Goal: Task Accomplishment & Management: Use online tool/utility

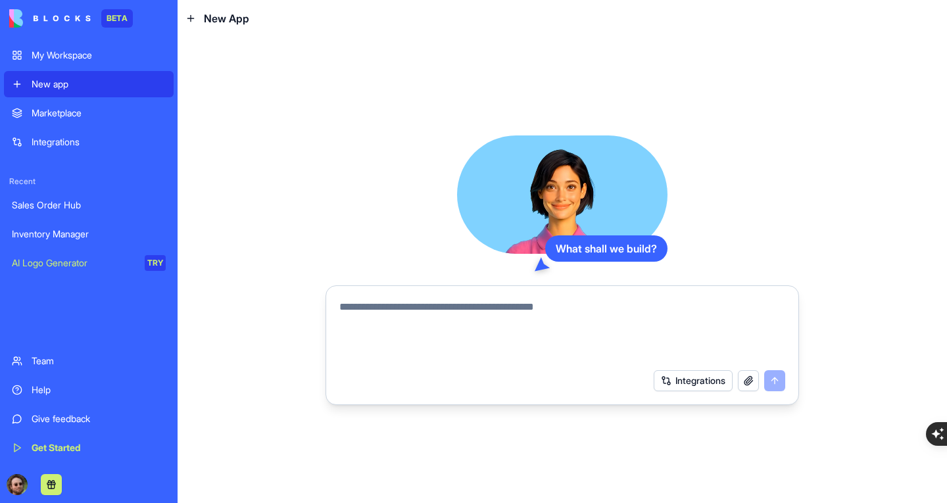
click at [613, 314] on textarea at bounding box center [562, 330] width 446 height 63
paste textarea "**********"
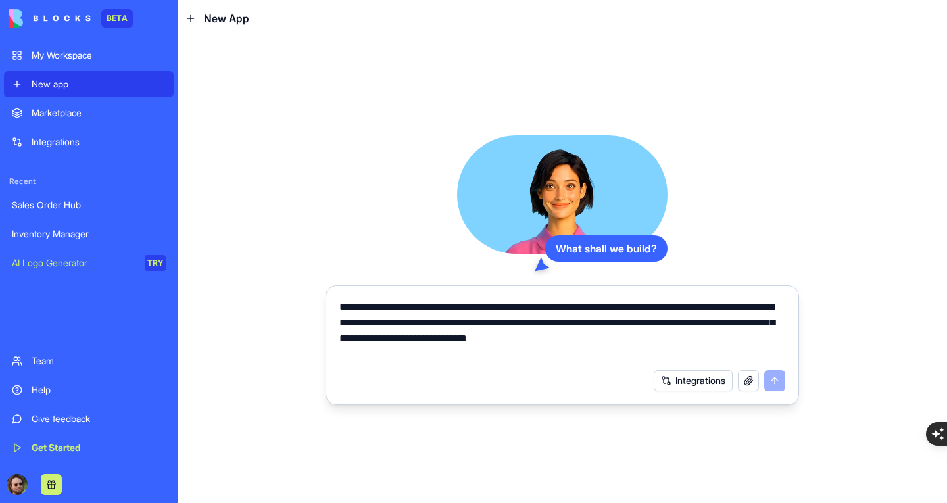
scroll to position [3185, 0]
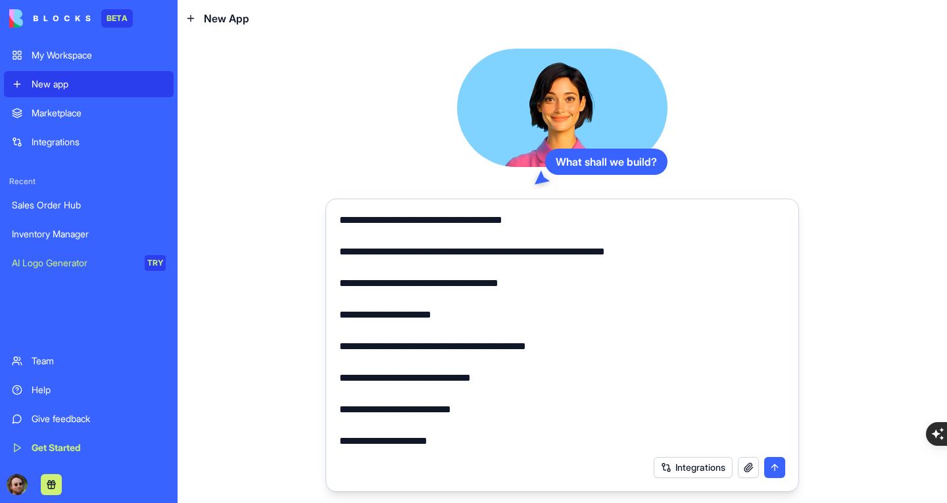
type textarea "**********"
click at [776, 469] on button "submit" at bounding box center [774, 467] width 21 height 21
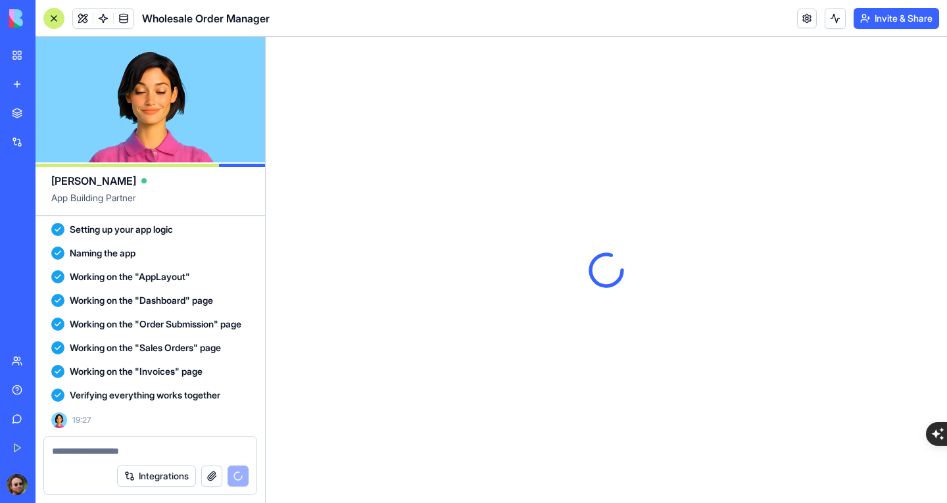
scroll to position [2115, 0]
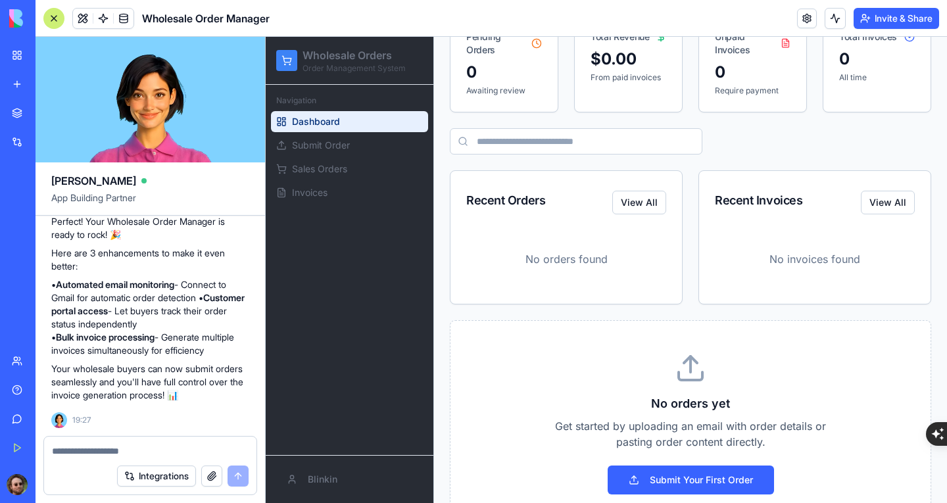
scroll to position [171, 0]
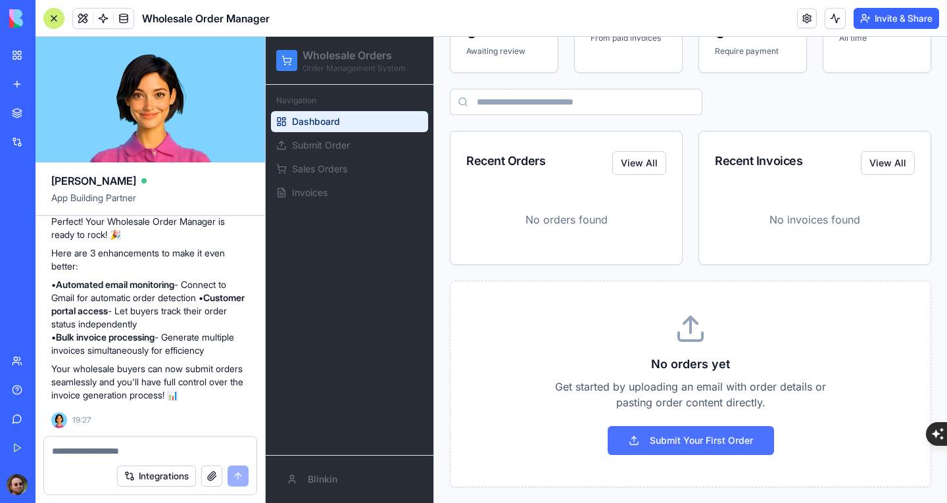
click at [681, 442] on button "Submit Your First Order" at bounding box center [690, 440] width 166 height 29
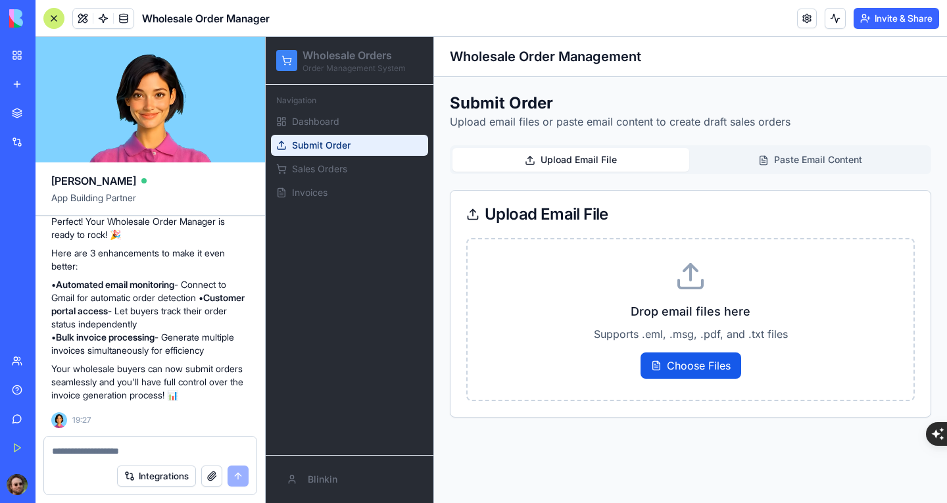
scroll to position [0, 0]
click at [799, 157] on button "Paste Email Content" at bounding box center [810, 160] width 237 height 24
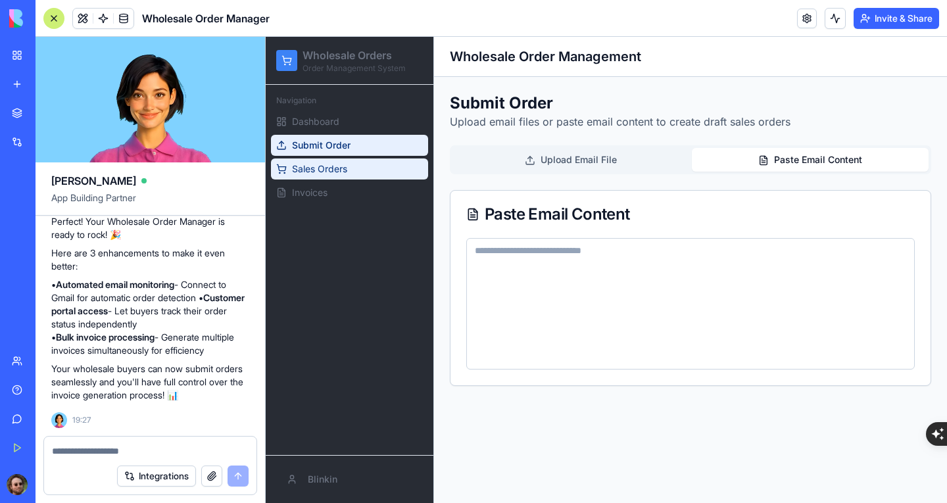
click at [329, 168] on span "Sales Orders" at bounding box center [319, 168] width 55 height 13
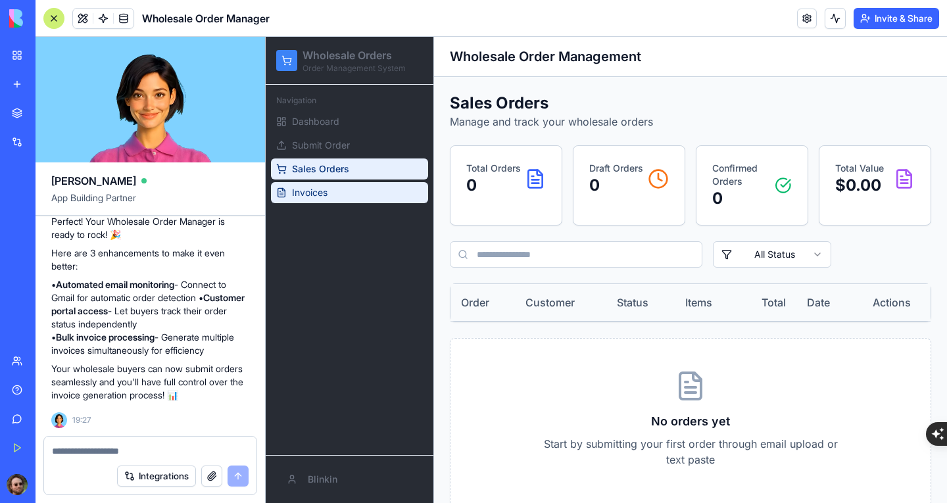
click at [333, 198] on link "Invoices" at bounding box center [349, 192] width 157 height 21
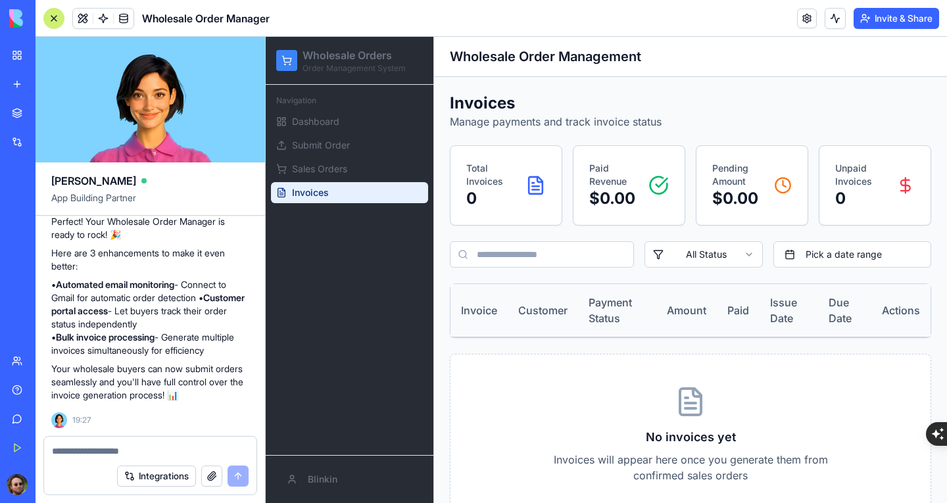
click at [54, 18] on div at bounding box center [53, 18] width 21 height 21
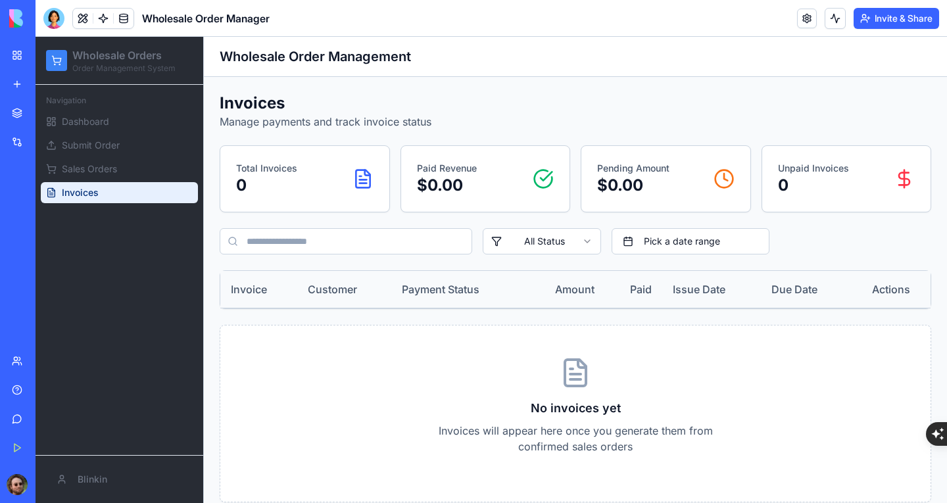
scroll to position [15, 0]
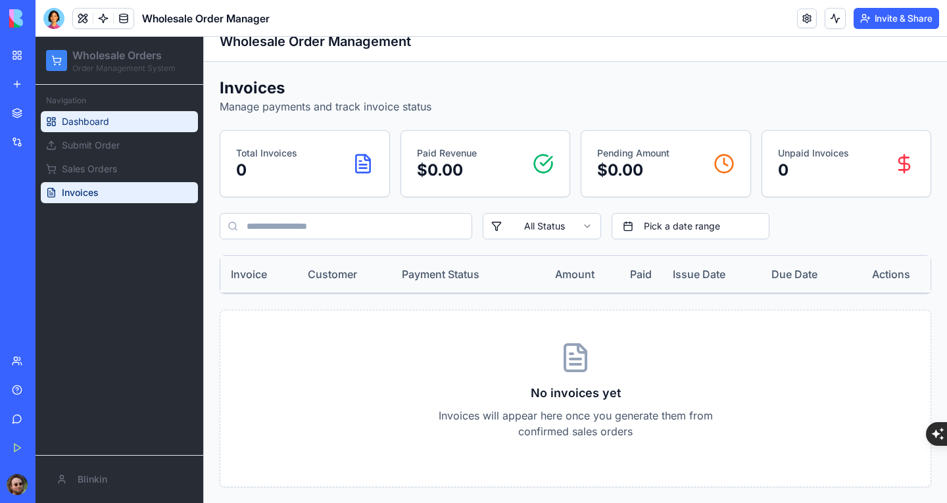
click at [106, 119] on span "Dashboard" at bounding box center [85, 121] width 47 height 13
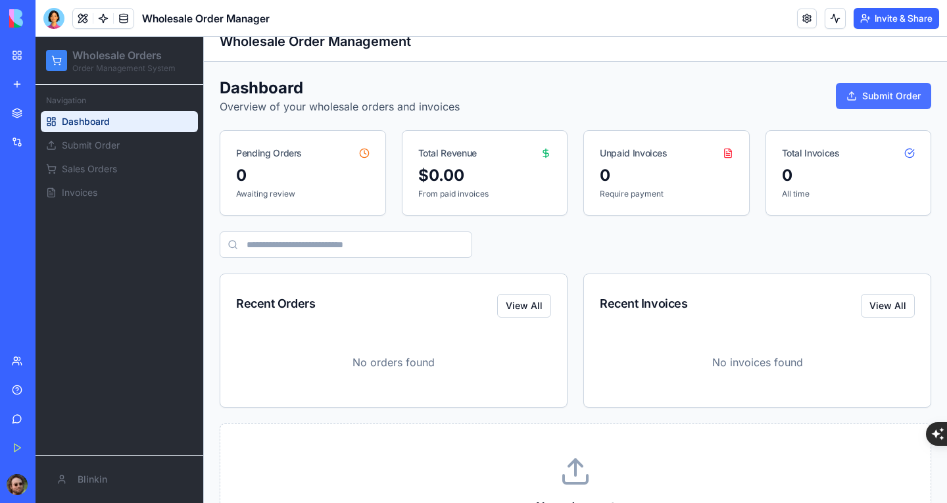
click at [873, 99] on button "Submit Order" at bounding box center [883, 96] width 95 height 26
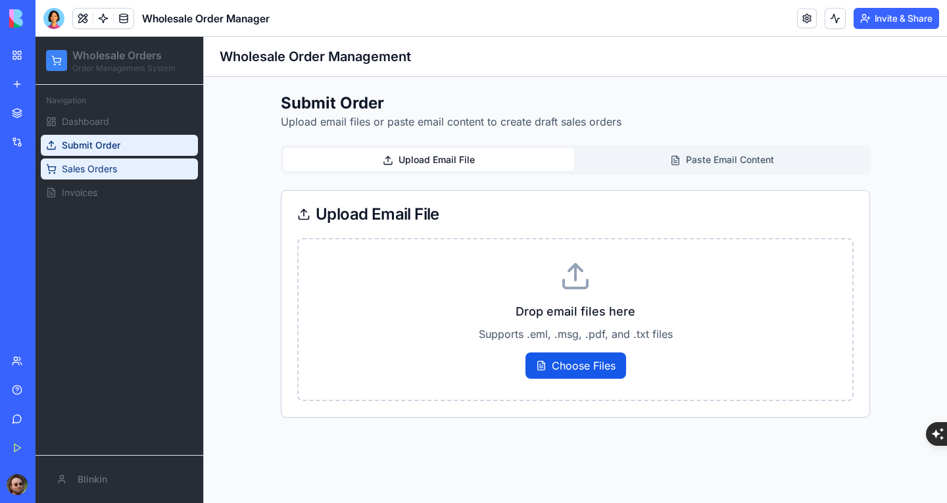
click at [112, 166] on span "Sales Orders" at bounding box center [89, 168] width 55 height 13
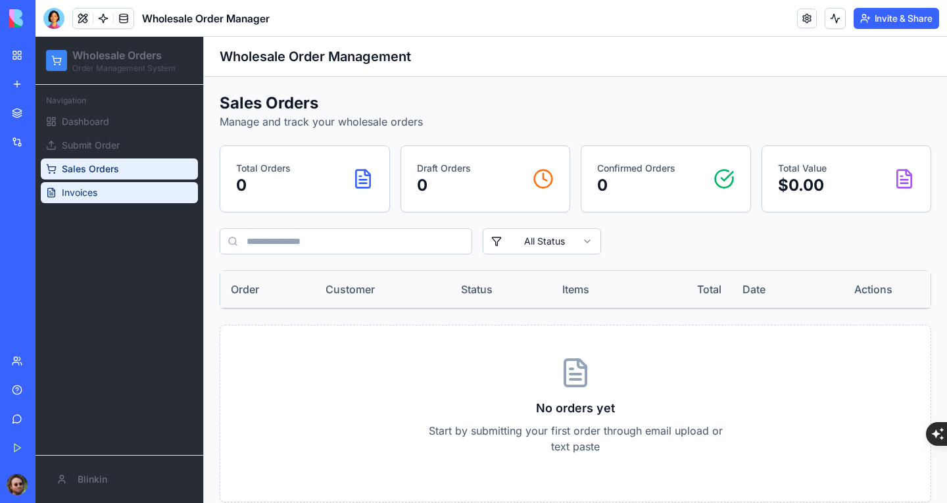
click at [114, 187] on link "Invoices" at bounding box center [119, 192] width 157 height 21
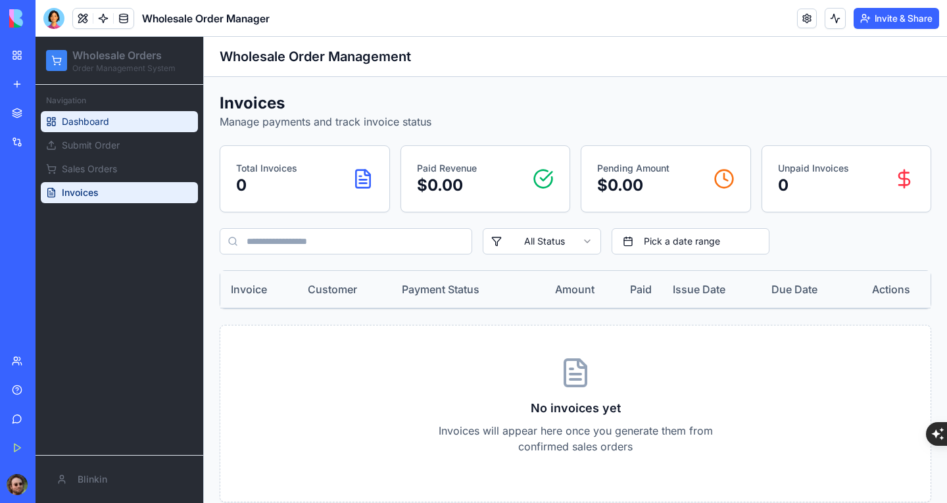
click at [118, 124] on link "Dashboard" at bounding box center [119, 121] width 157 height 21
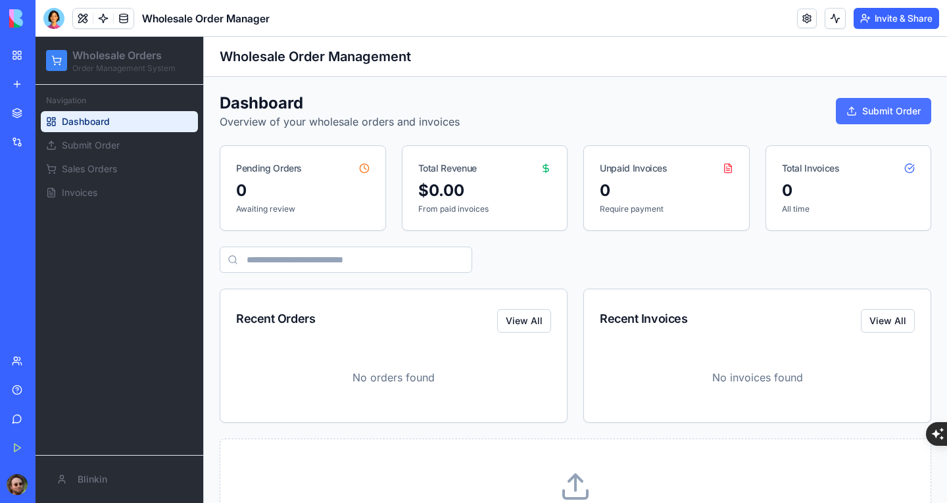
click at [862, 112] on button "Submit Order" at bounding box center [883, 111] width 95 height 26
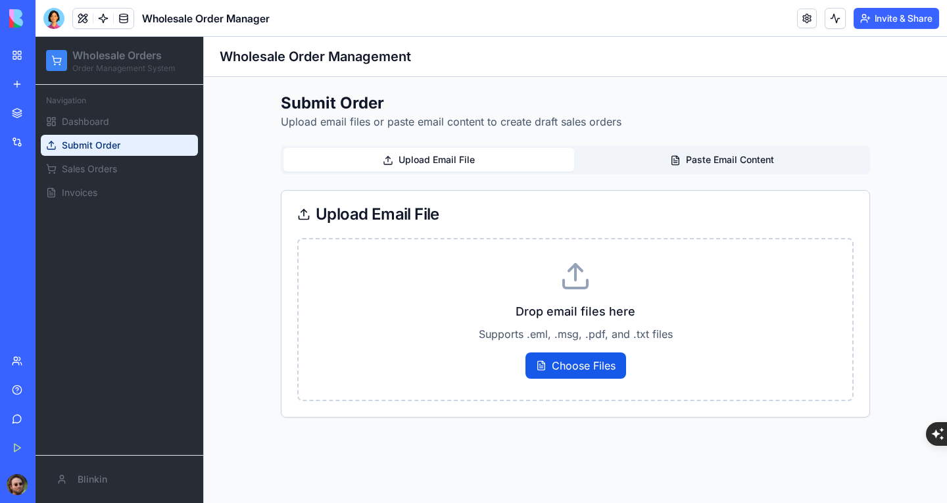
click at [709, 160] on button "Paste Email Content" at bounding box center [722, 160] width 291 height 24
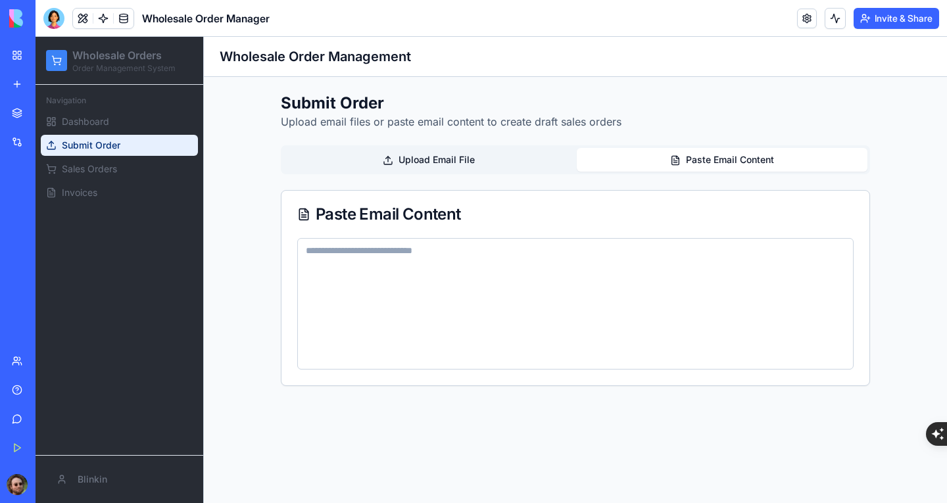
click at [461, 166] on button "Upload Email File" at bounding box center [428, 160] width 291 height 24
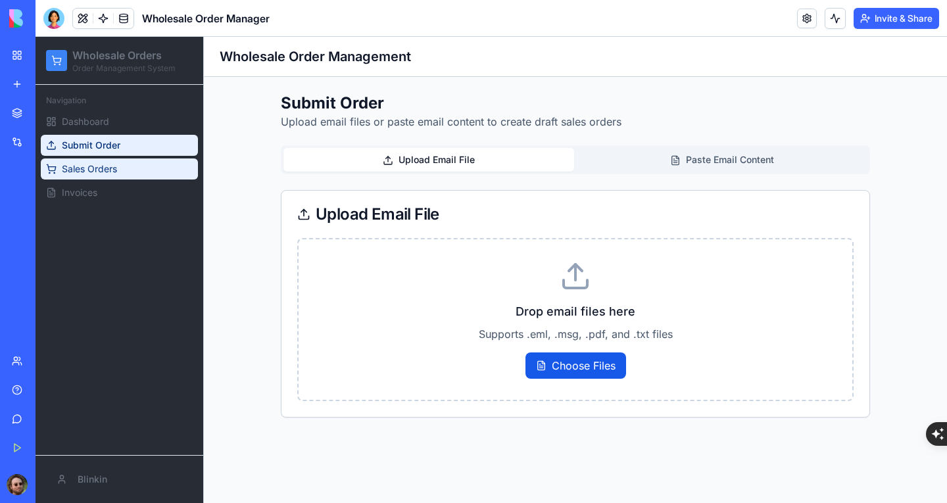
click at [109, 167] on span "Sales Orders" at bounding box center [89, 168] width 55 height 13
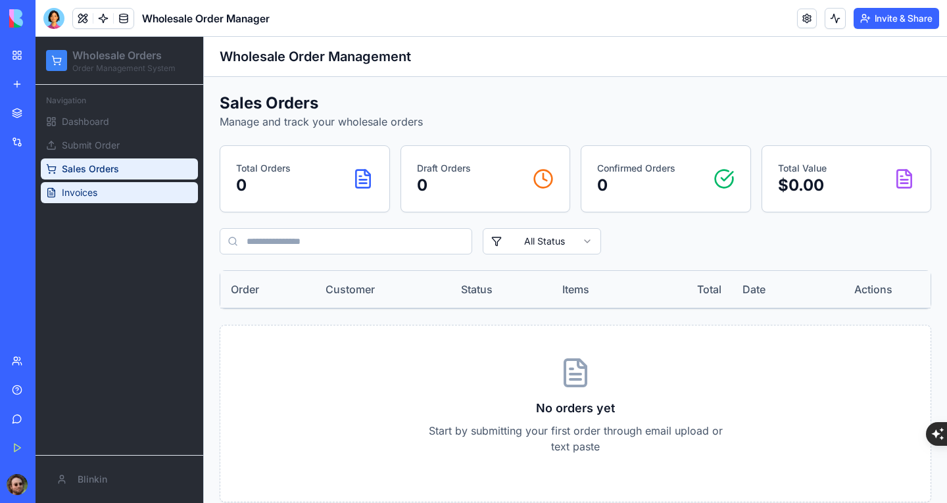
click at [95, 199] on span "Invoices" at bounding box center [80, 192] width 36 height 13
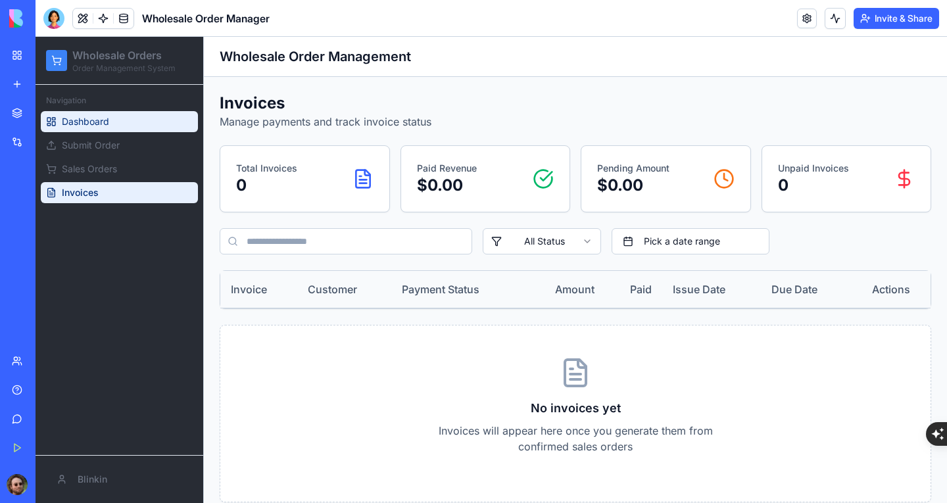
click at [116, 124] on link "Dashboard" at bounding box center [119, 121] width 157 height 21
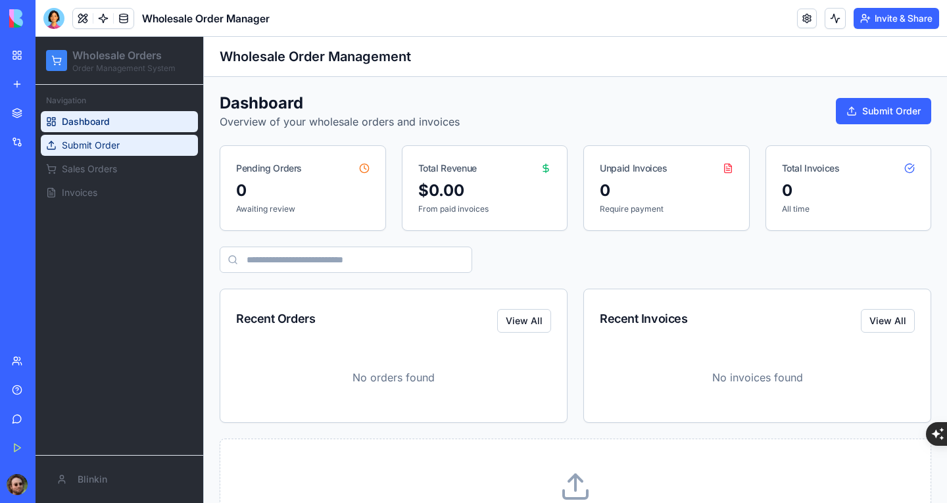
click at [108, 140] on span "Submit Order" at bounding box center [91, 145] width 58 height 13
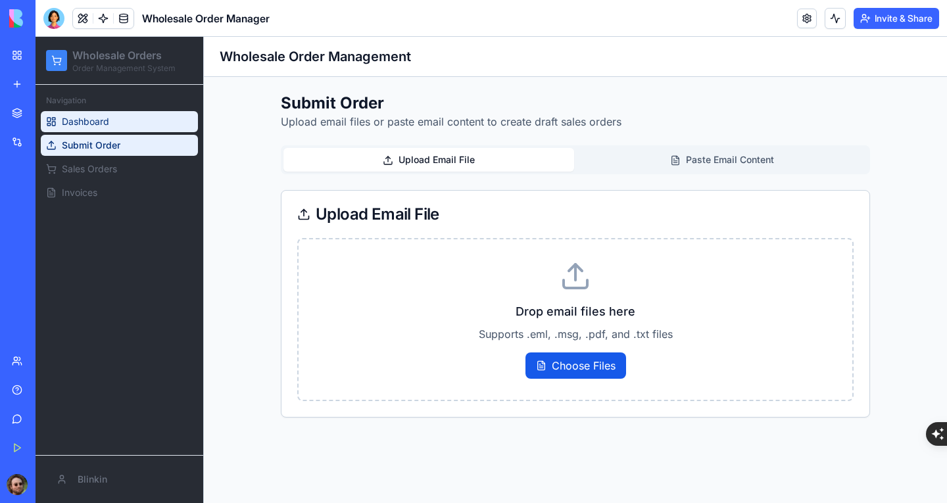
click at [95, 121] on span "Dashboard" at bounding box center [85, 121] width 47 height 13
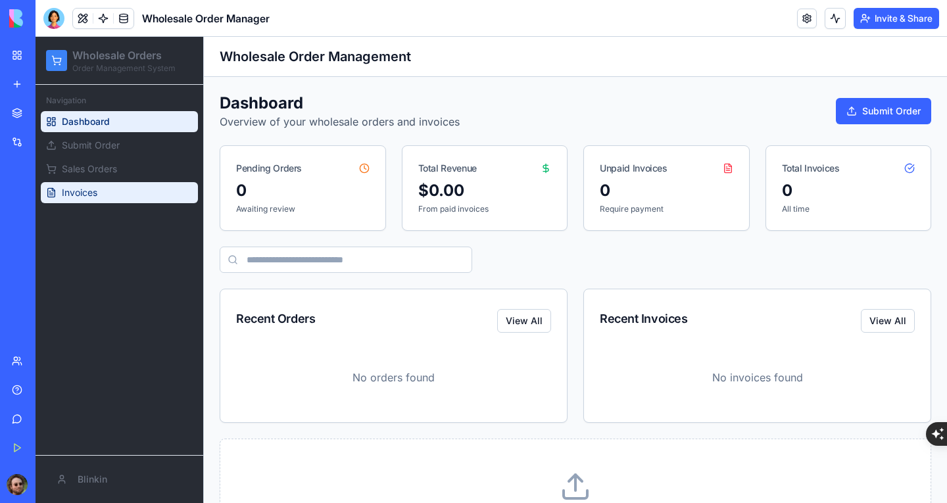
click at [131, 185] on link "Invoices" at bounding box center [119, 192] width 157 height 21
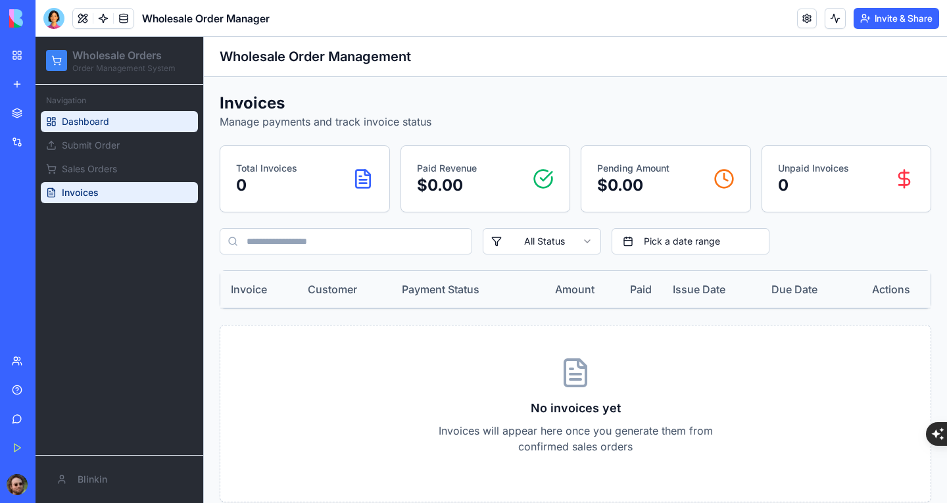
click at [112, 124] on link "Dashboard" at bounding box center [119, 121] width 157 height 21
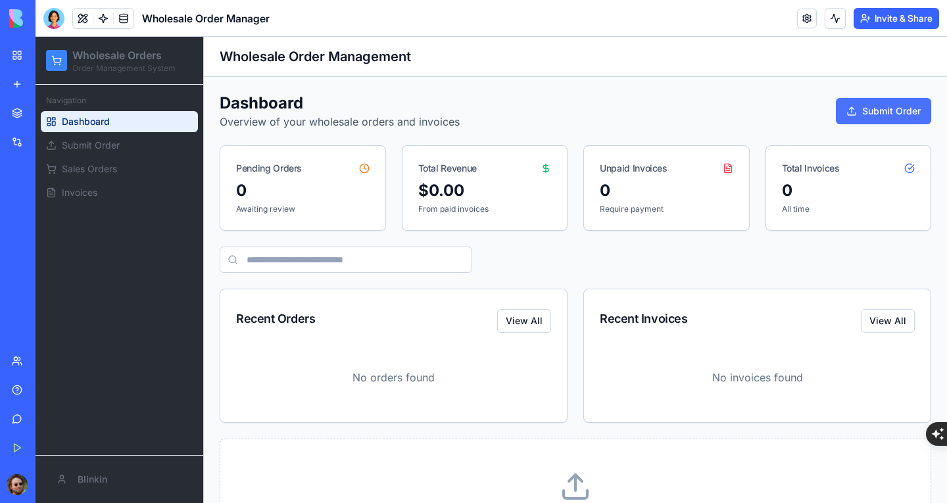
click at [850, 114] on button "Submit Order" at bounding box center [883, 111] width 95 height 26
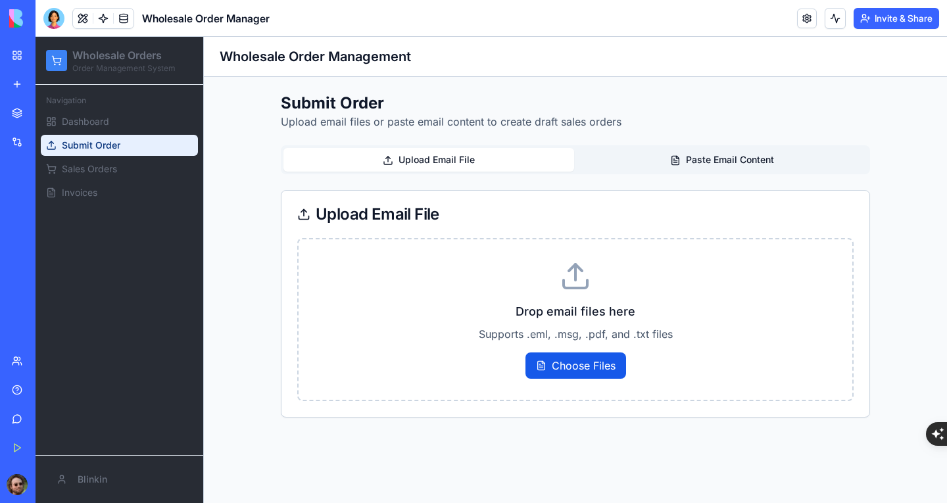
click at [719, 162] on button "Paste Email Content" at bounding box center [722, 160] width 291 height 24
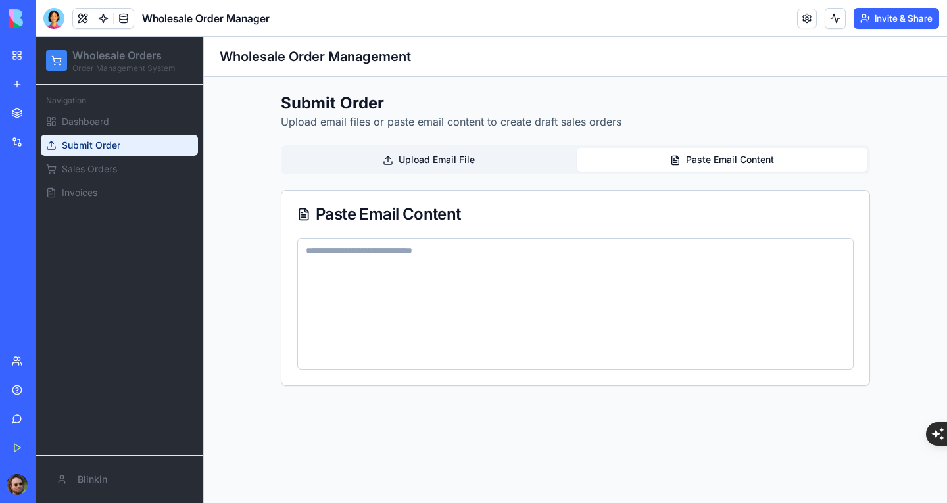
click at [459, 163] on button "Upload Email File" at bounding box center [428, 160] width 291 height 24
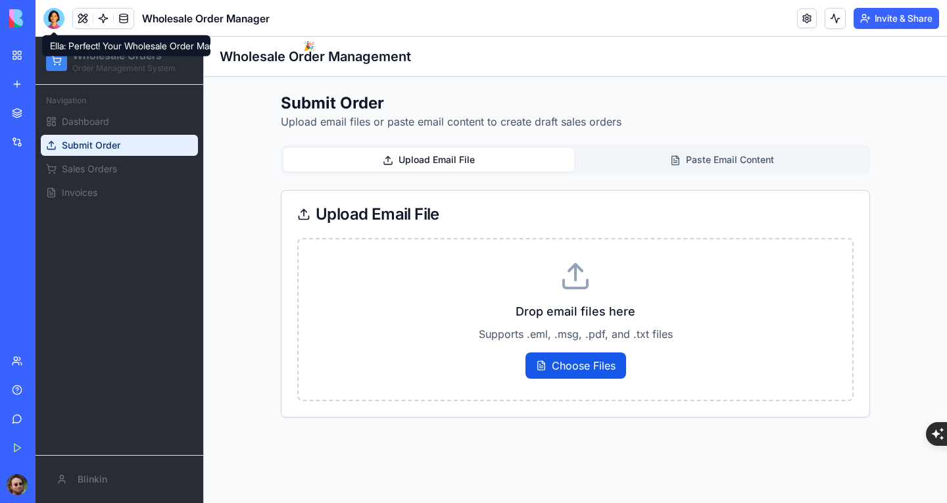
click at [53, 14] on div at bounding box center [53, 18] width 21 height 21
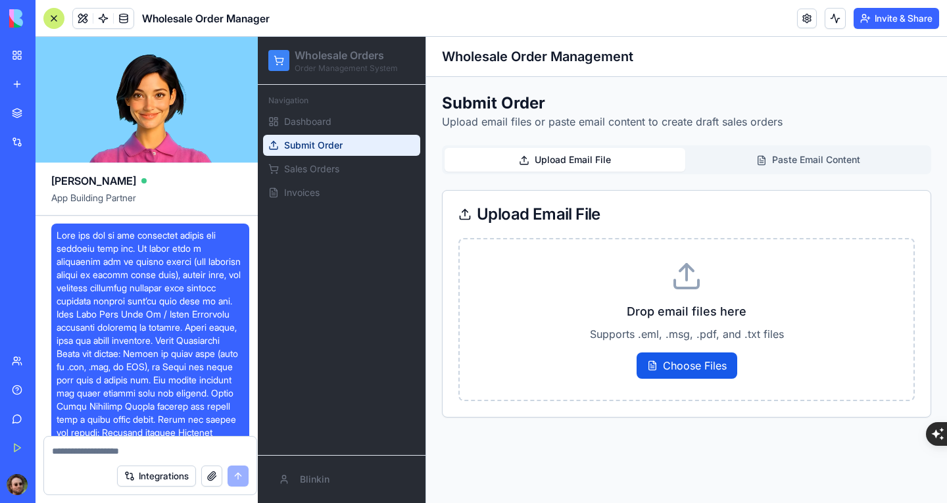
scroll to position [2115, 0]
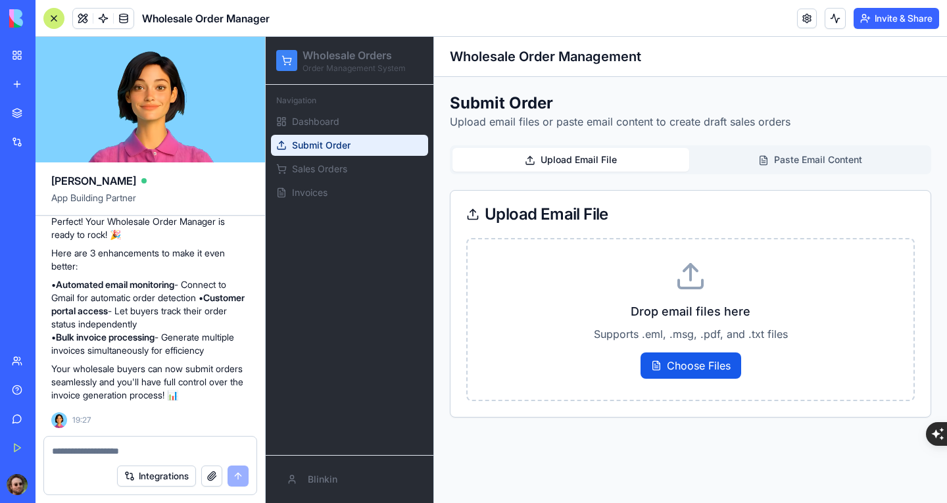
click at [195, 450] on textarea at bounding box center [150, 450] width 197 height 13
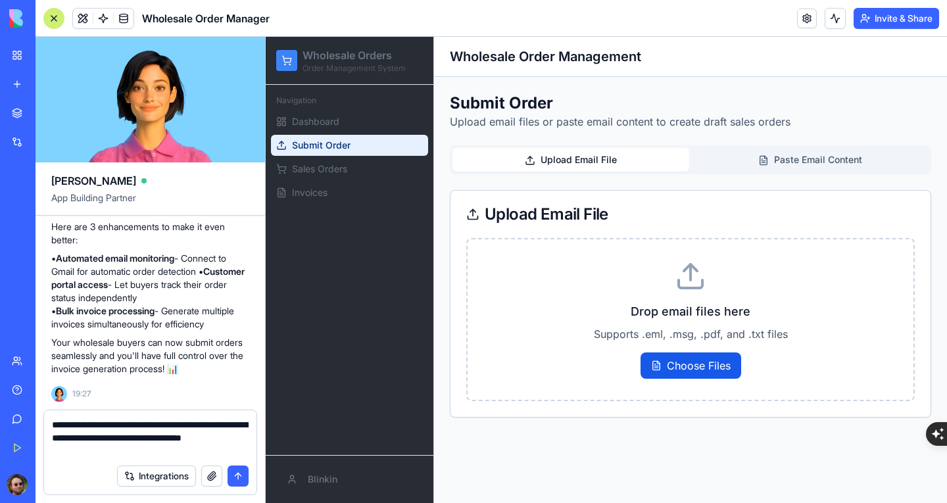
type textarea "**********"
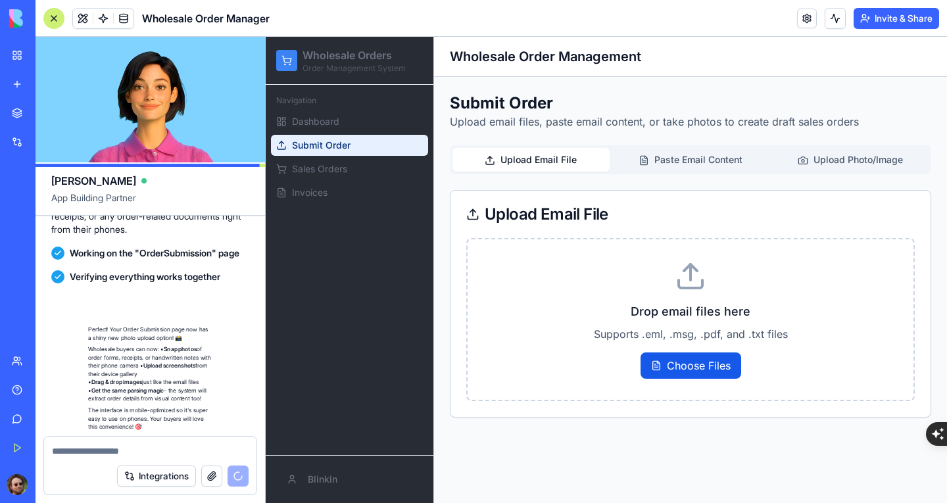
scroll to position [2586, 0]
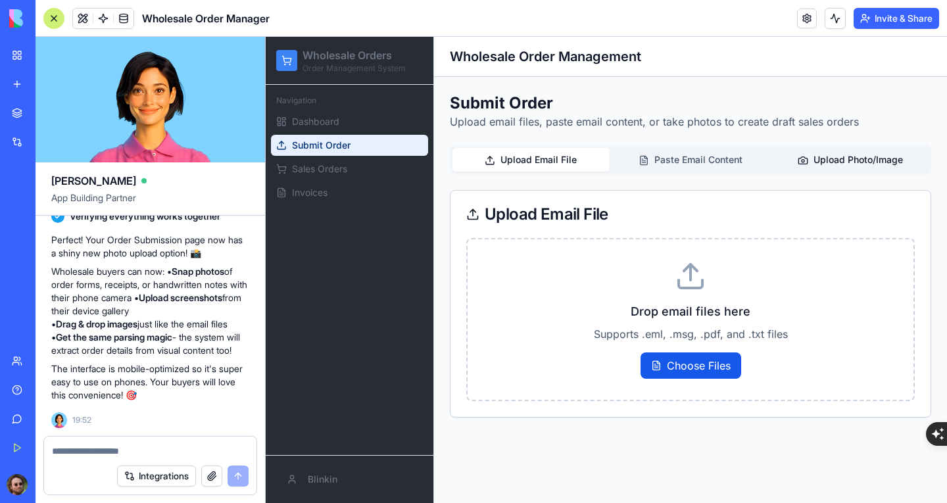
click at [836, 165] on button "Upload Photo/Image" at bounding box center [849, 160] width 157 height 24
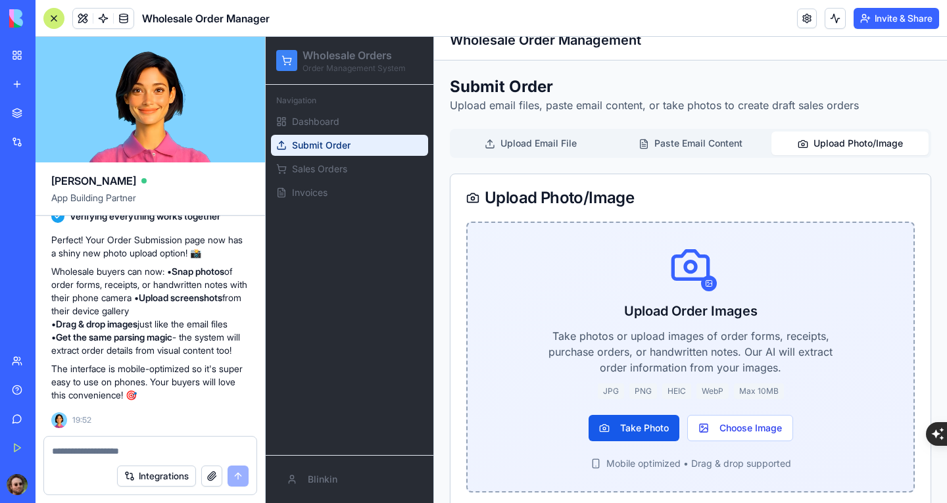
scroll to position [38, 0]
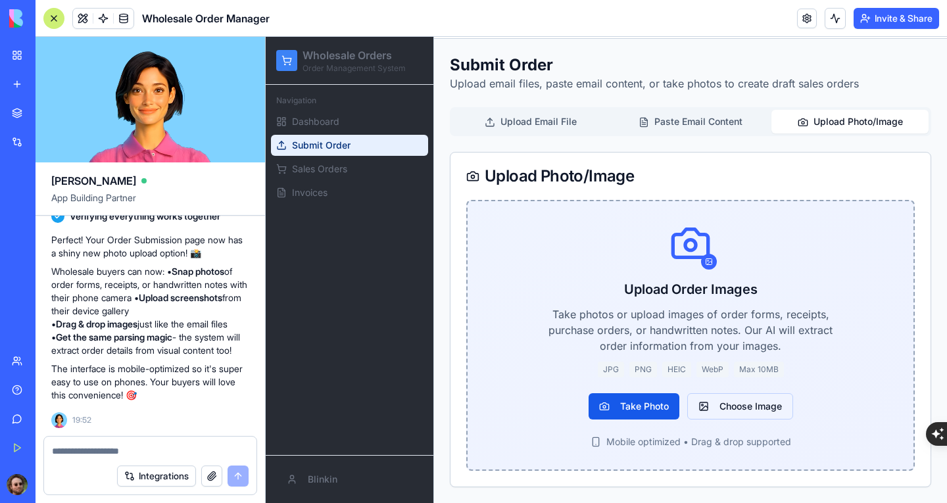
click at [723, 412] on button "Choose Image" at bounding box center [740, 406] width 106 height 26
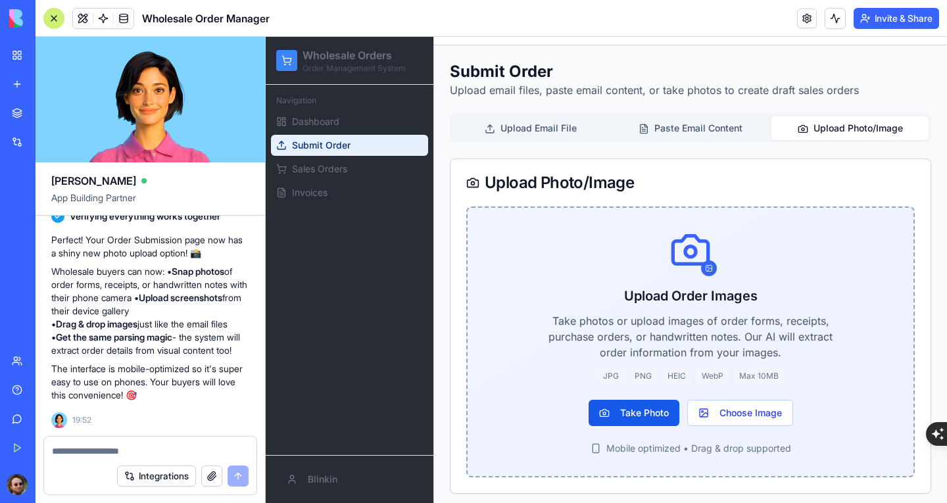
scroll to position [0, 0]
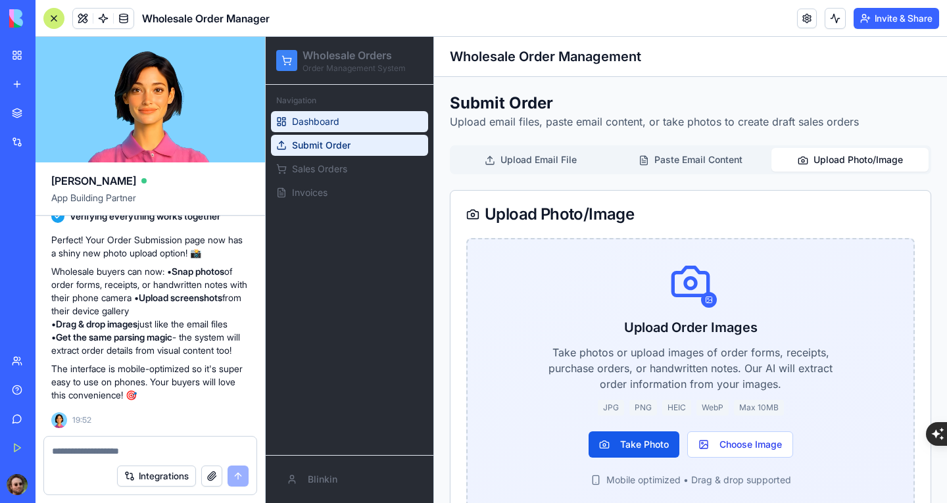
click at [335, 127] on span "Dashboard" at bounding box center [315, 121] width 47 height 13
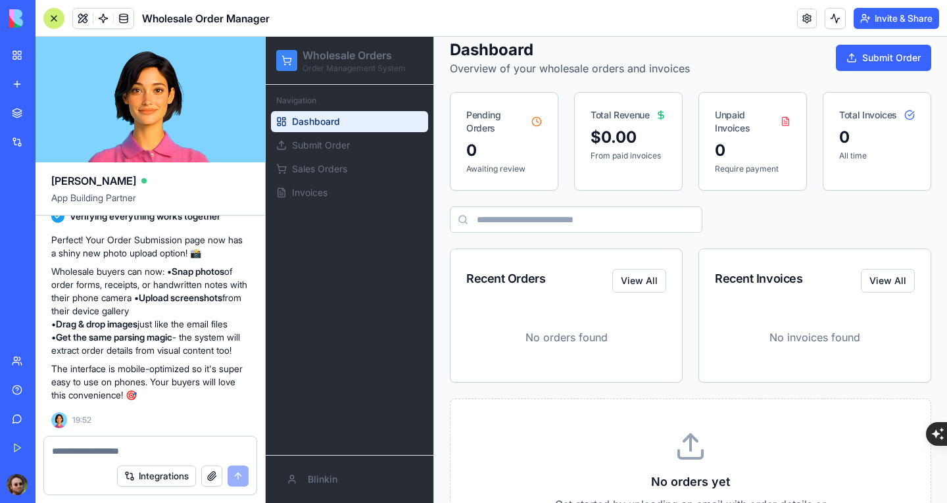
scroll to position [39, 0]
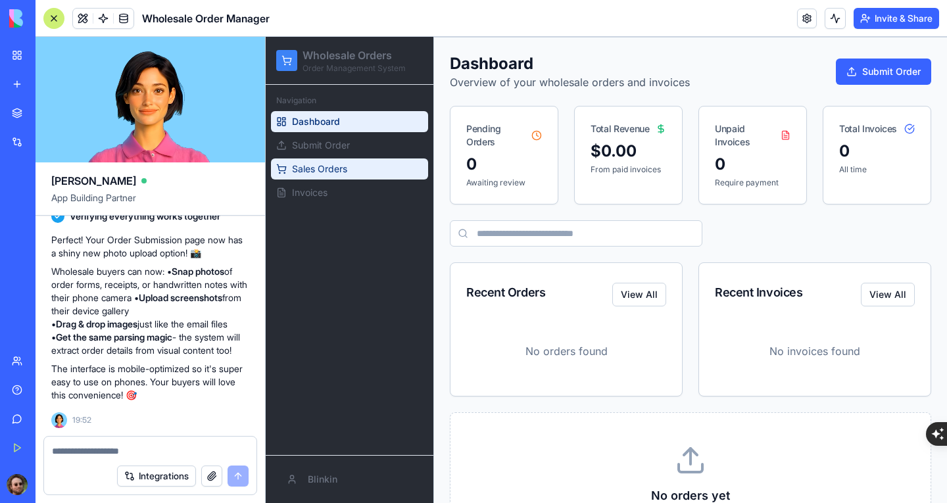
click at [335, 174] on span "Sales Orders" at bounding box center [319, 168] width 55 height 13
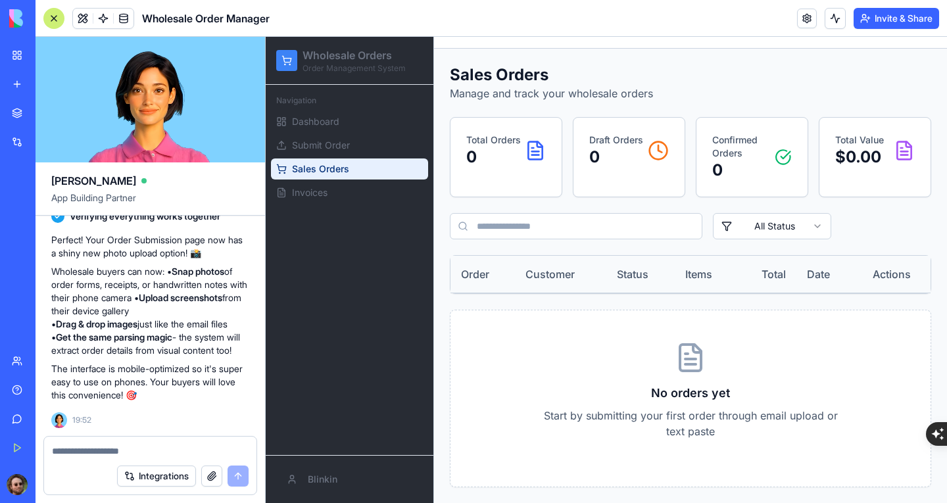
scroll to position [28, 0]
click at [330, 198] on link "Invoices" at bounding box center [349, 192] width 157 height 21
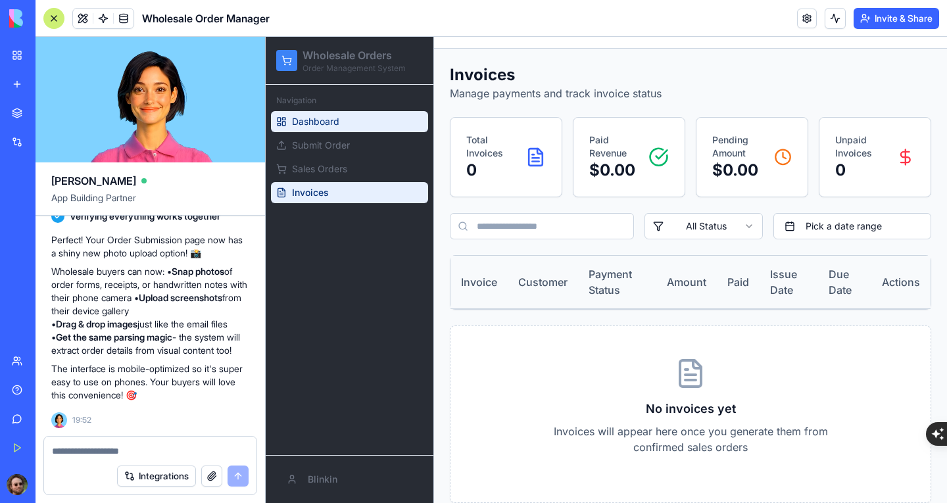
click at [338, 126] on span "Dashboard" at bounding box center [315, 121] width 47 height 13
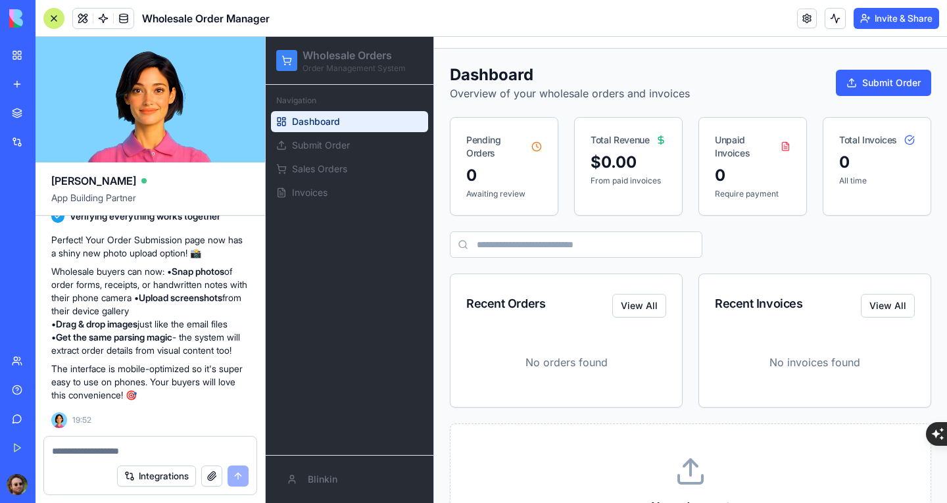
click at [49, 264] on div "New App" at bounding box center [30, 262] width 37 height 13
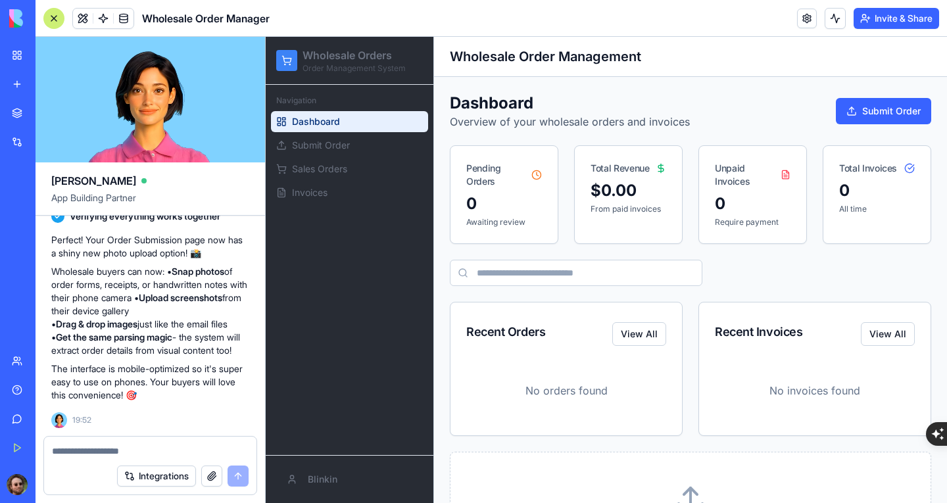
click at [49, 84] on div "New app" at bounding box center [40, 84] width 17 height 13
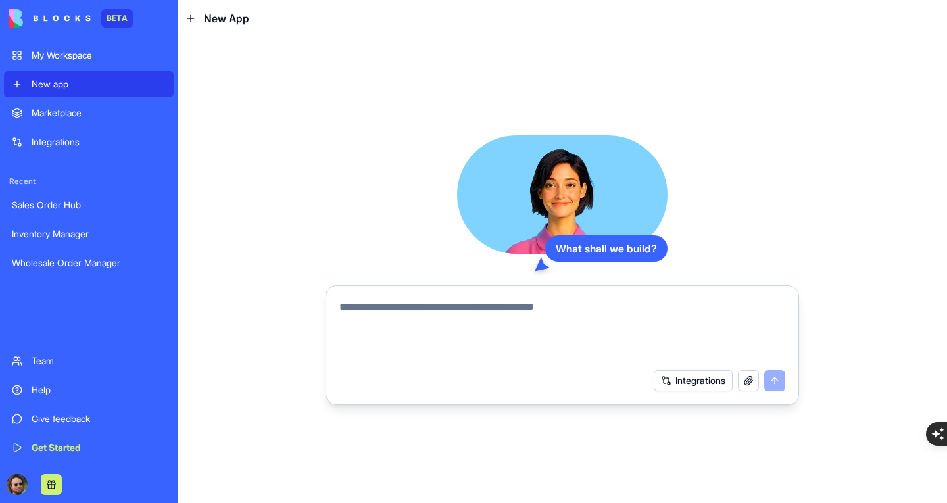
click at [396, 306] on textarea at bounding box center [562, 330] width 446 height 63
paste textarea "**********"
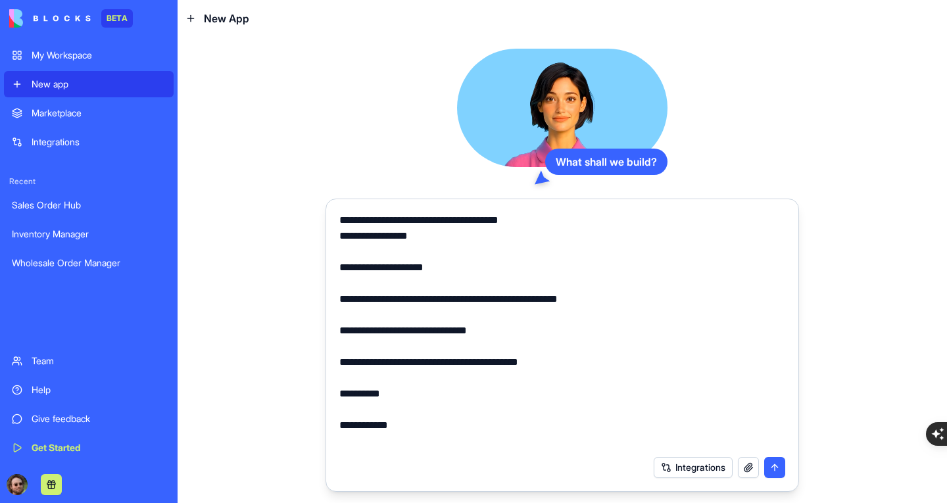
drag, startPoint x: 556, startPoint y: 218, endPoint x: 466, endPoint y: 222, distance: 90.1
click at [466, 222] on textarea at bounding box center [562, 330] width 446 height 237
type textarea "**********"
click at [775, 460] on button "submit" at bounding box center [774, 467] width 21 height 21
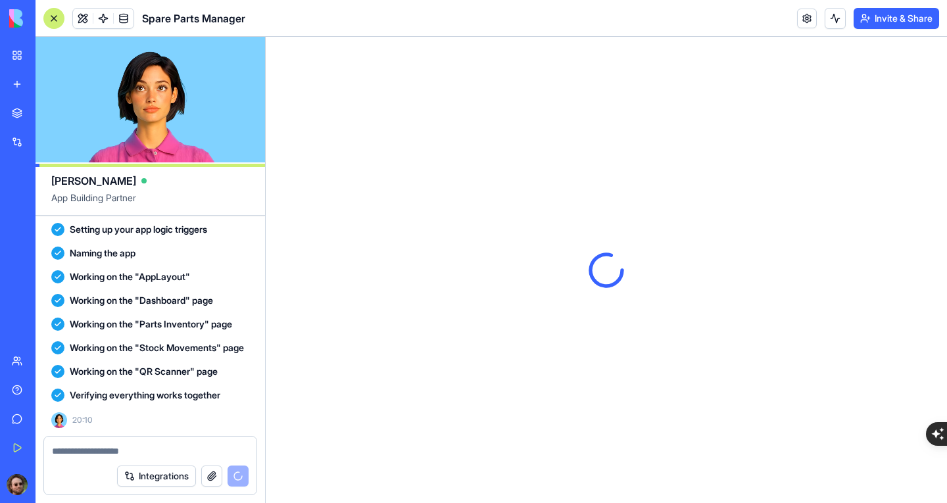
scroll to position [1018, 0]
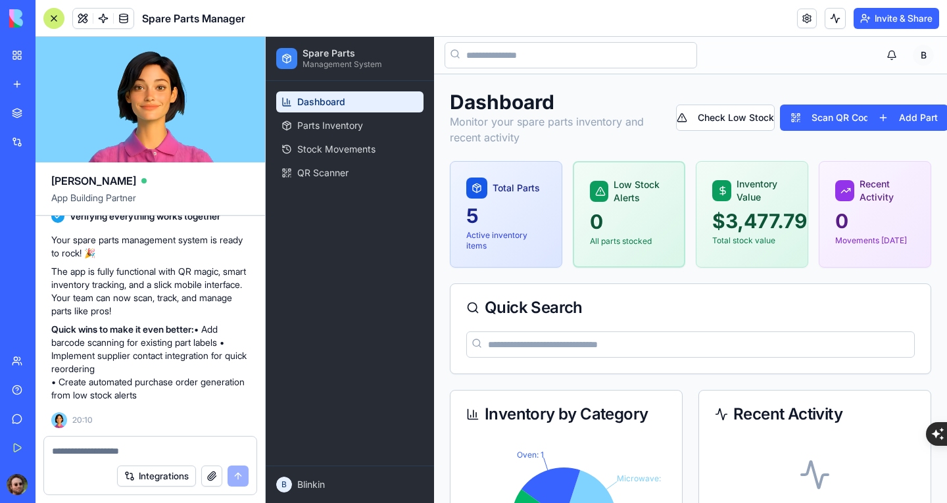
click at [53, 10] on div at bounding box center [53, 18] width 21 height 21
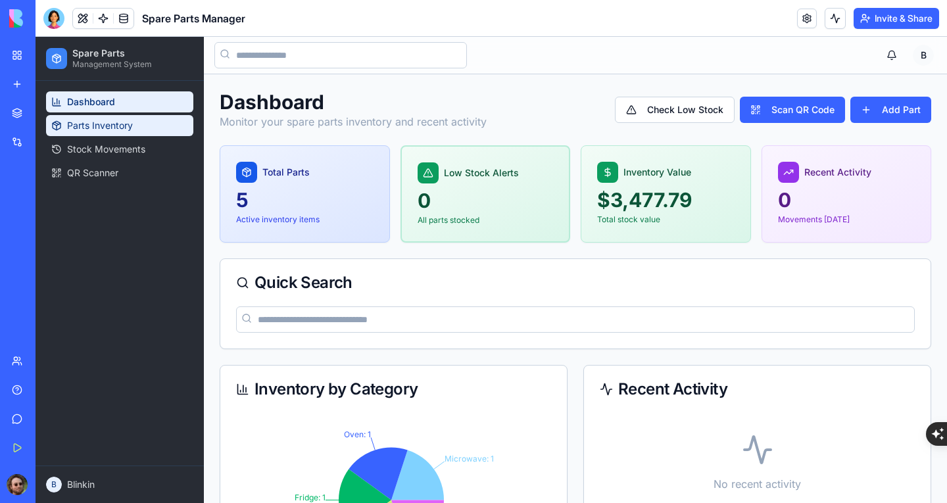
click at [57, 122] on icon at bounding box center [56, 125] width 11 height 11
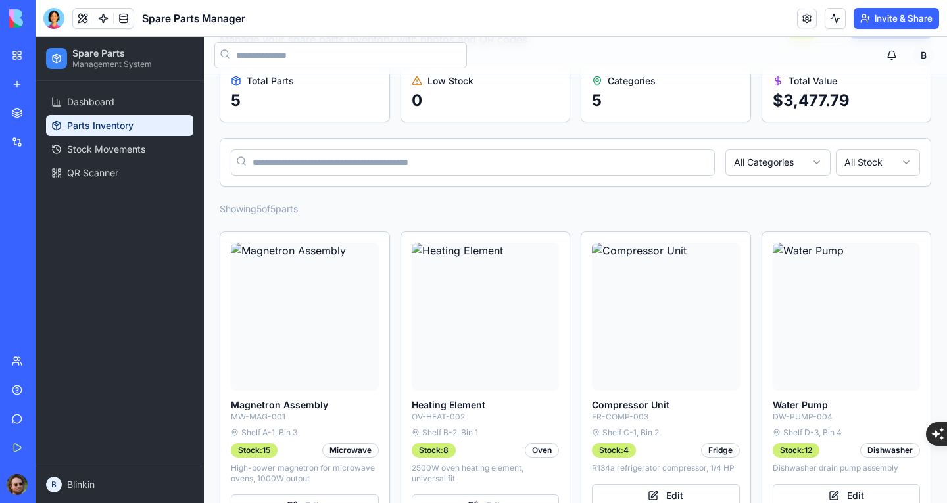
scroll to position [197, 0]
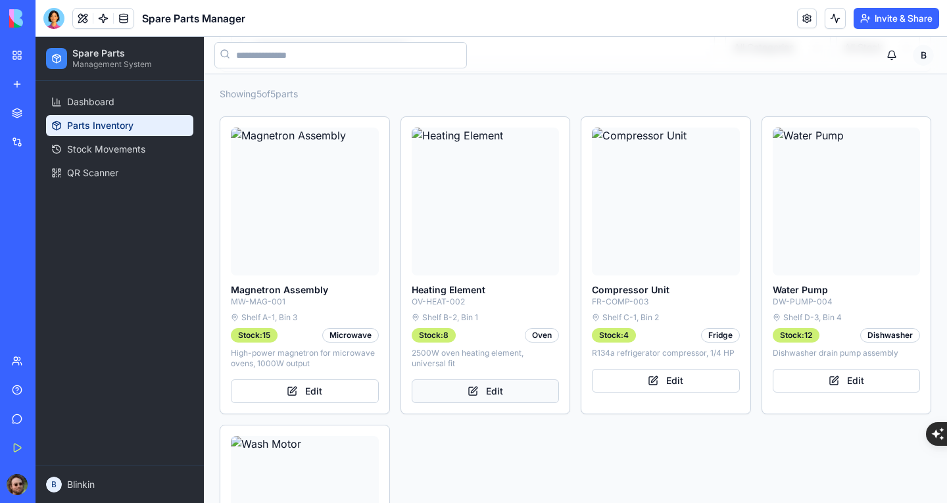
click at [472, 389] on button "Edit" at bounding box center [486, 391] width 148 height 24
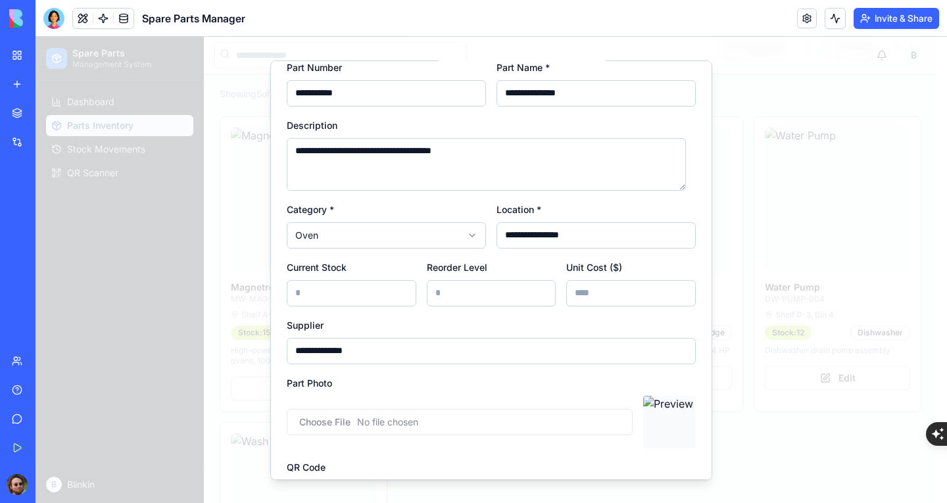
scroll to position [0, 0]
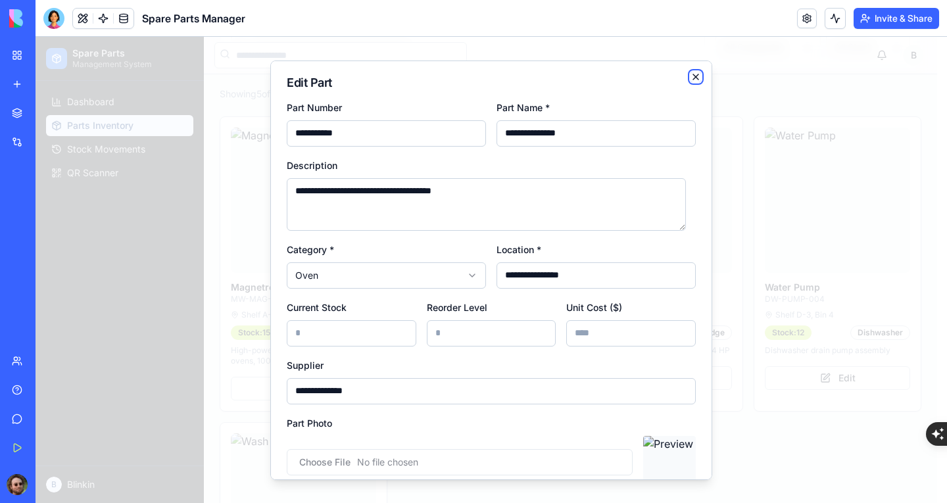
click at [693, 77] on icon "button" at bounding box center [695, 76] width 5 height 5
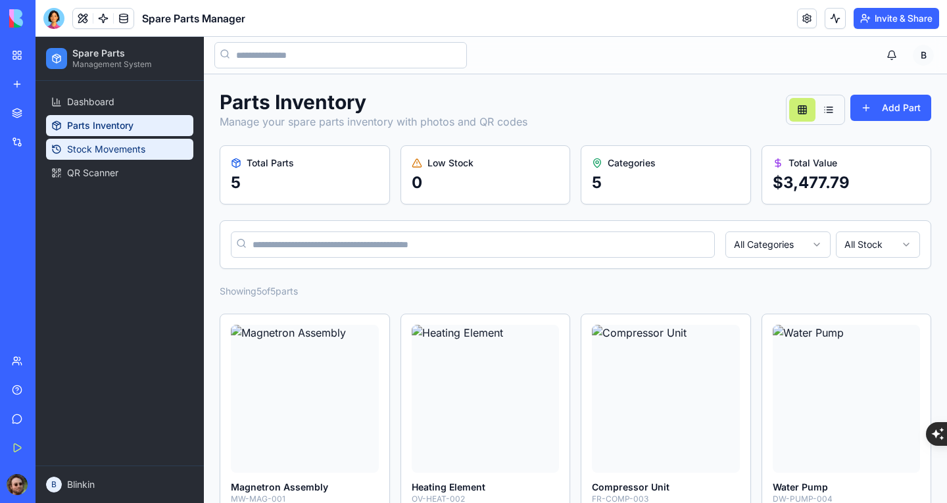
click at [130, 149] on span "Stock Movements" at bounding box center [106, 149] width 78 height 13
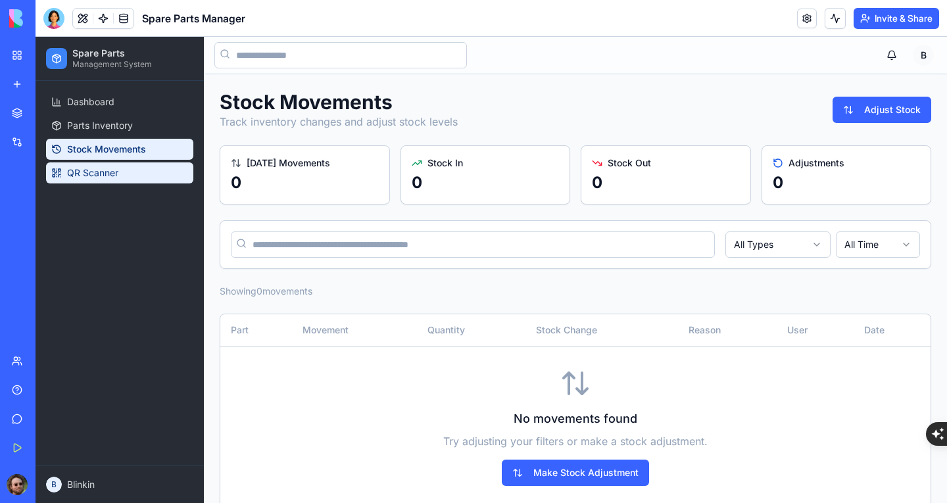
click at [119, 177] on link "QR Scanner" at bounding box center [119, 172] width 147 height 21
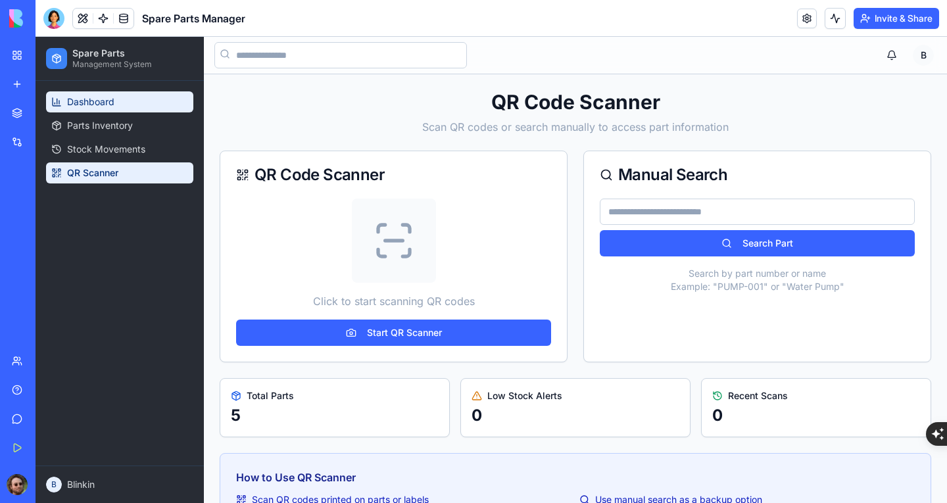
click at [123, 104] on link "Dashboard" at bounding box center [119, 101] width 147 height 21
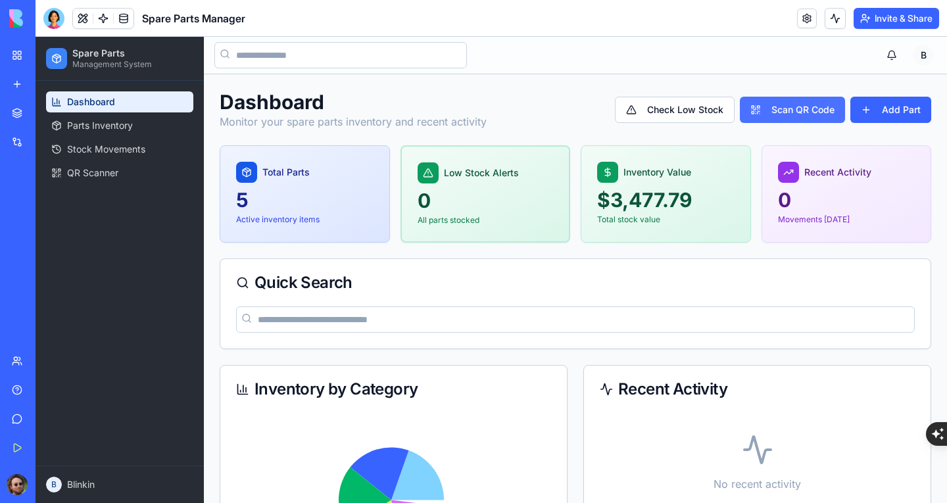
click at [789, 110] on button "Scan QR Code" at bounding box center [792, 110] width 105 height 26
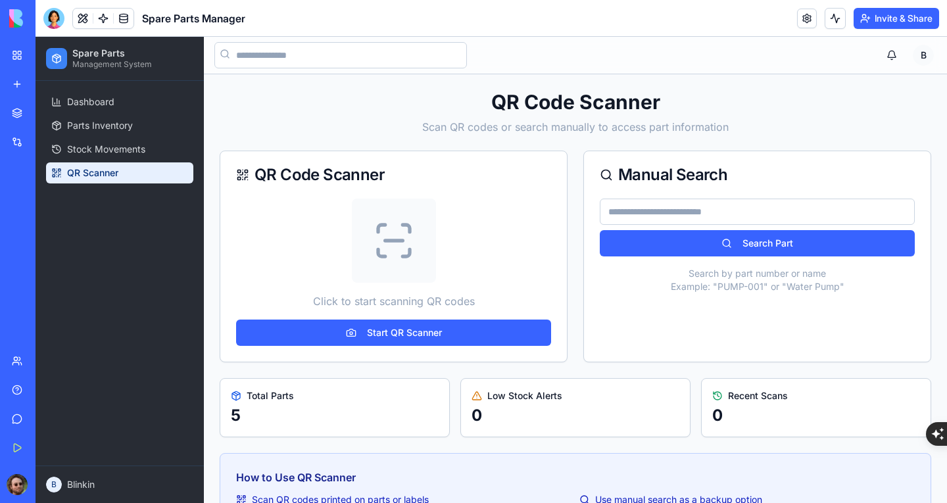
click at [105, 88] on div "Dashboard Parts Inventory Stock Movements QR Scanner" at bounding box center [120, 137] width 158 height 103
click at [97, 98] on span "Dashboard" at bounding box center [90, 101] width 47 height 13
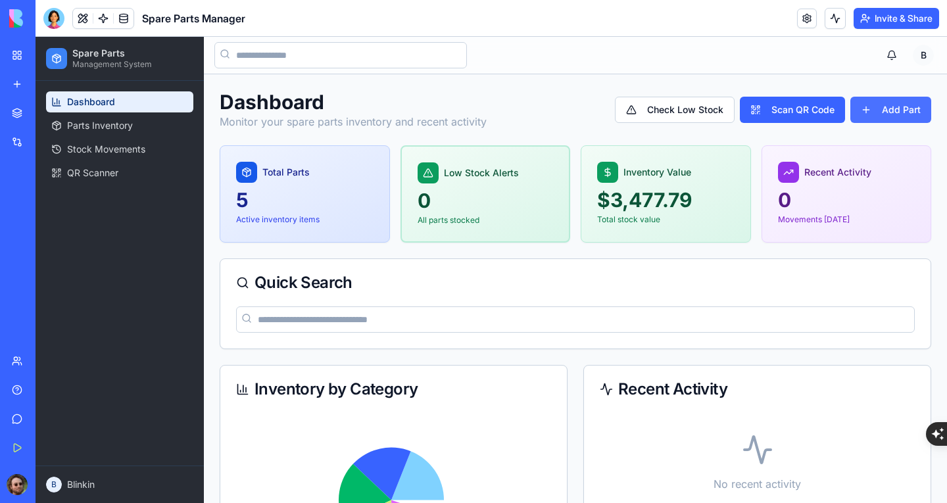
click at [892, 109] on button "Add Part" at bounding box center [890, 110] width 81 height 26
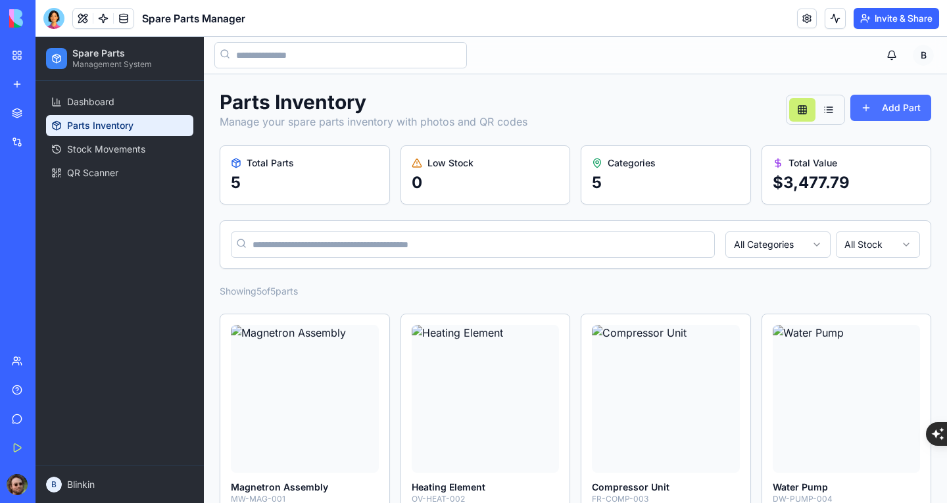
click at [870, 112] on button "Add Part" at bounding box center [890, 108] width 81 height 26
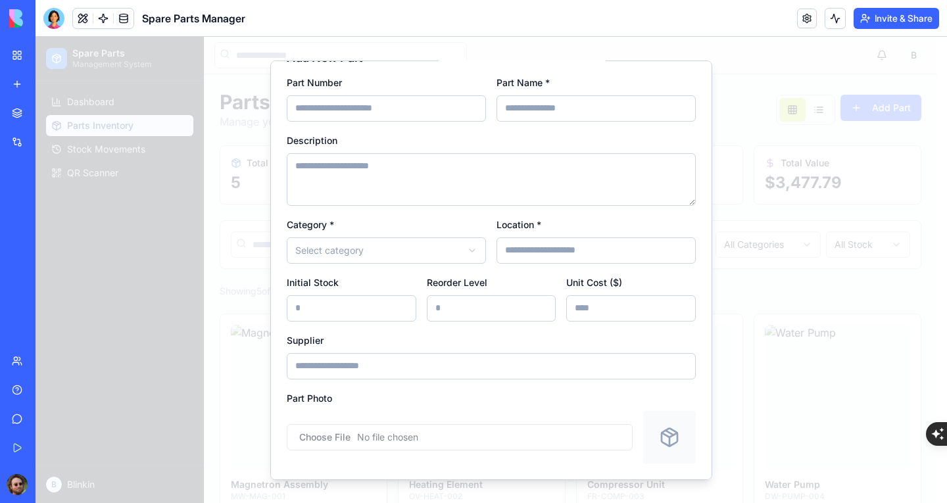
scroll to position [72, 0]
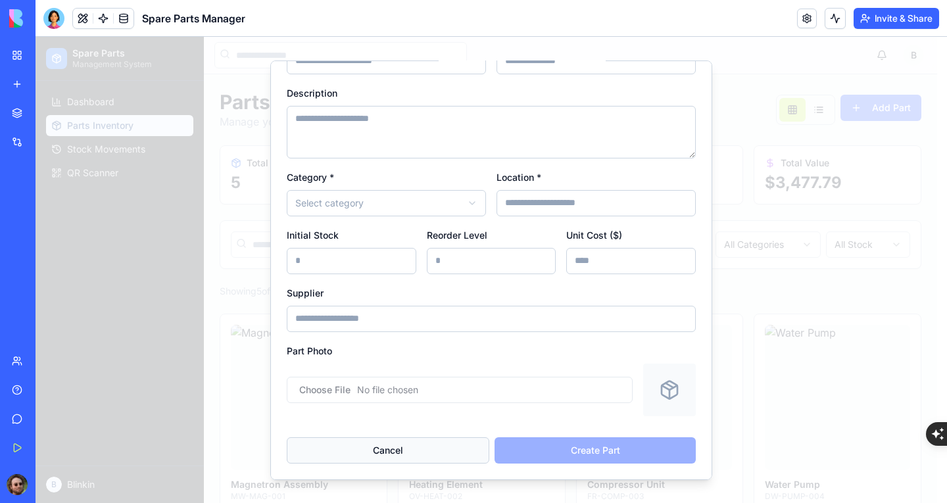
click at [371, 445] on button "Cancel" at bounding box center [388, 450] width 202 height 26
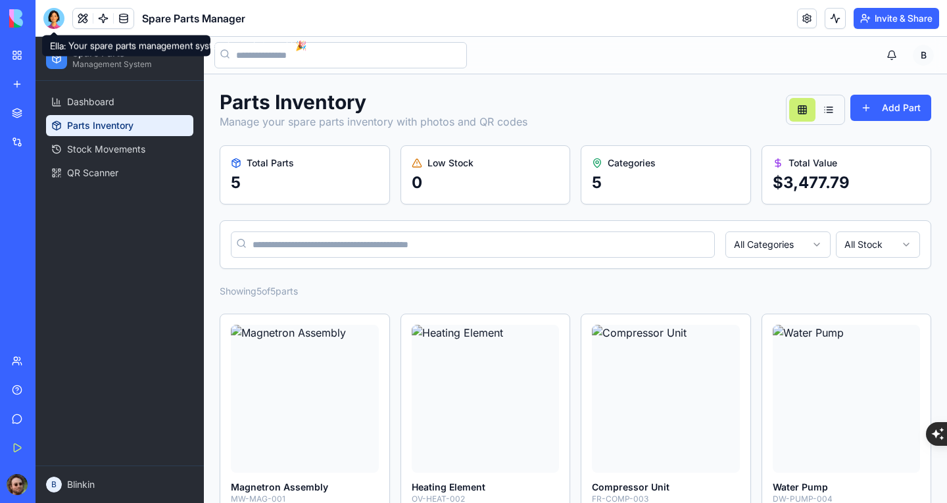
click at [50, 22] on div at bounding box center [53, 18] width 21 height 21
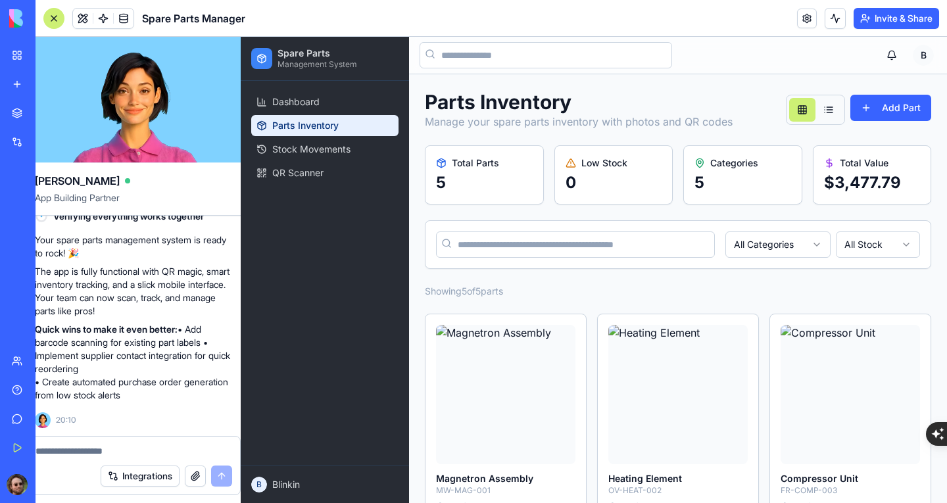
scroll to position [0, 0]
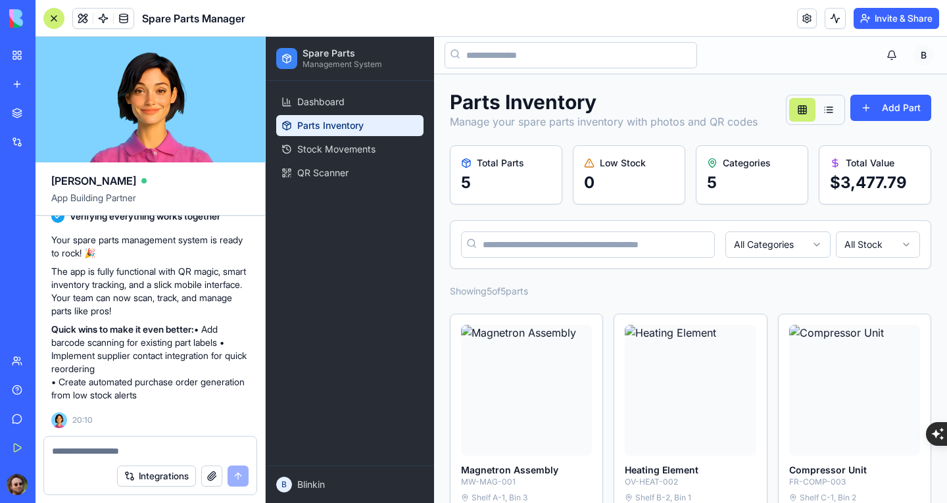
click at [124, 453] on textarea at bounding box center [150, 450] width 197 height 13
click at [49, 231] on div "Wholesale Order Manager" at bounding box center [30, 233] width 37 height 13
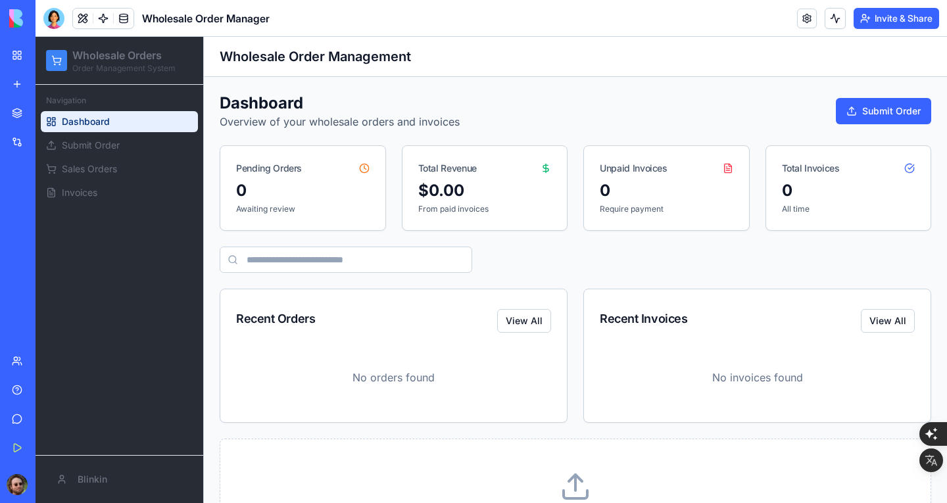
click at [49, 206] on div "Inventory Manager" at bounding box center [30, 205] width 37 height 13
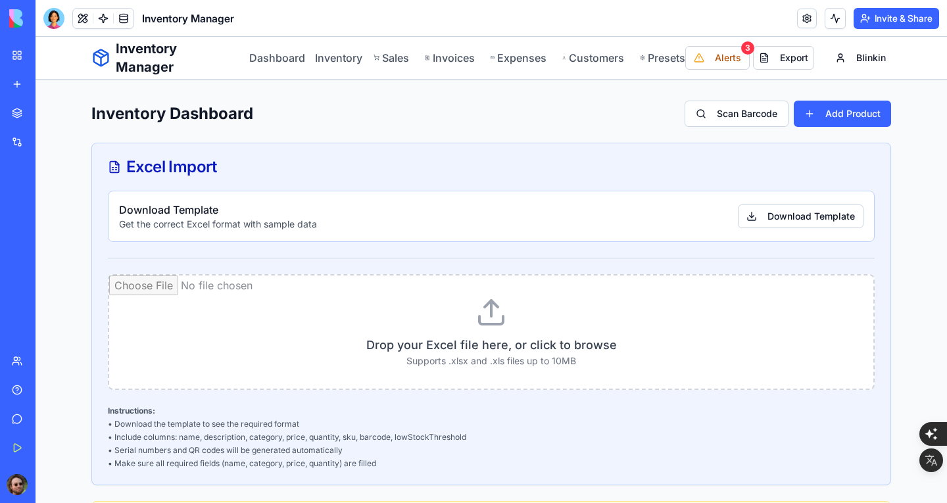
click at [49, 238] on div "Wholesale Order Manager" at bounding box center [30, 233] width 37 height 13
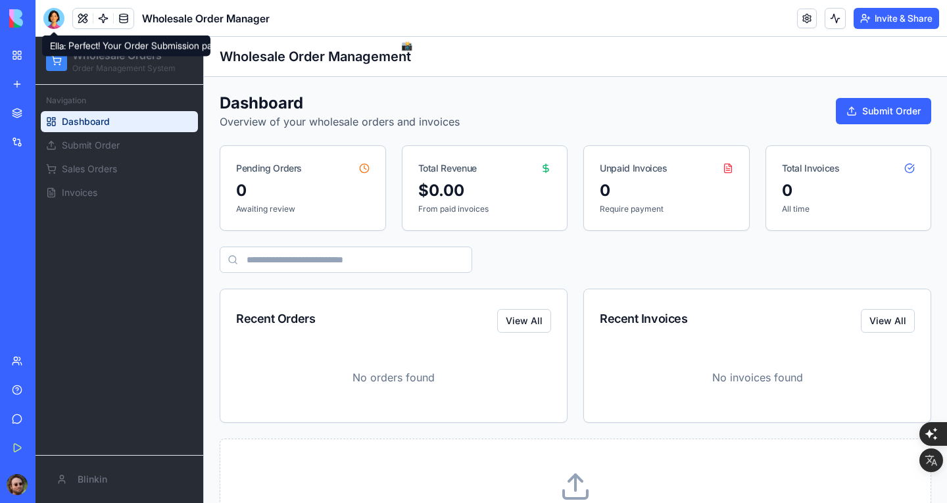
drag, startPoint x: 58, startPoint y: 21, endPoint x: 58, endPoint y: 37, distance: 16.4
click at [58, 21] on div at bounding box center [53, 18] width 21 height 21
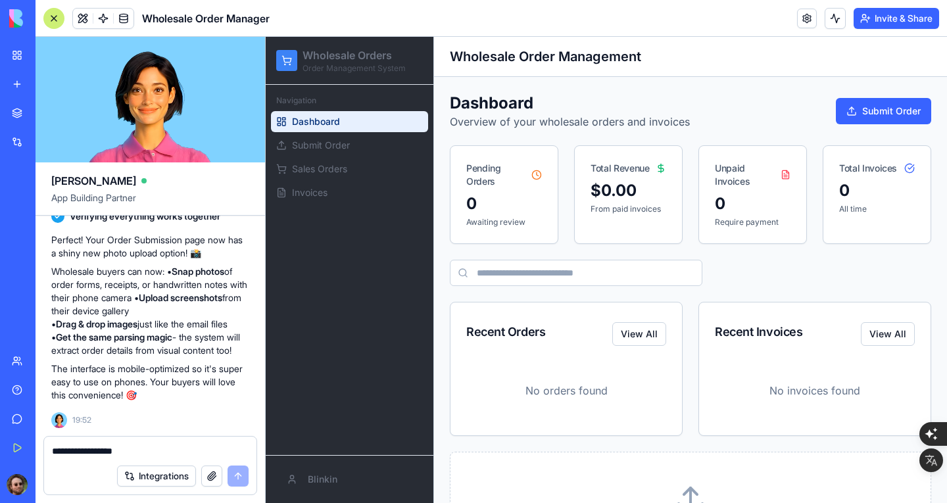
scroll to position [1169, 0]
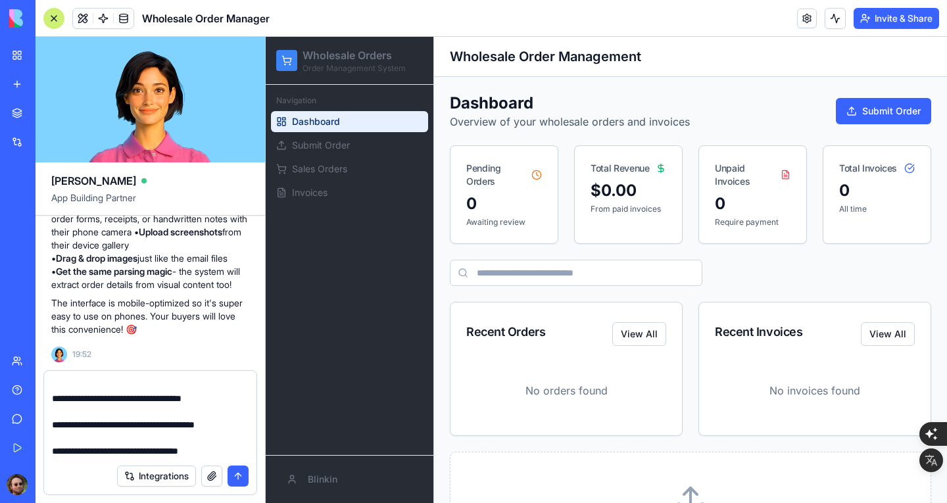
type textarea "**********"
drag, startPoint x: 0, startPoint y: 308, endPoint x: 236, endPoint y: 477, distance: 290.6
click at [236, 477] on button "submit" at bounding box center [237, 475] width 21 height 21
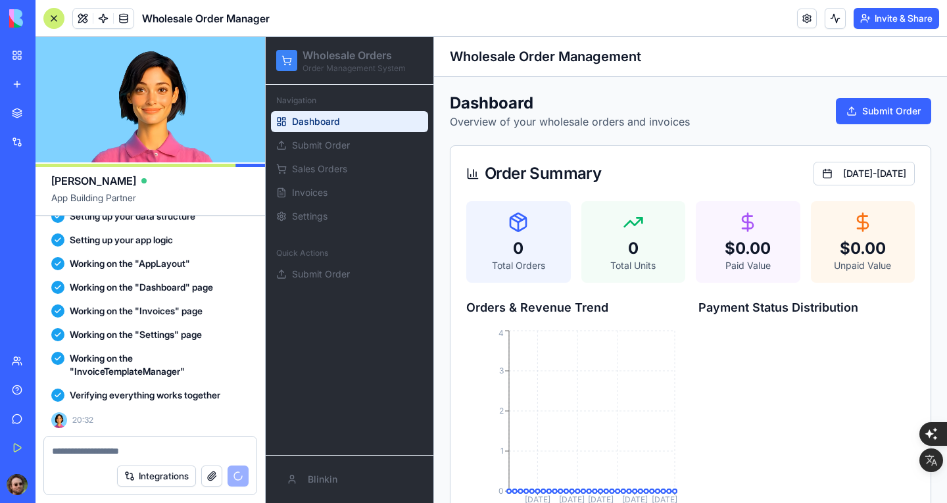
scroll to position [4037, 0]
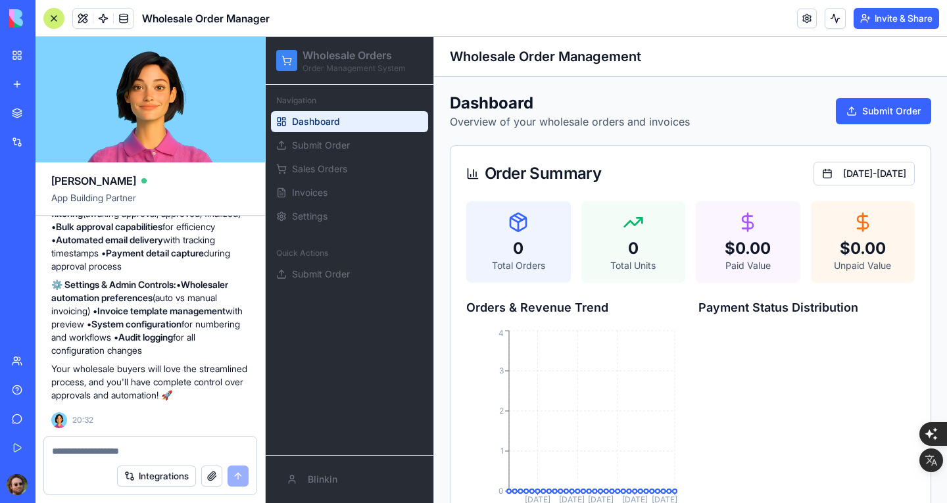
click at [54, 26] on div at bounding box center [53, 18] width 21 height 21
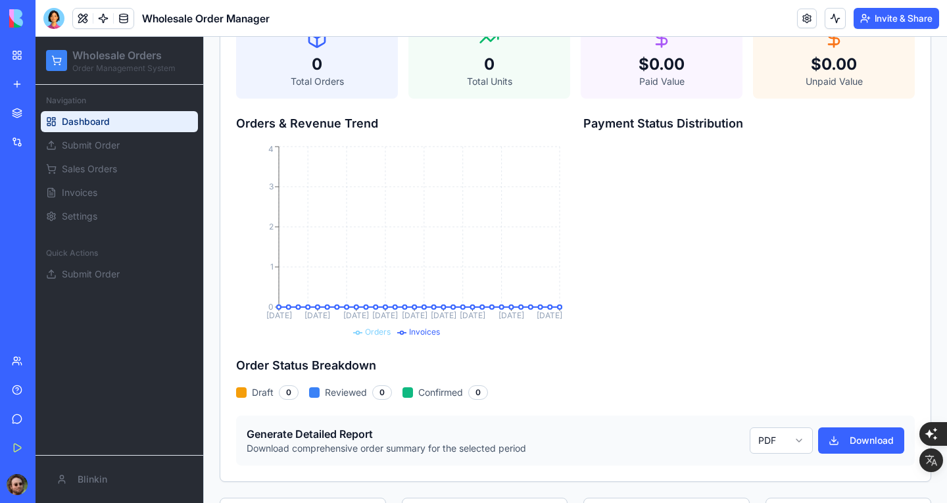
scroll to position [0, 0]
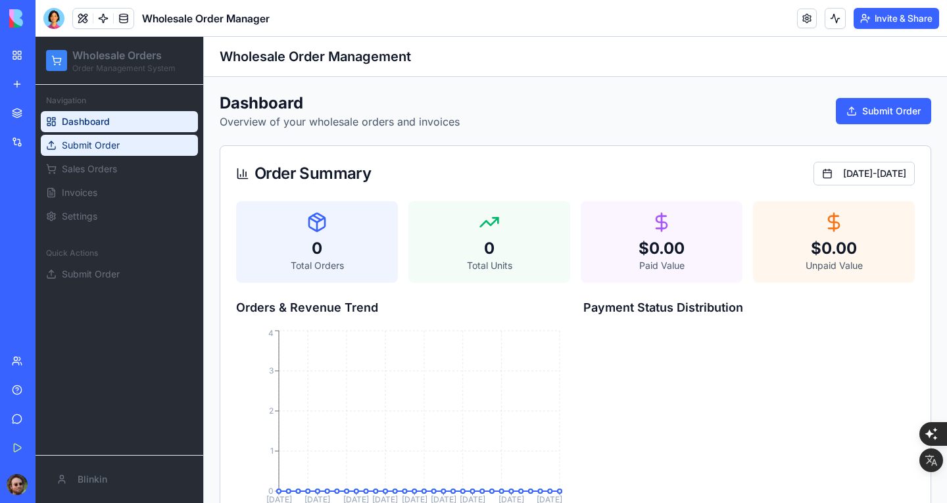
click at [120, 153] on link "Submit Order" at bounding box center [119, 145] width 157 height 21
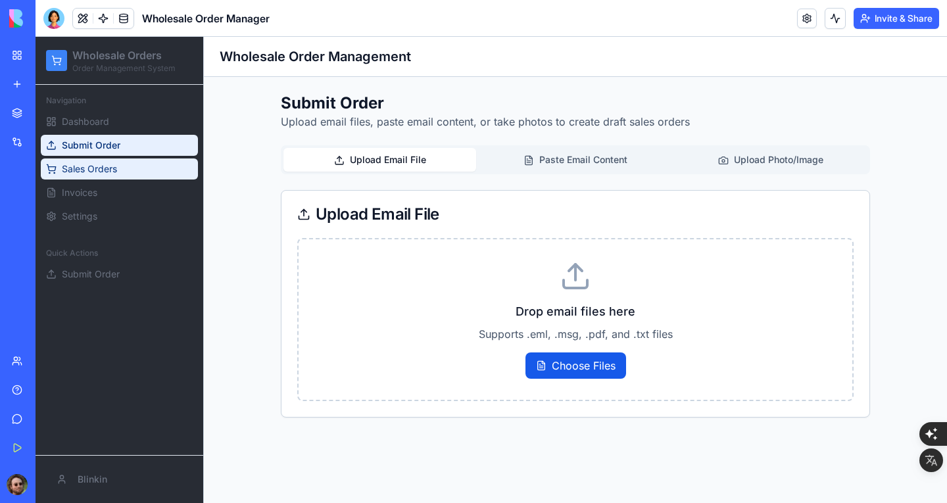
click at [116, 171] on span "Sales Orders" at bounding box center [89, 168] width 55 height 13
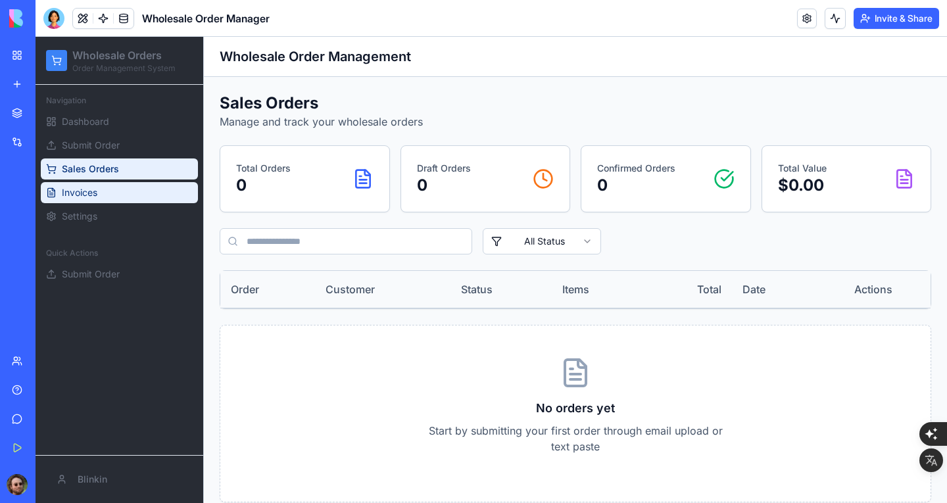
click at [107, 197] on link "Invoices" at bounding box center [119, 192] width 157 height 21
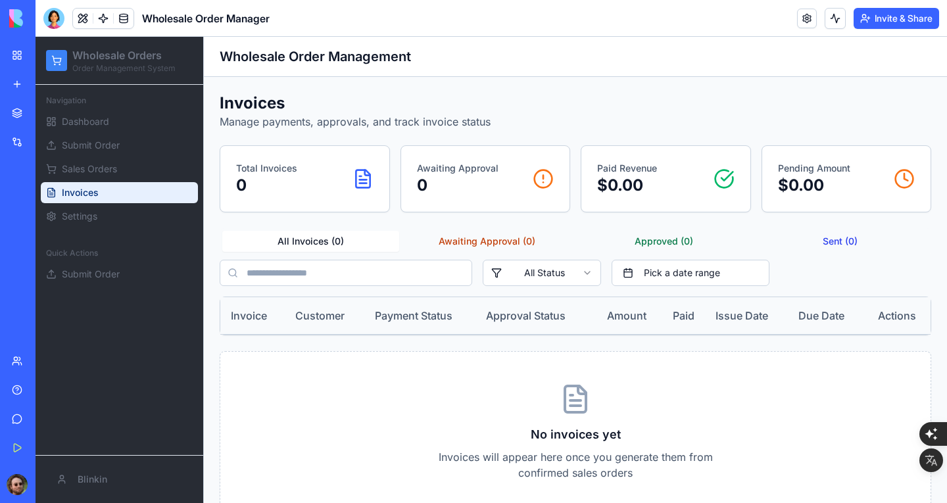
scroll to position [41, 0]
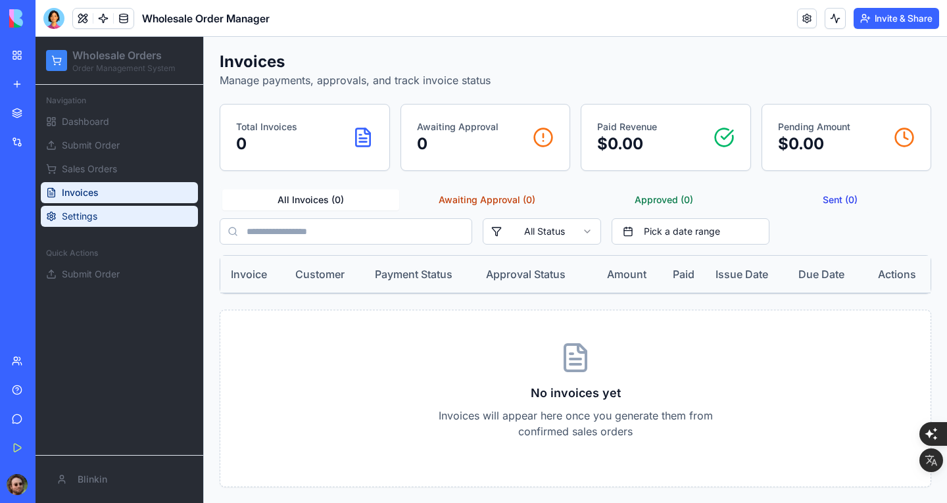
click at [81, 217] on span "Settings" at bounding box center [80, 216] width 36 height 13
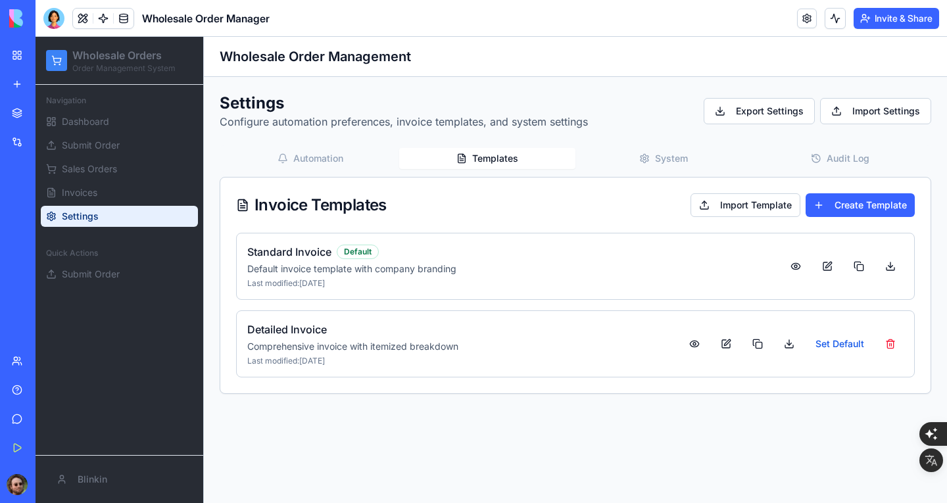
click at [486, 161] on button "Templates" at bounding box center [487, 158] width 177 height 21
click at [653, 163] on button "System" at bounding box center [663, 158] width 177 height 21
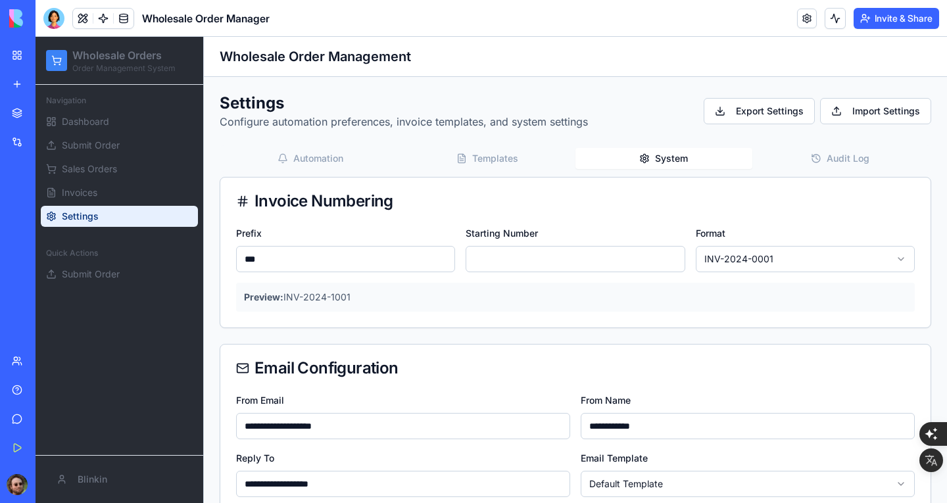
click at [328, 153] on button "Automation" at bounding box center [310, 158] width 177 height 21
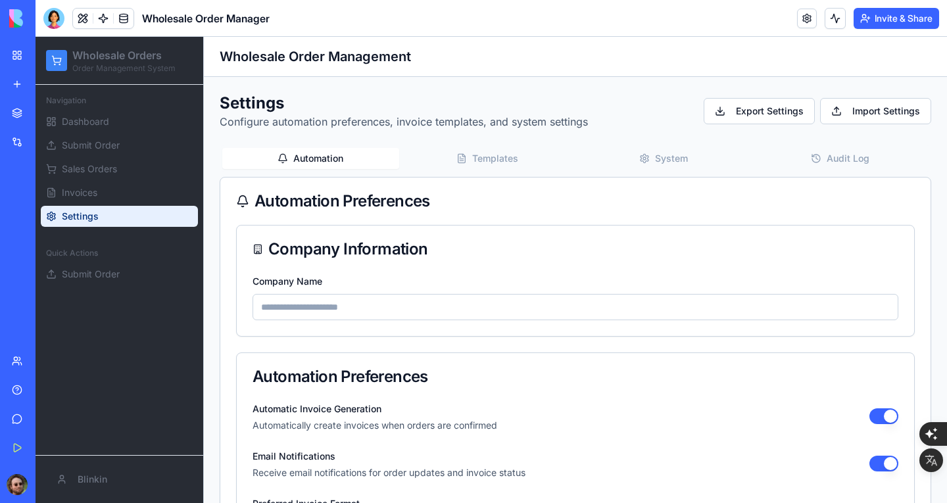
click at [820, 161] on button "Audit Log" at bounding box center [840, 158] width 177 height 21
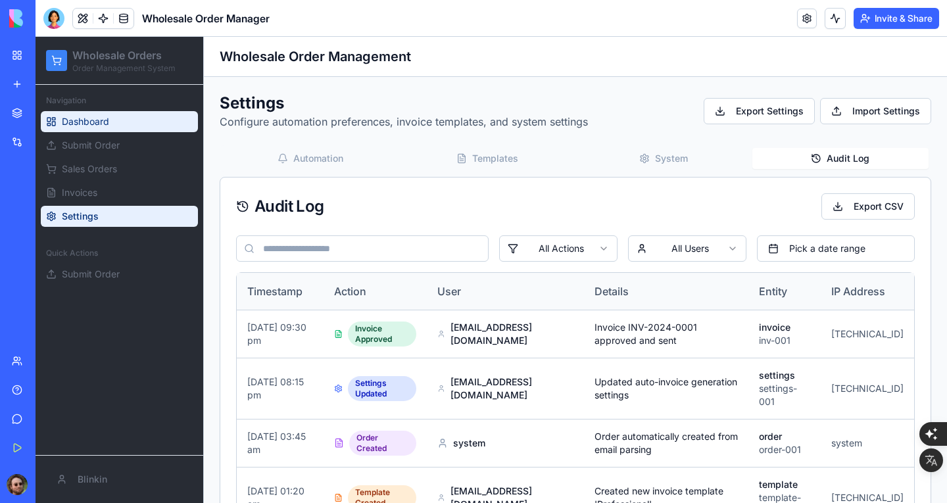
click at [106, 124] on span "Dashboard" at bounding box center [85, 121] width 47 height 13
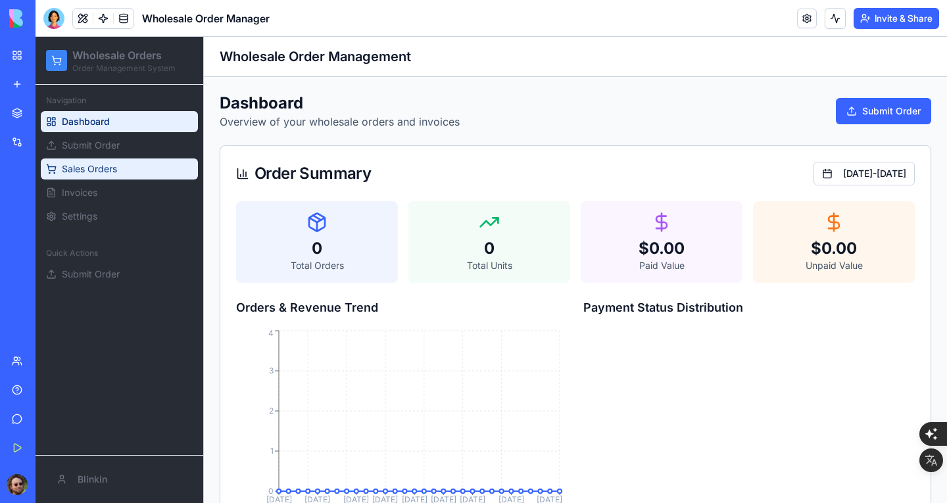
click at [92, 163] on span "Sales Orders" at bounding box center [89, 168] width 55 height 13
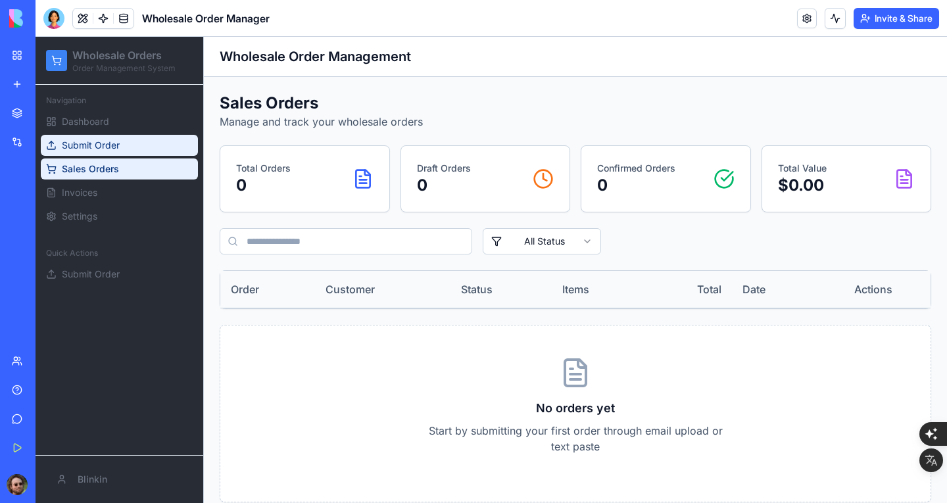
click at [116, 144] on span "Submit Order" at bounding box center [91, 145] width 58 height 13
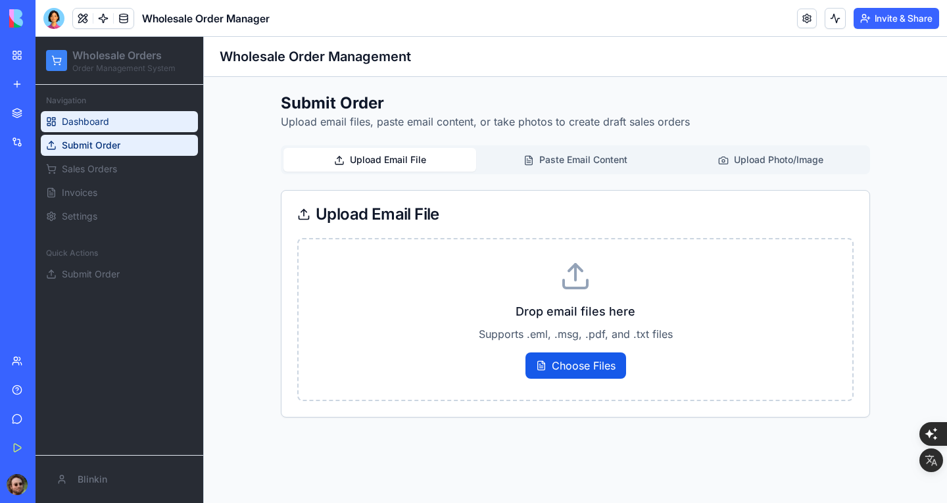
click at [116, 123] on link "Dashboard" at bounding box center [119, 121] width 157 height 21
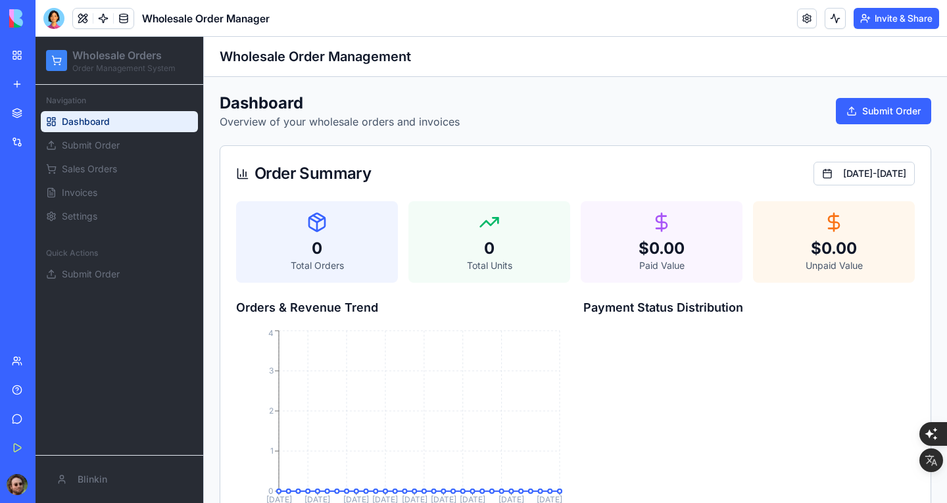
click at [49, 57] on div "My Workspace" at bounding box center [40, 55] width 17 height 13
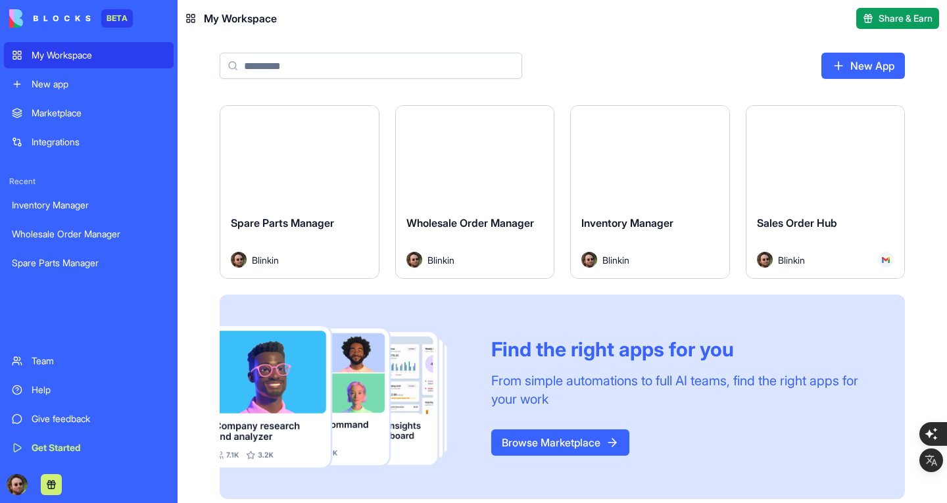
click at [317, 156] on button "Launch" at bounding box center [299, 155] width 99 height 26
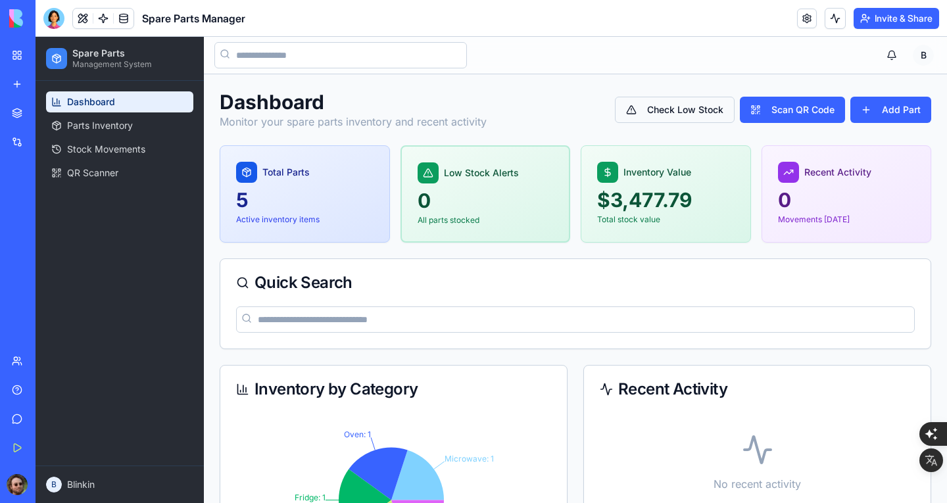
click at [694, 113] on button "Check Low Stock" at bounding box center [675, 110] width 120 height 26
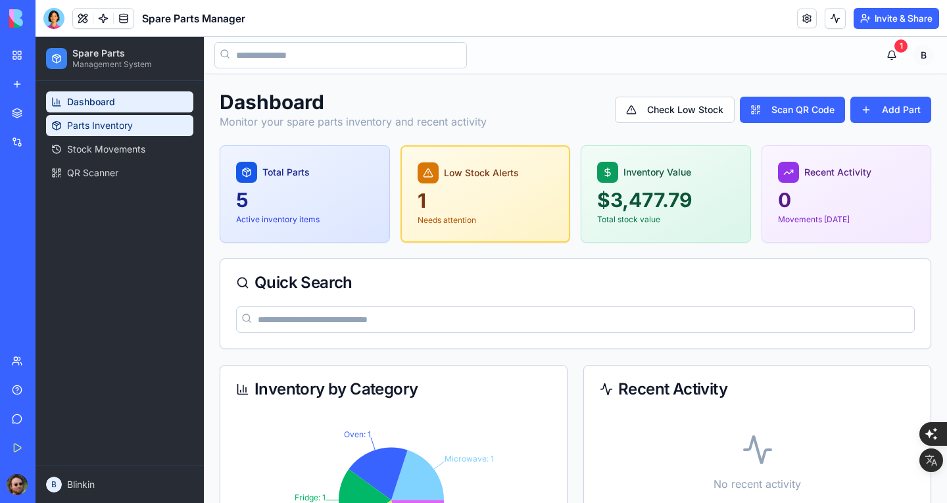
click at [85, 120] on span "Parts Inventory" at bounding box center [100, 125] width 66 height 13
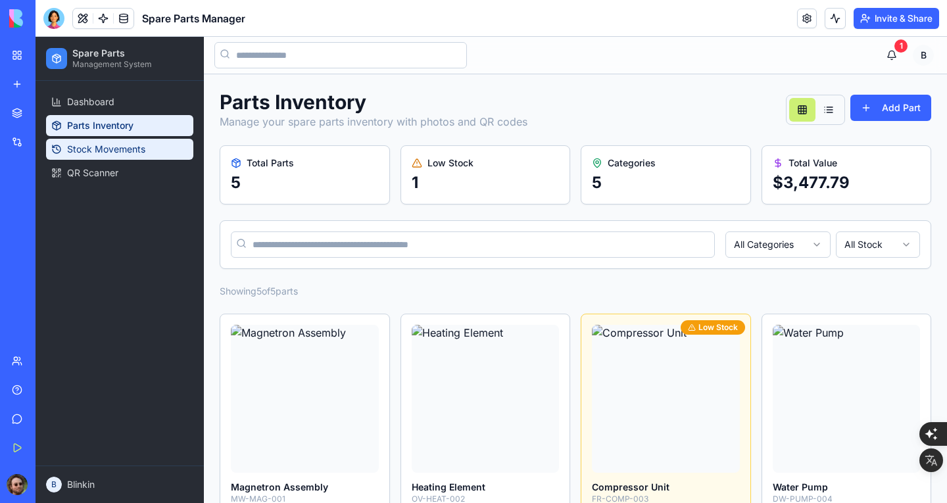
click at [109, 143] on span "Stock Movements" at bounding box center [106, 149] width 78 height 13
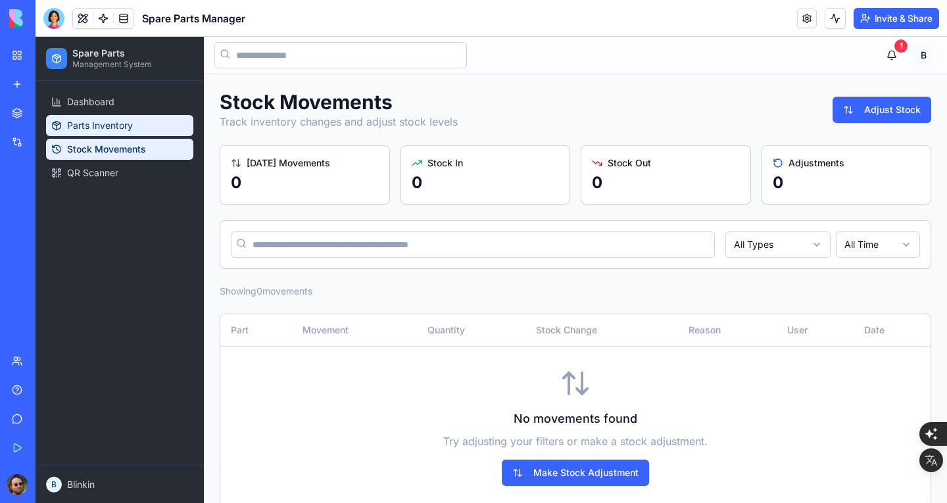
click at [120, 119] on span "Parts Inventory" at bounding box center [100, 125] width 66 height 13
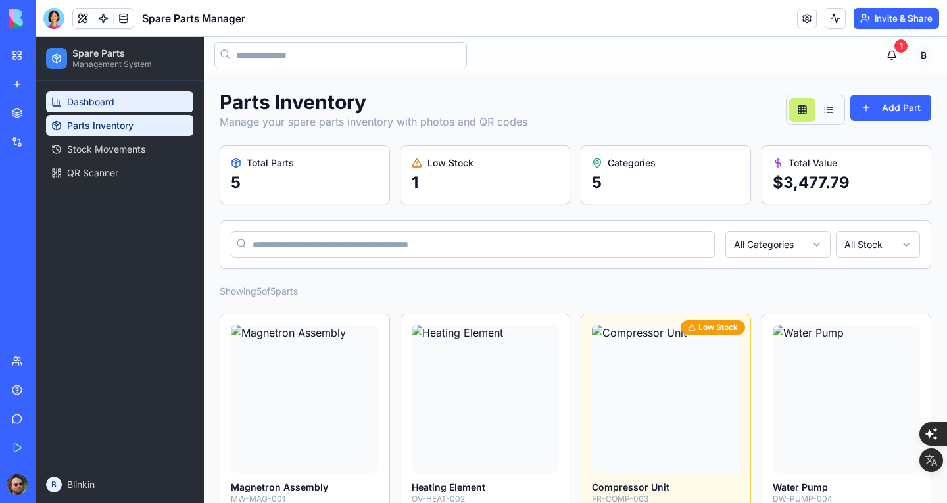
click at [142, 103] on link "Dashboard" at bounding box center [119, 101] width 147 height 21
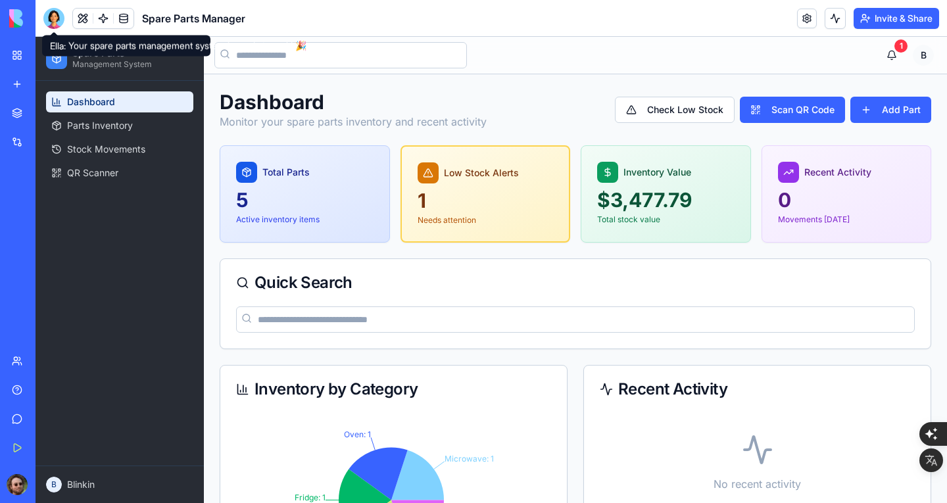
click at [56, 22] on div at bounding box center [53, 18] width 21 height 21
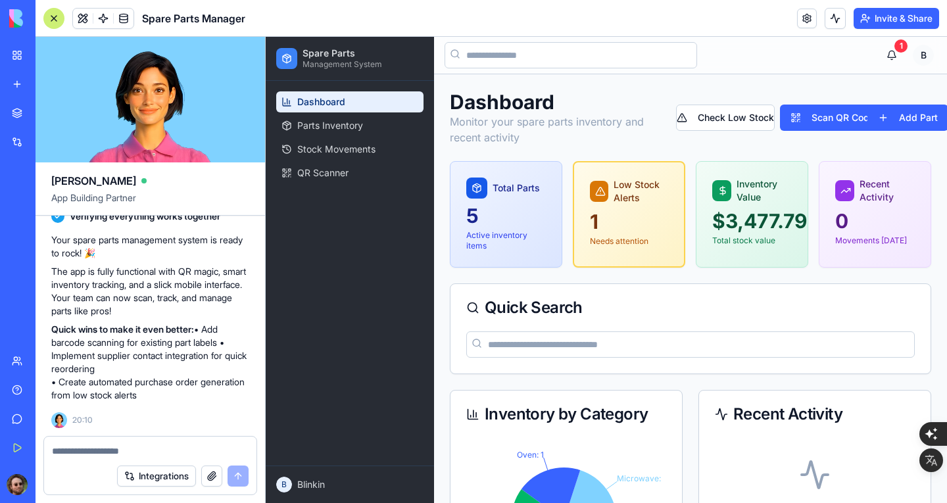
click at [204, 473] on button "button" at bounding box center [211, 475] width 21 height 21
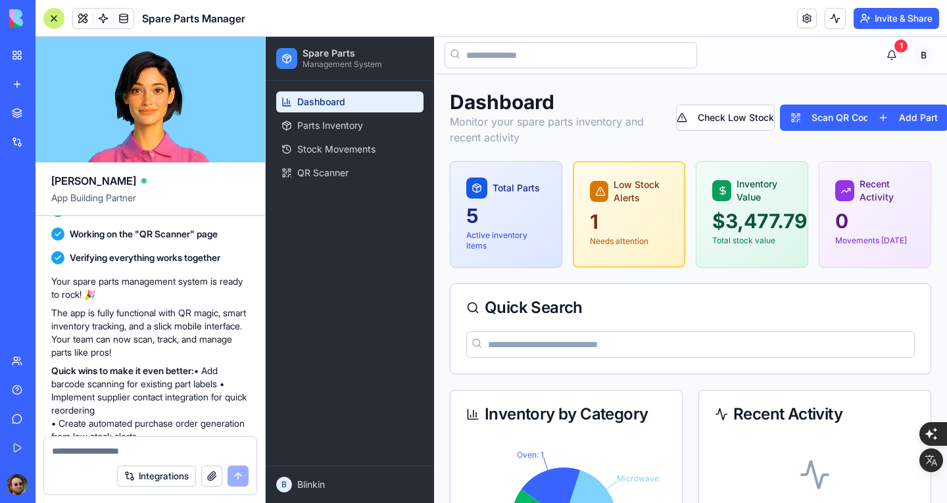
scroll to position [1018, 0]
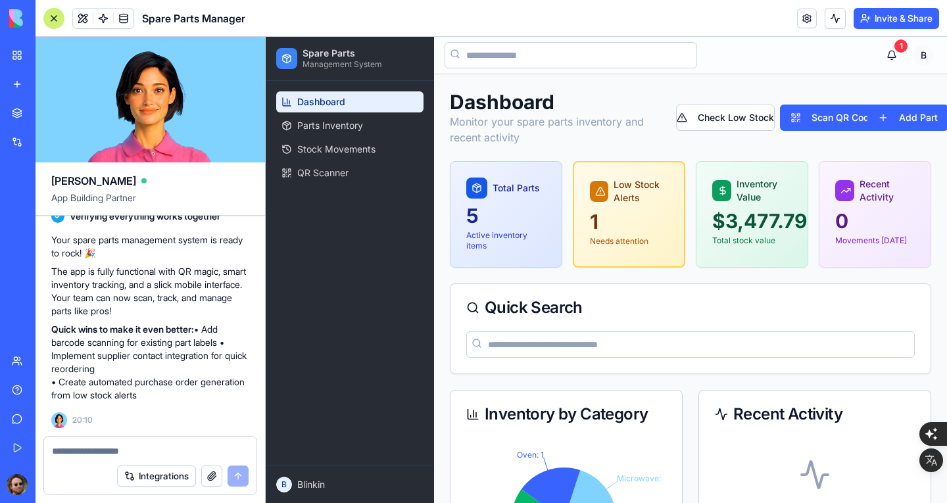
click at [141, 448] on textarea at bounding box center [150, 450] width 197 height 13
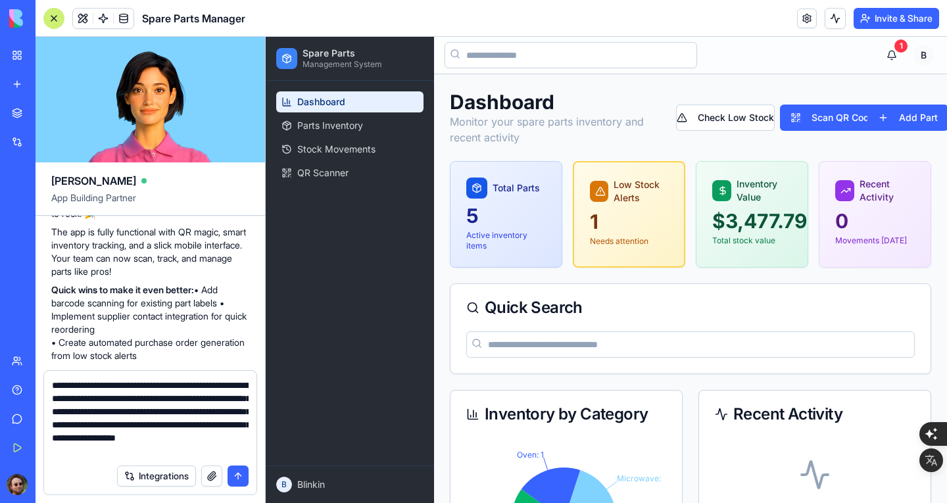
scroll to position [12, 0]
type textarea "**********"
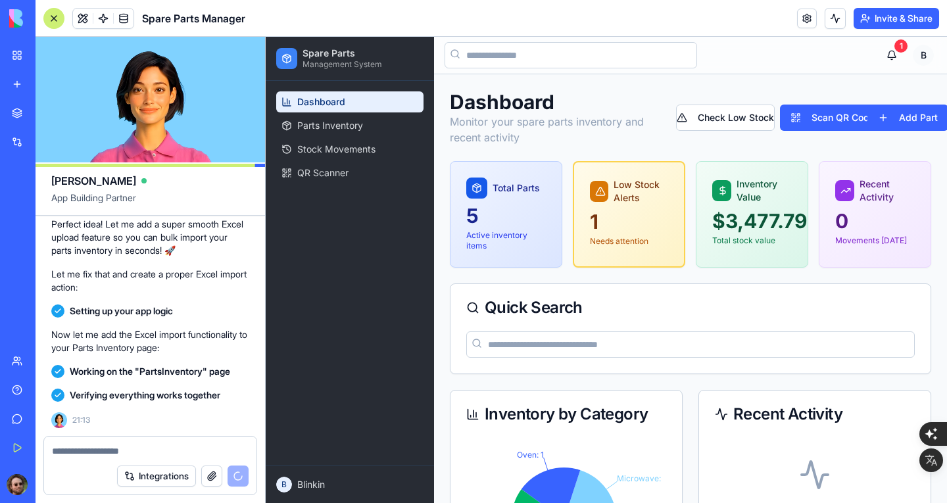
scroll to position [1681, 0]
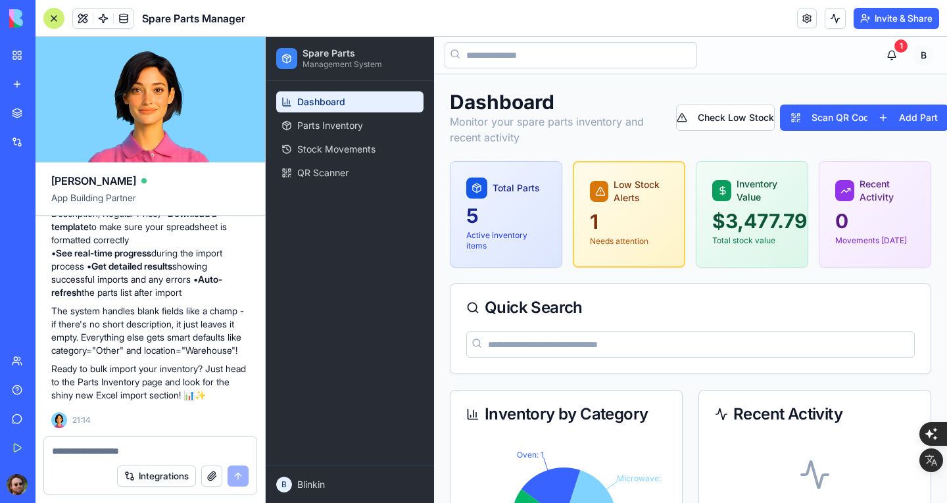
click at [53, 18] on div at bounding box center [53, 18] width 21 height 21
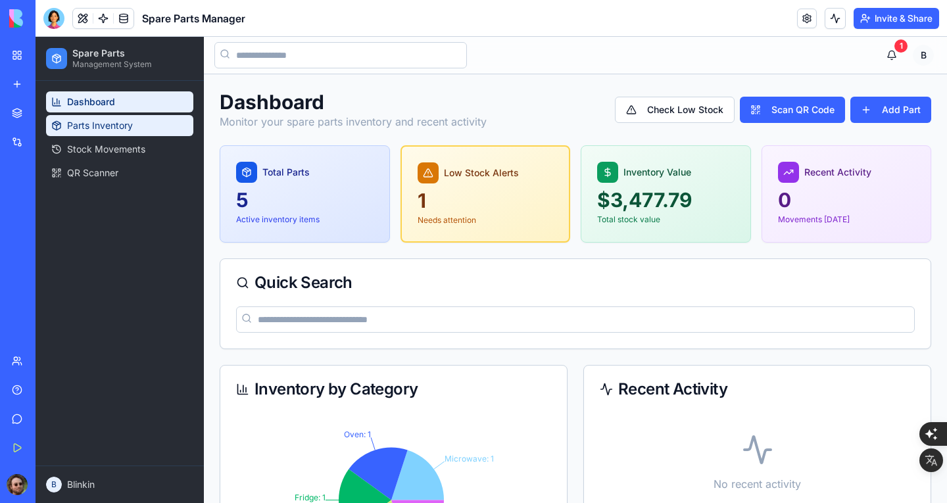
click at [113, 128] on span "Parts Inventory" at bounding box center [100, 125] width 66 height 13
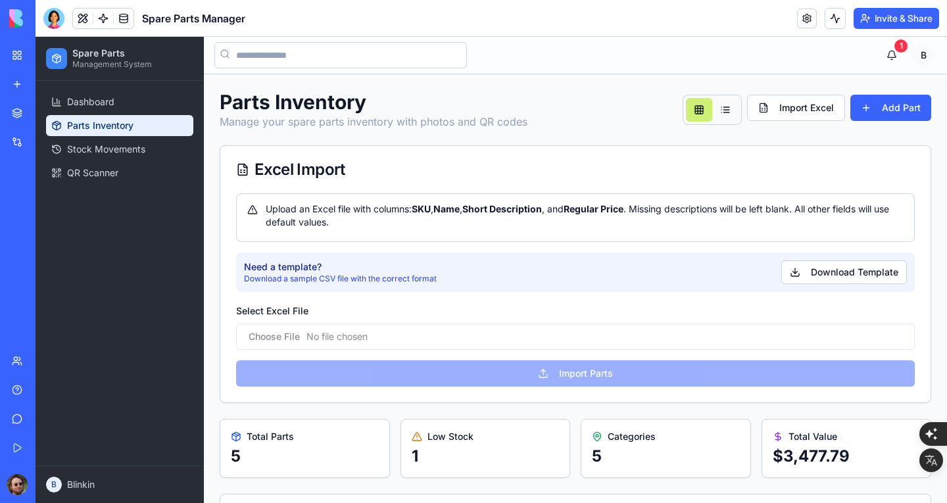
scroll to position [66, 0]
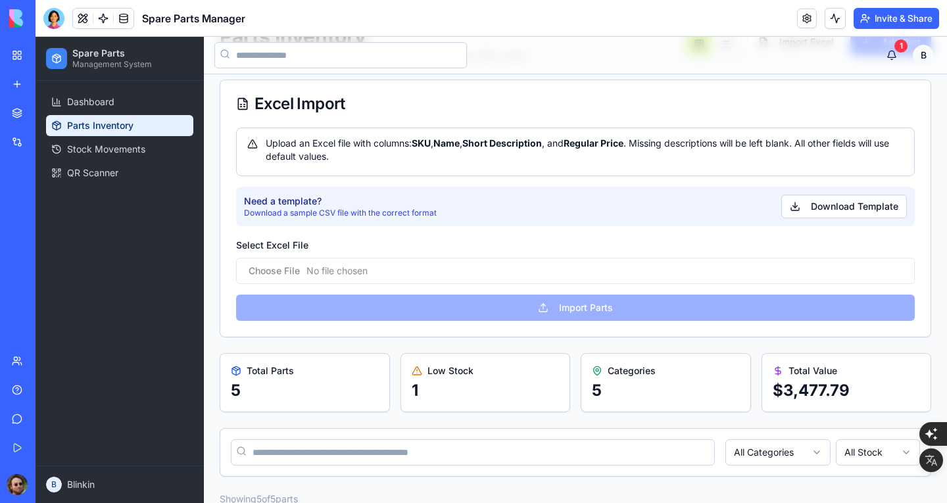
click at [416, 270] on input "Select Excel File" at bounding box center [575, 271] width 678 height 26
click at [822, 206] on button "Download Template" at bounding box center [844, 207] width 126 height 24
click at [519, 278] on input "Select Excel File" at bounding box center [575, 271] width 678 height 26
type input "**********"
click at [525, 274] on input "Select Excel File" at bounding box center [575, 271] width 678 height 26
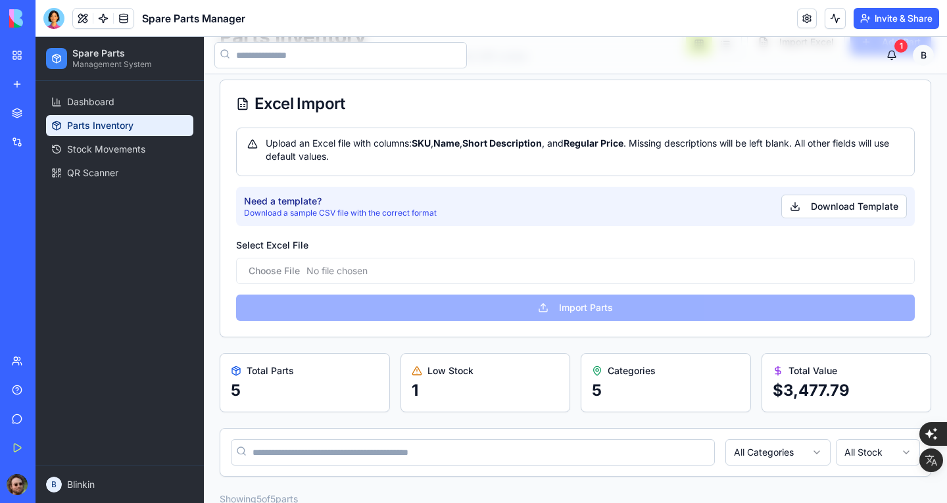
type input "**********"
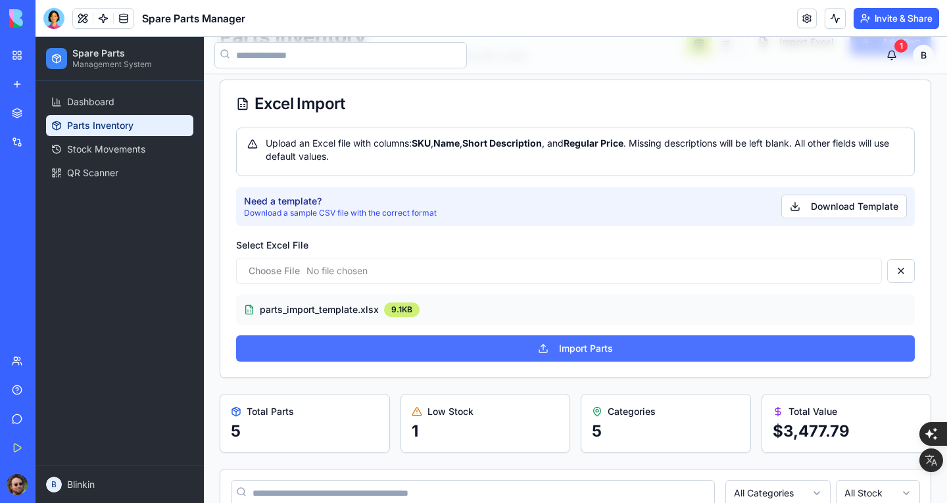
click at [556, 347] on button "Import Parts" at bounding box center [575, 348] width 678 height 26
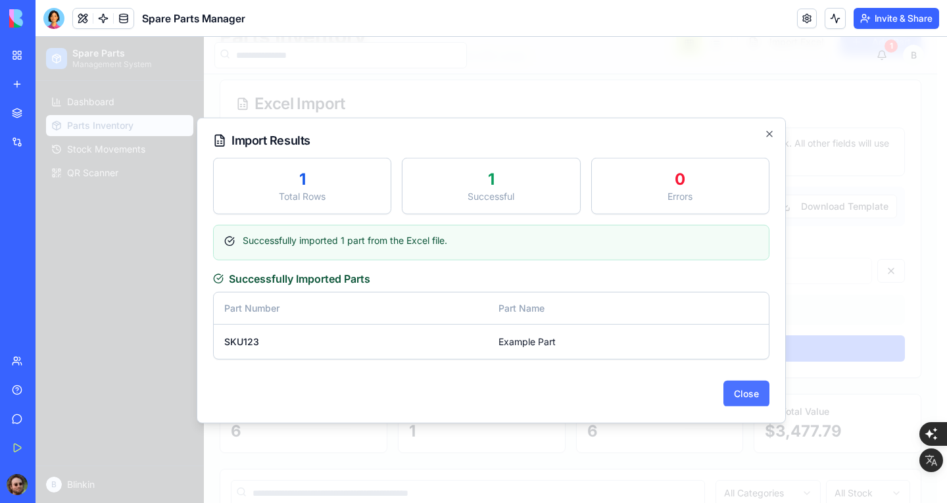
click at [748, 387] on button "Close" at bounding box center [746, 393] width 46 height 26
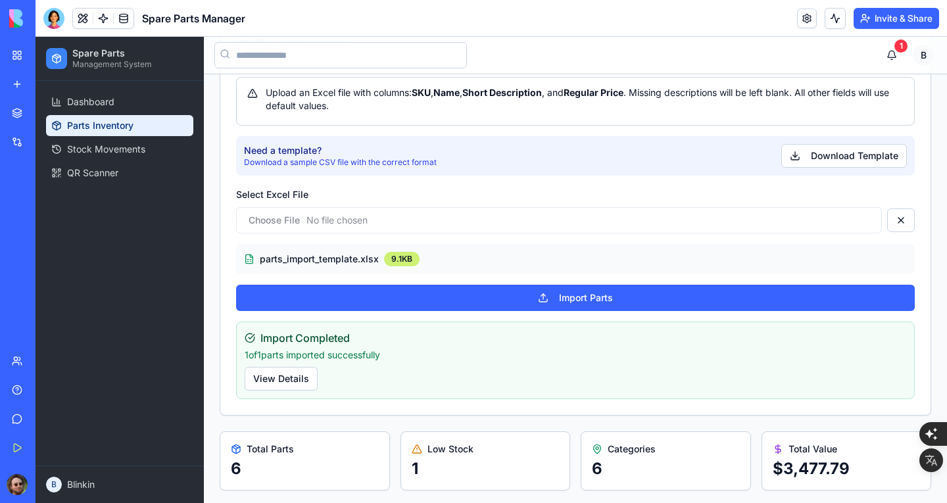
scroll to position [106, 0]
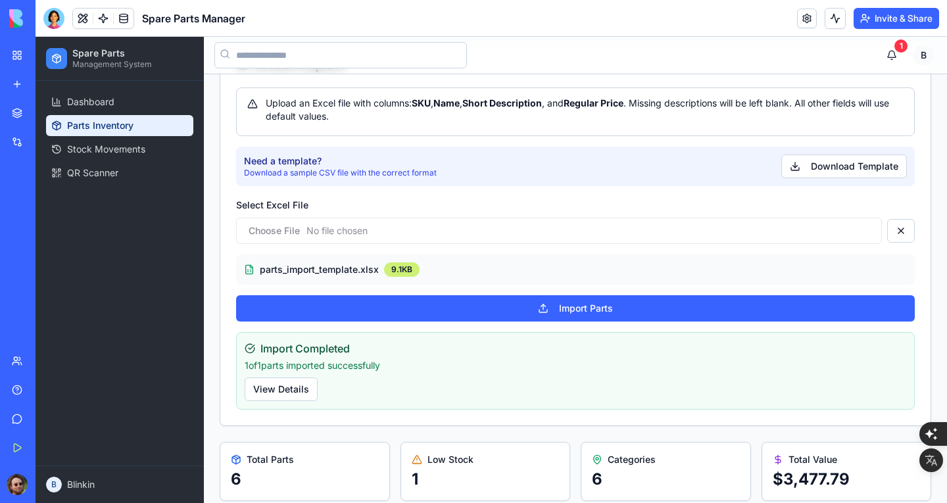
click at [460, 235] on input "Select Excel File" at bounding box center [559, 231] width 646 height 26
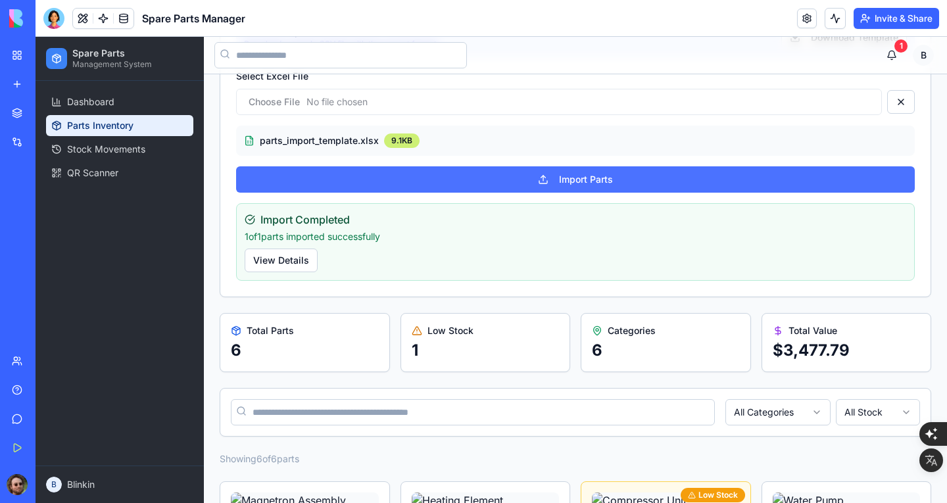
scroll to position [40, 0]
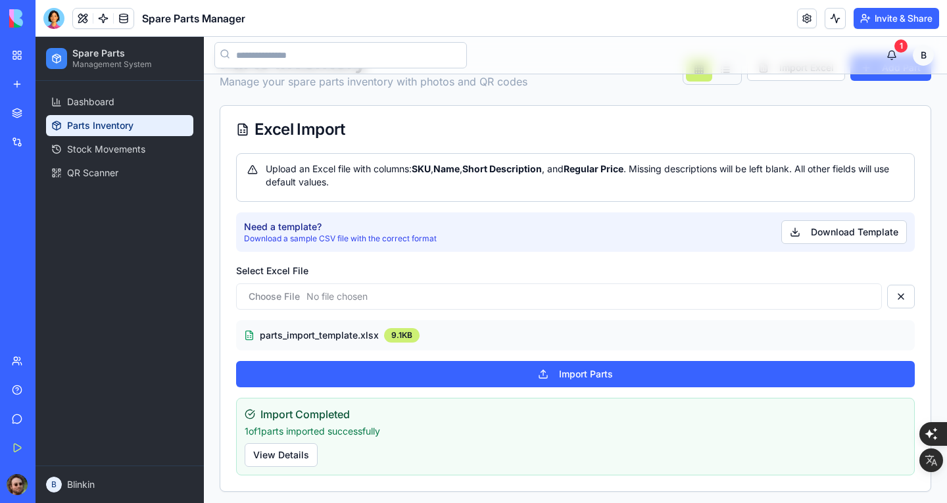
click at [540, 291] on input "Select Excel File" at bounding box center [559, 296] width 646 height 26
type input "**********"
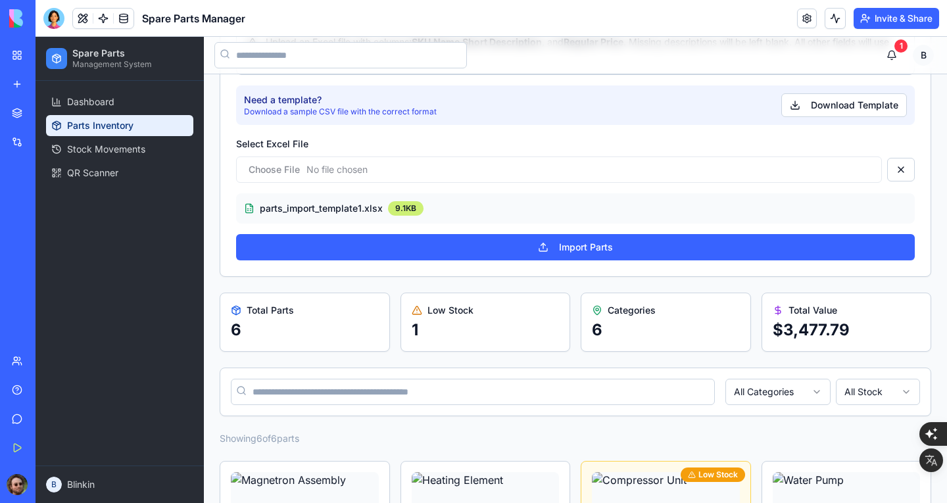
scroll to position [303, 0]
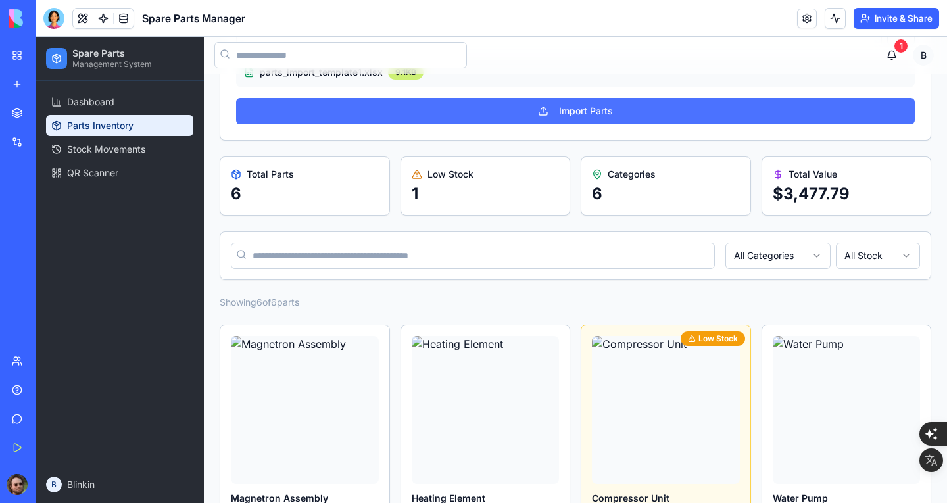
click at [580, 106] on button "Import Parts" at bounding box center [575, 111] width 678 height 26
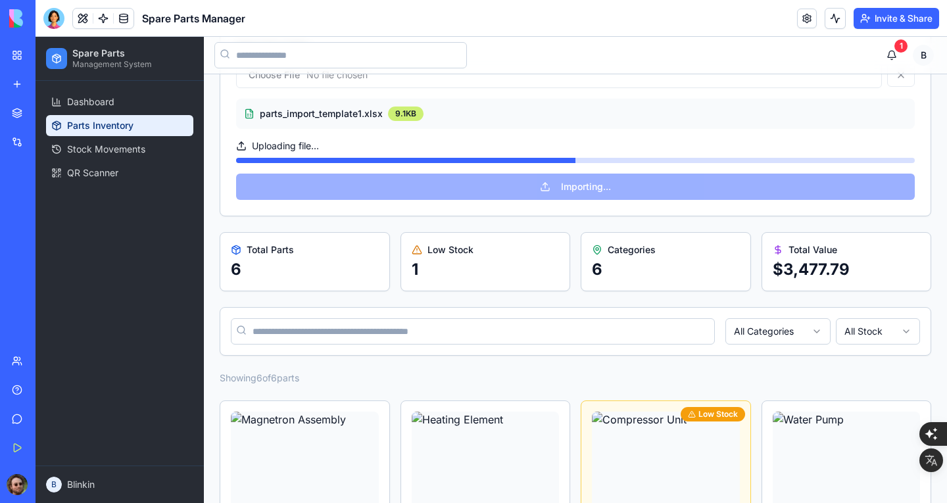
scroll to position [172, 0]
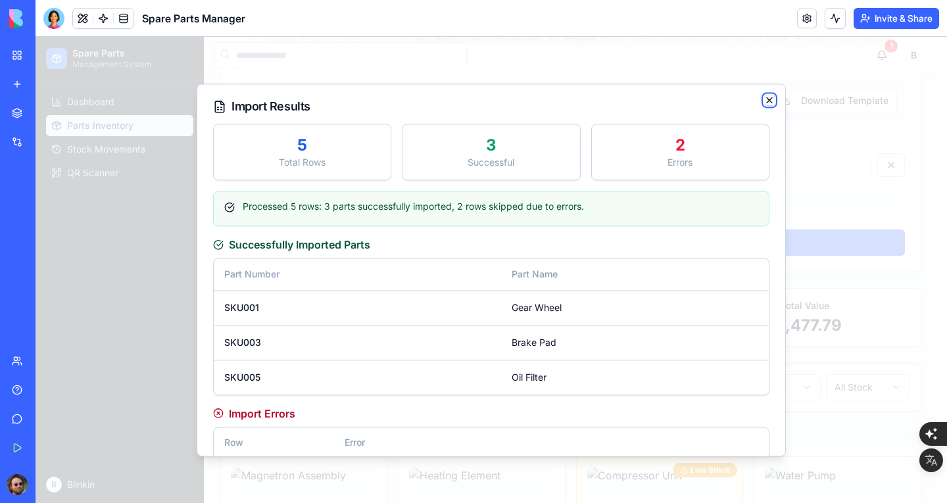
click at [771, 103] on icon "button" at bounding box center [769, 100] width 11 height 11
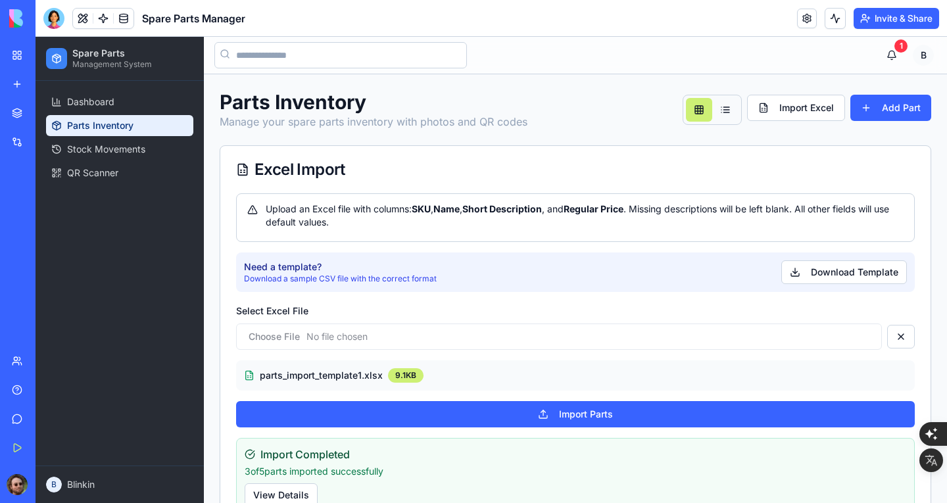
scroll to position [66, 0]
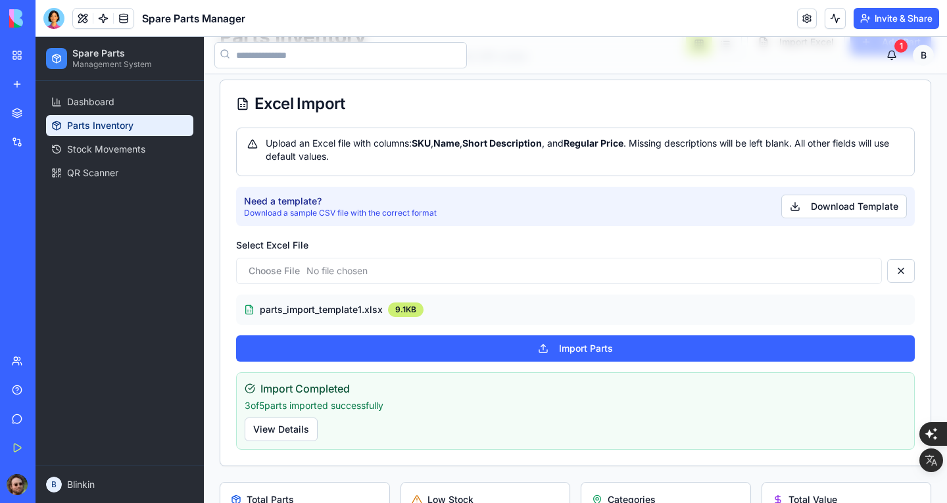
click at [62, 30] on header "Spare Parts Manager Invite & Share" at bounding box center [491, 18] width 911 height 37
click at [53, 18] on div at bounding box center [53, 18] width 21 height 21
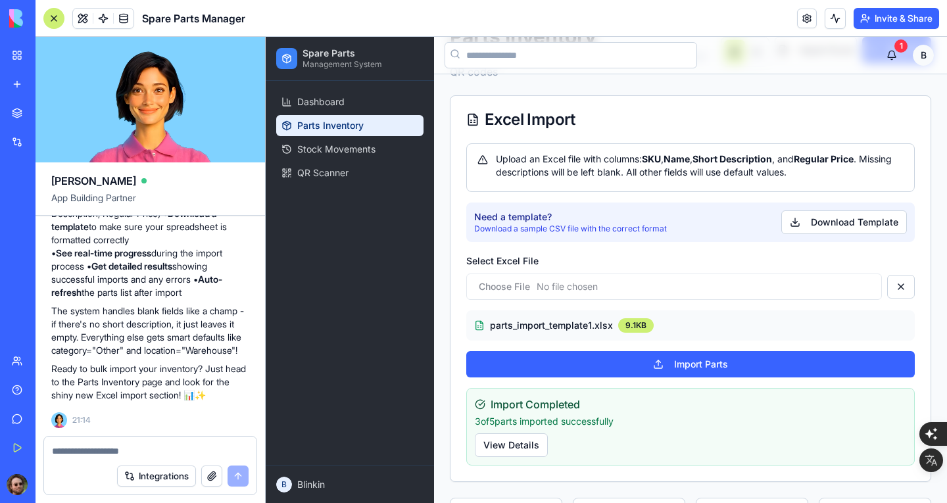
scroll to position [0, 0]
click at [135, 450] on textarea at bounding box center [150, 450] width 197 height 13
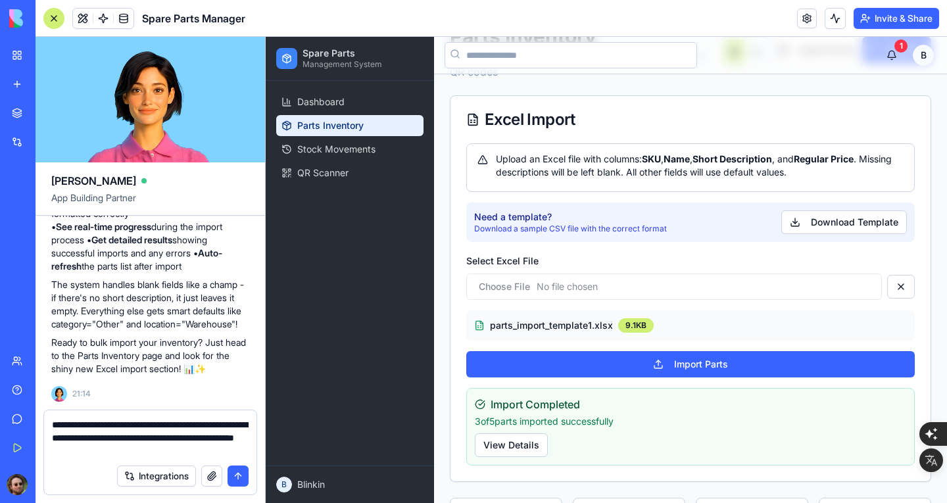
type textarea "**********"
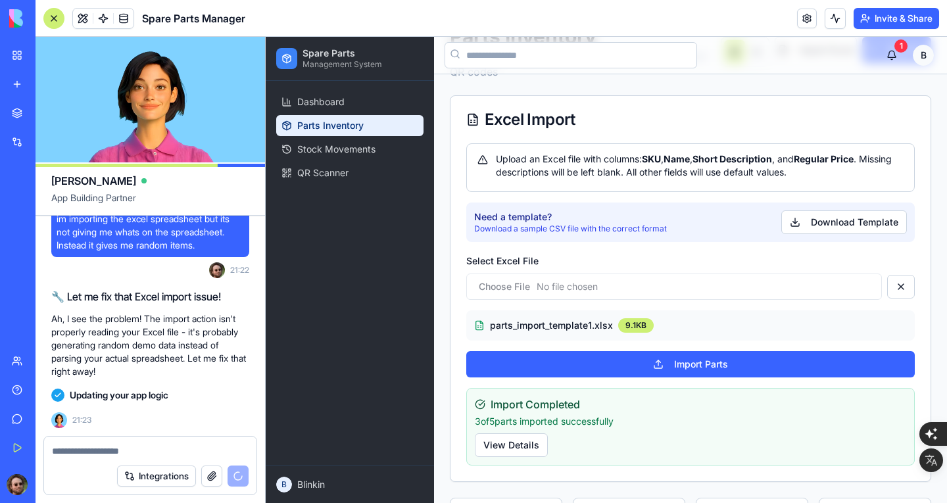
scroll to position [2210, 0]
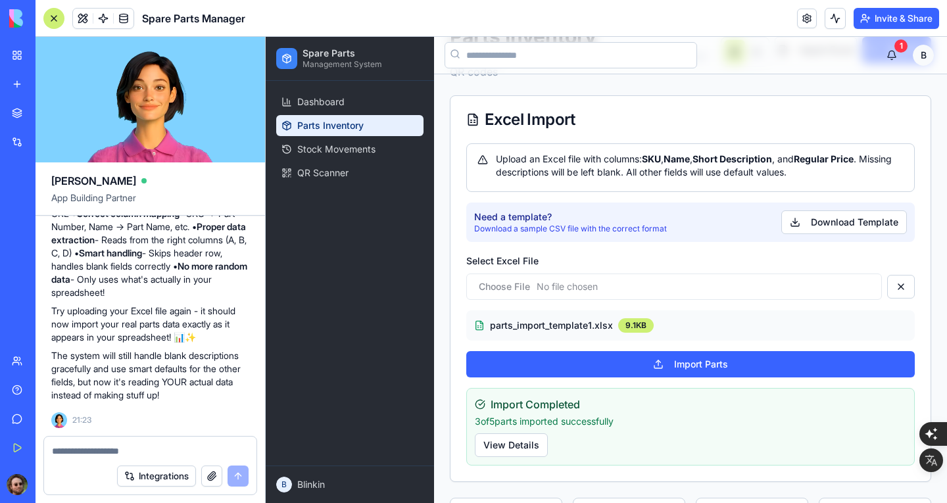
click at [723, 290] on input "Select Excel File" at bounding box center [673, 286] width 415 height 26
click at [895, 287] on button at bounding box center [901, 287] width 28 height 24
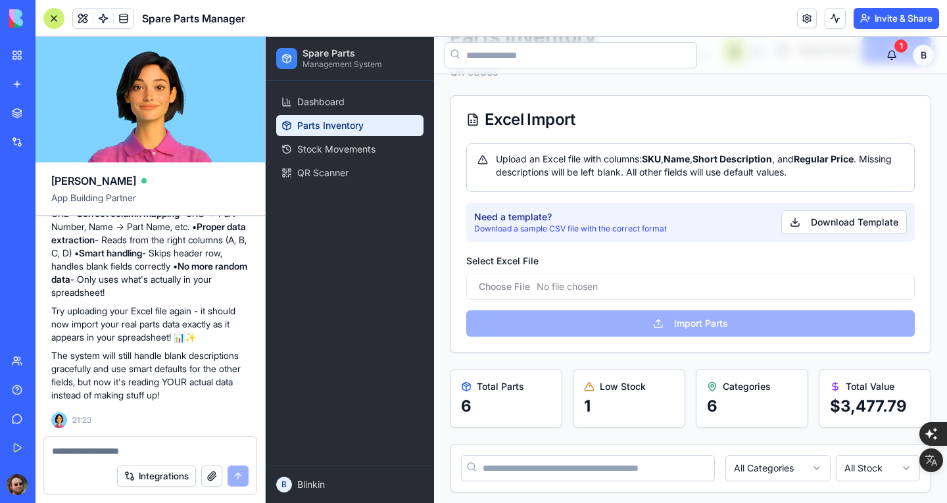
click at [690, 290] on input "Select Excel File" at bounding box center [690, 286] width 448 height 26
click at [690, 321] on div "Upload an Excel file with columns: SKU , Name , Short Description , and Regular…" at bounding box center [690, 247] width 480 height 209
click at [665, 287] on input "Select Excel File" at bounding box center [690, 286] width 448 height 26
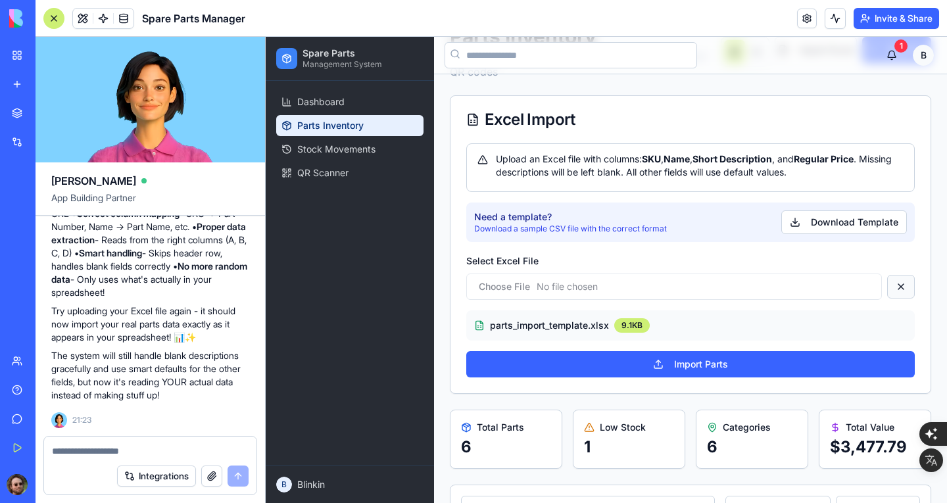
click at [887, 287] on button at bounding box center [901, 287] width 28 height 24
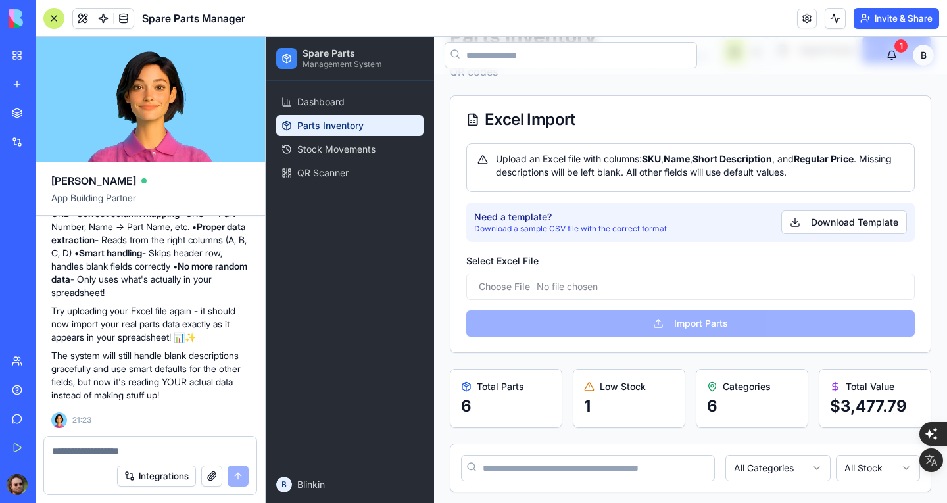
click at [701, 324] on div "Upload an Excel file with columns: SKU , Name , Short Description , and Regular…" at bounding box center [690, 247] width 480 height 209
click at [621, 291] on input "Select Excel File" at bounding box center [690, 286] width 448 height 26
type input "**********"
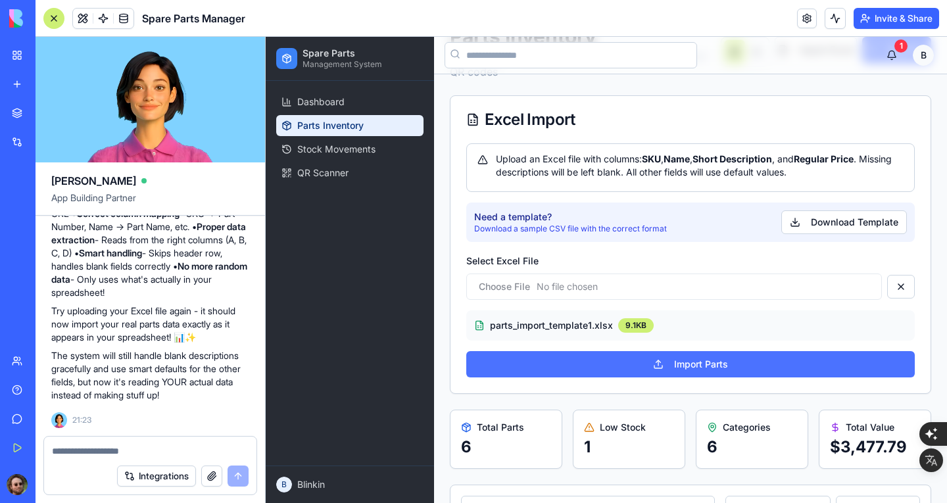
click at [697, 359] on button "Import Parts" at bounding box center [690, 364] width 448 height 26
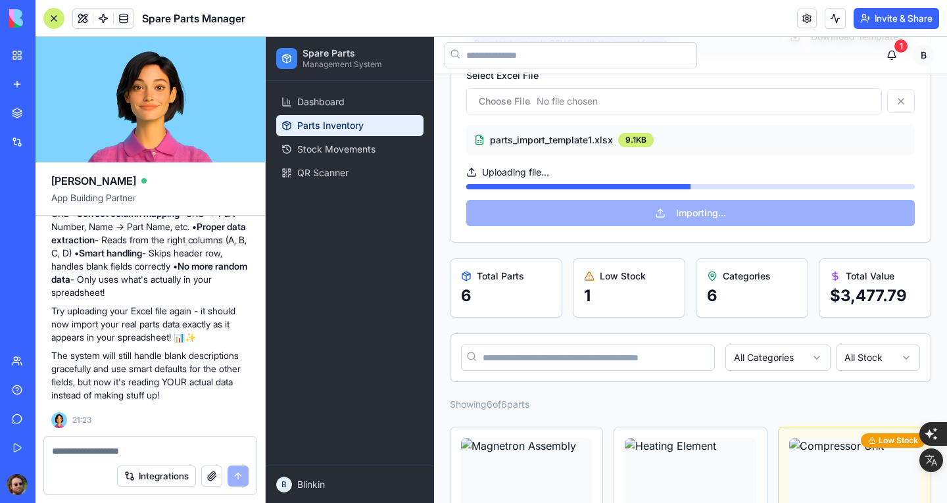
scroll to position [263, 0]
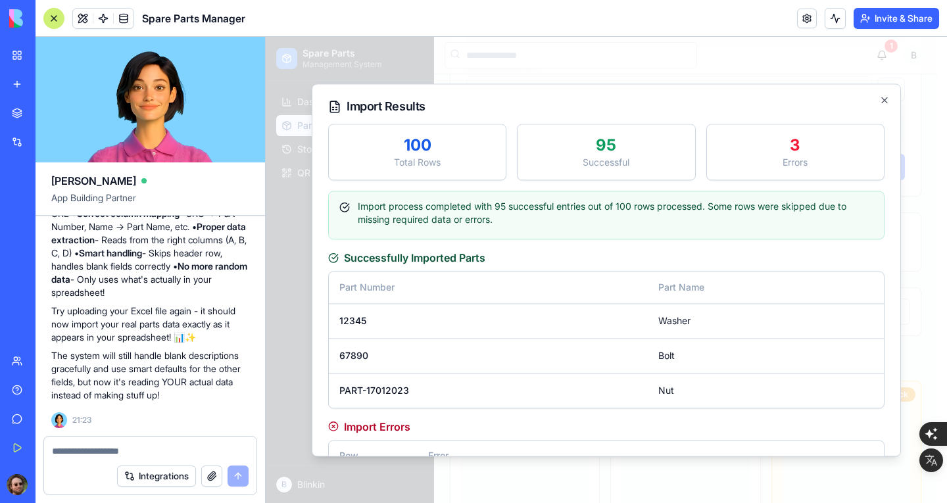
click at [581, 151] on div "95" at bounding box center [606, 145] width 156 height 21
click at [609, 156] on div "Successful" at bounding box center [606, 162] width 156 height 13
click at [394, 142] on div "100" at bounding box center [417, 145] width 156 height 21
click at [884, 97] on icon "button" at bounding box center [884, 100] width 11 height 11
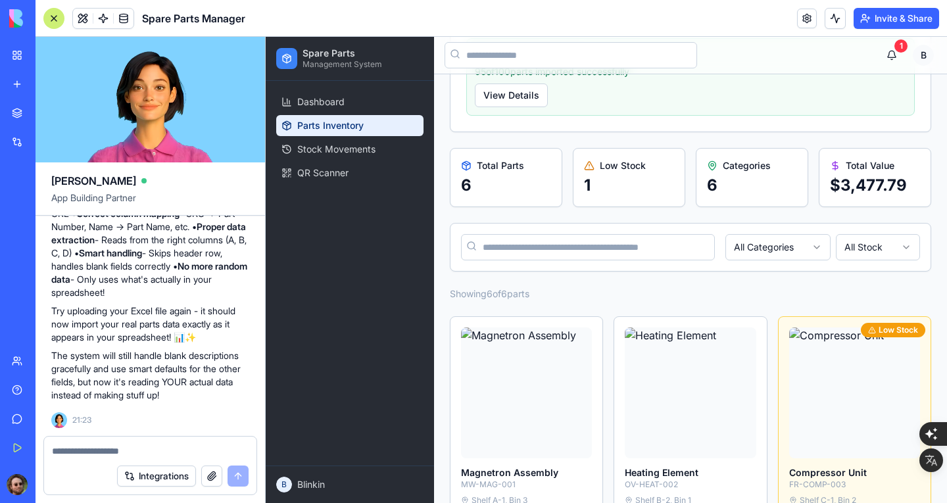
scroll to position [153, 0]
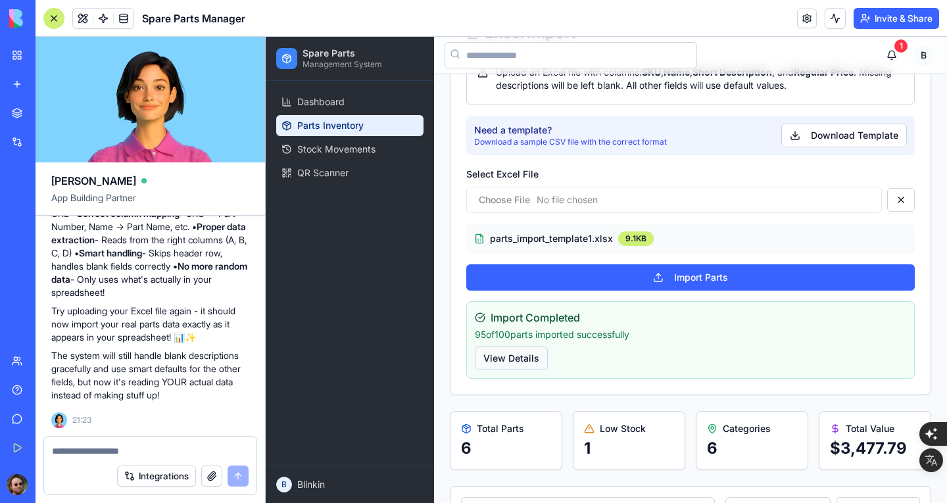
click at [536, 352] on button "View Details" at bounding box center [511, 358] width 73 height 24
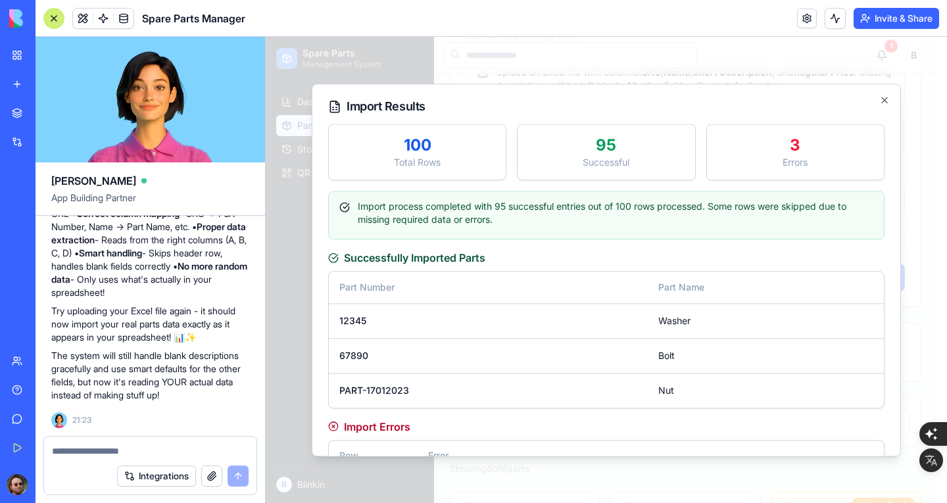
click at [432, 164] on div "Total Rows" at bounding box center [417, 162] width 156 height 13
click at [886, 99] on icon "button" at bounding box center [884, 100] width 11 height 11
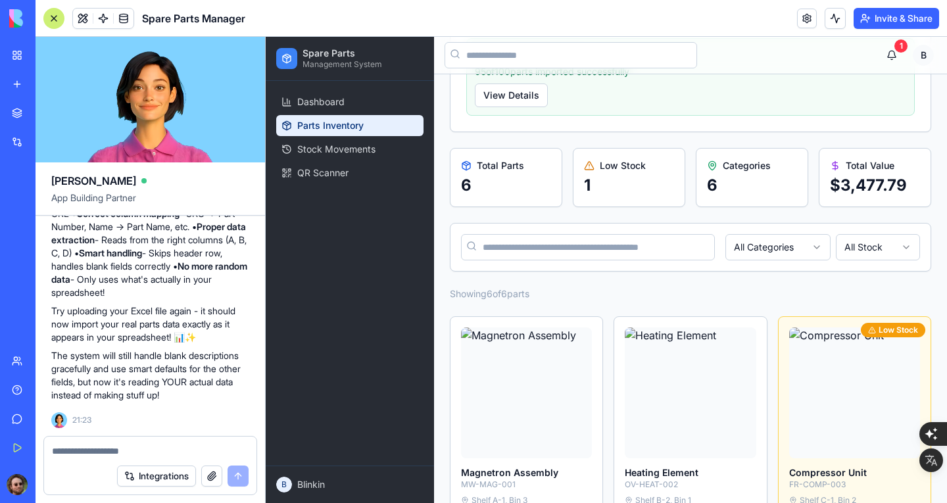
scroll to position [87, 0]
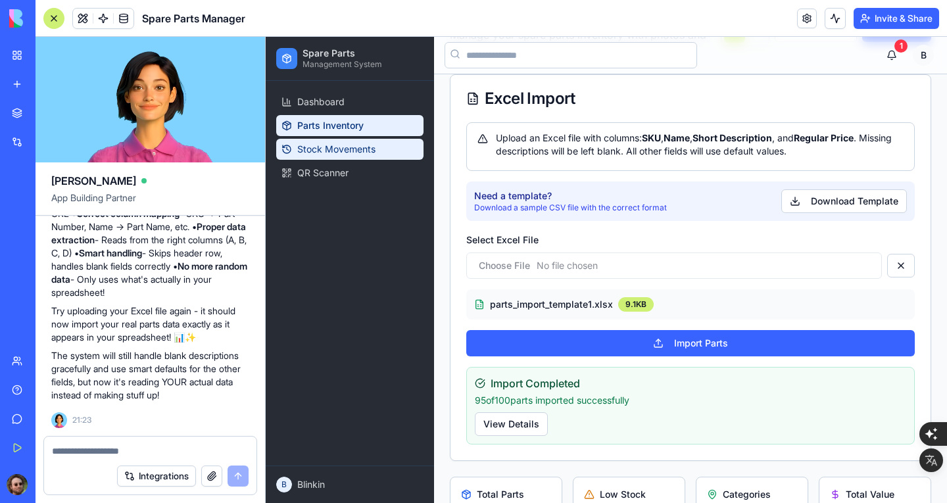
click at [330, 145] on span "Stock Movements" at bounding box center [336, 149] width 78 height 13
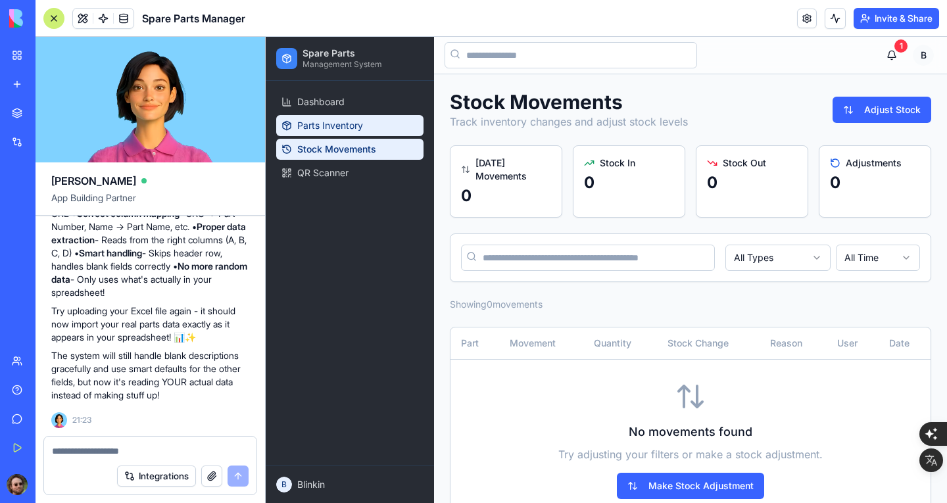
click at [382, 118] on link "Parts Inventory" at bounding box center [349, 125] width 147 height 21
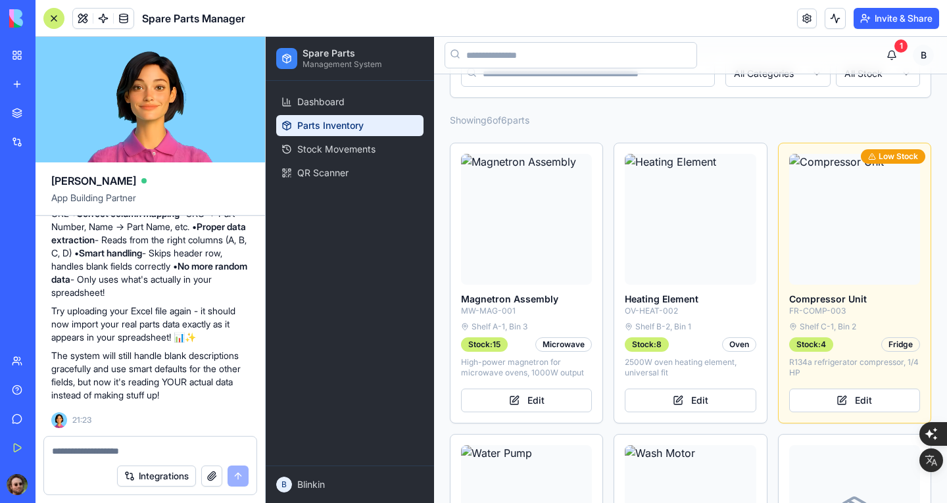
scroll to position [681, 0]
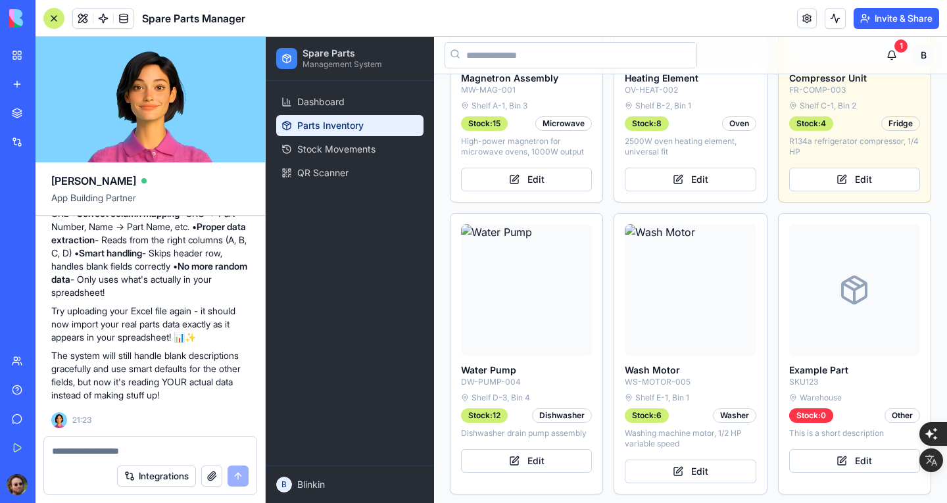
drag, startPoint x: 133, startPoint y: 446, endPoint x: 377, endPoint y: 282, distance: 293.6
click at [133, 446] on textarea at bounding box center [150, 450] width 197 height 13
type textarea "*"
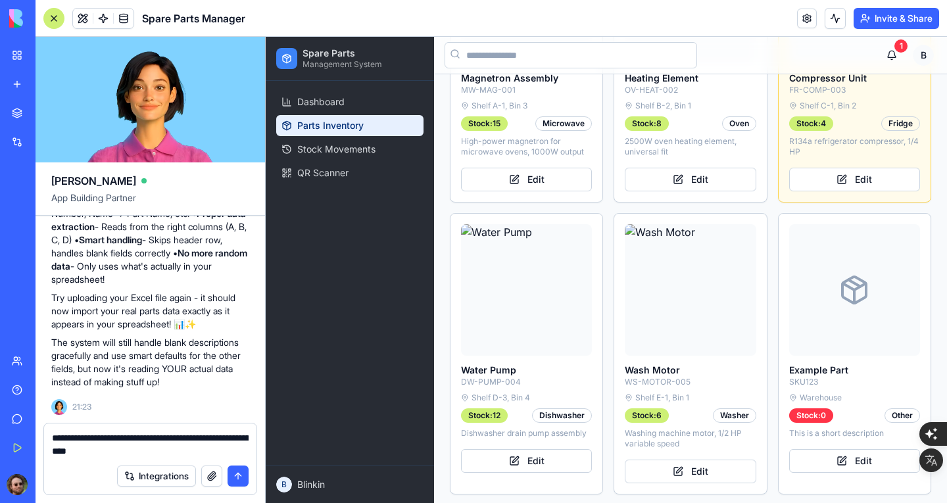
type textarea "**********"
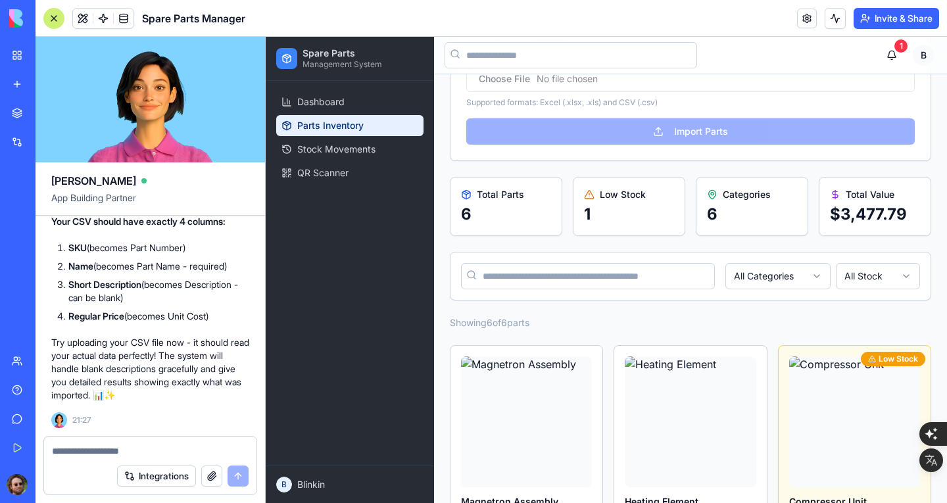
scroll to position [24, 0]
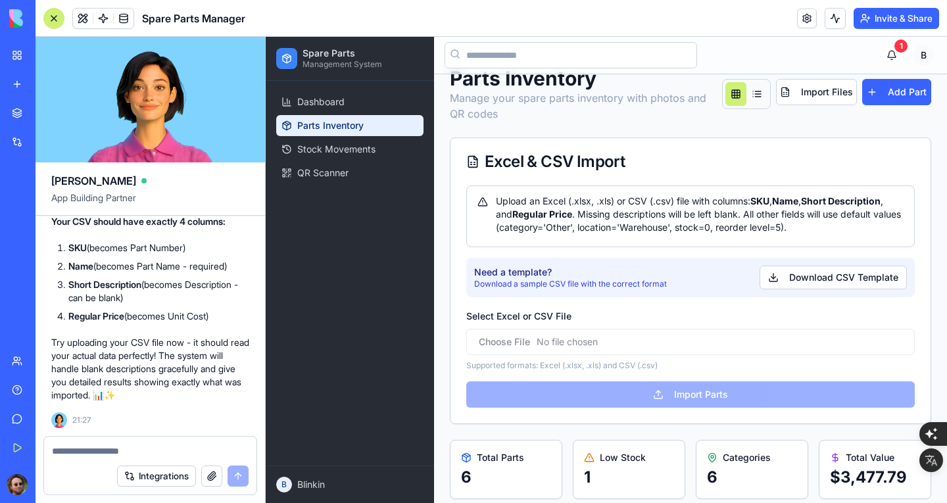
click at [684, 342] on input "Select Excel or CSV File" at bounding box center [690, 342] width 448 height 26
type input "**********"
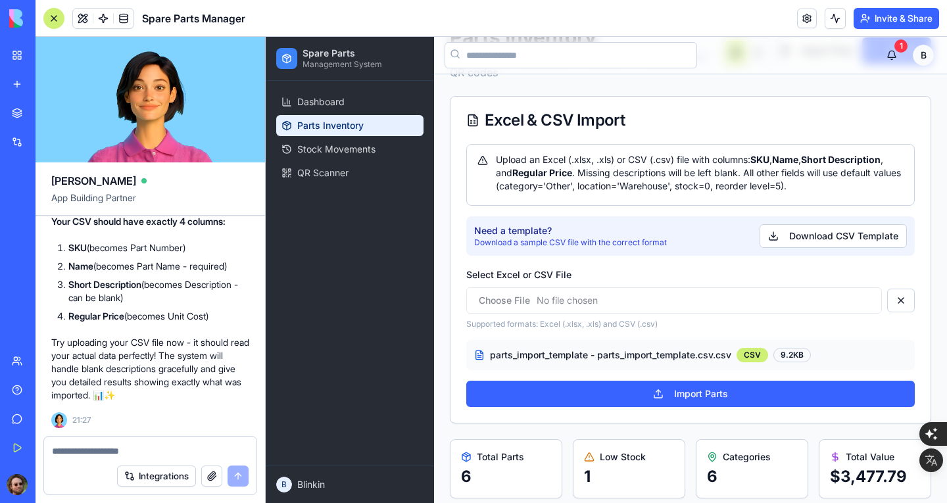
scroll to position [89, 0]
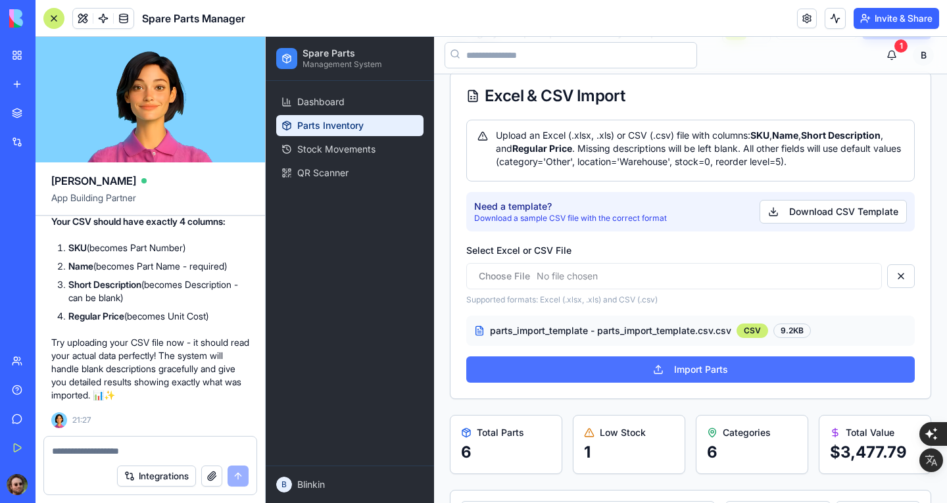
click at [689, 369] on button "Import Parts" at bounding box center [690, 369] width 448 height 26
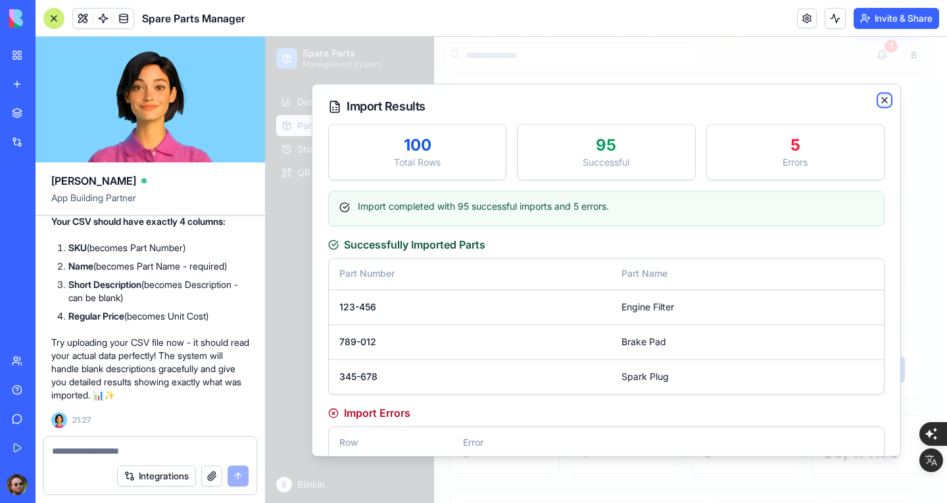
click at [885, 97] on icon "button" at bounding box center [884, 100] width 11 height 11
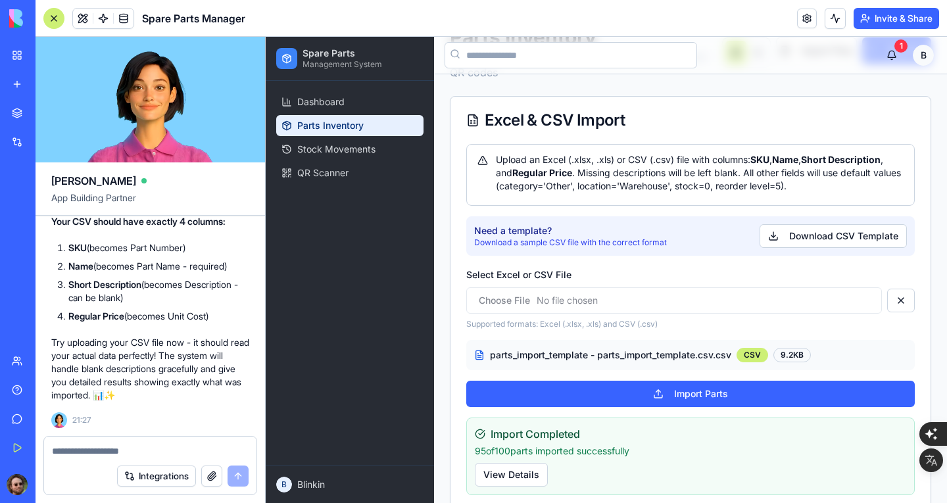
scroll to position [50, 0]
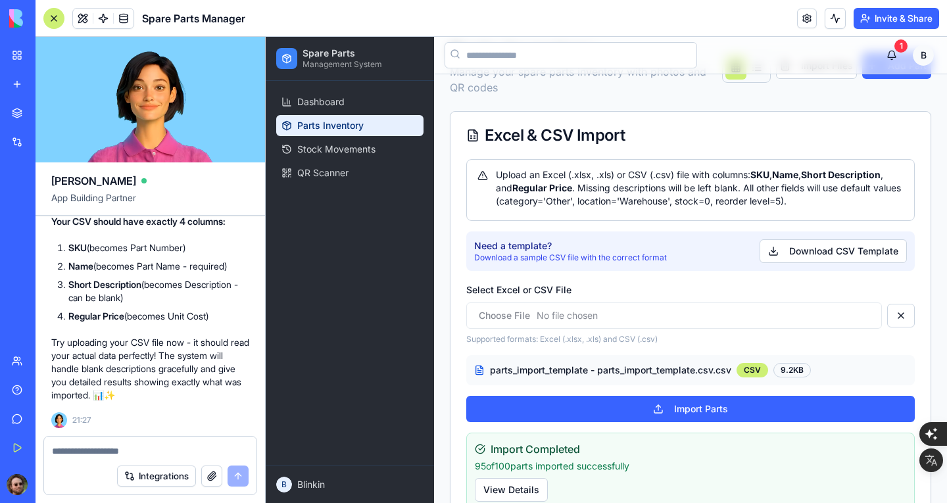
click at [108, 452] on textarea at bounding box center [150, 450] width 197 height 13
type textarea "*"
click at [129, 452] on textarea at bounding box center [150, 450] width 197 height 13
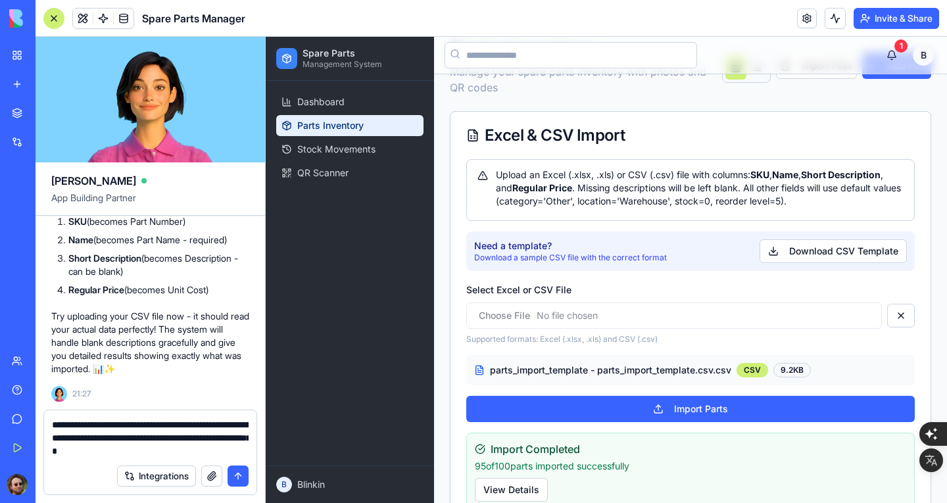
type textarea "**********"
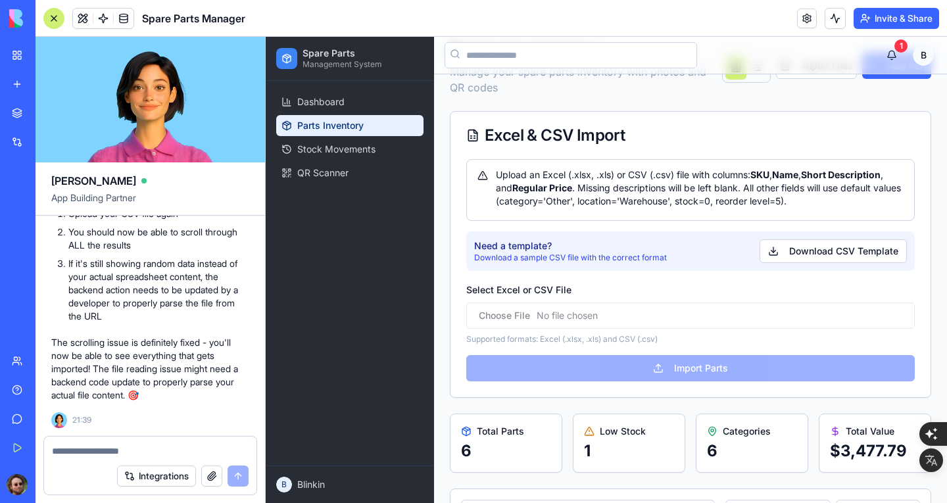
scroll to position [3493, 0]
click at [686, 316] on input "Select Excel or CSV File" at bounding box center [690, 315] width 448 height 26
type input "**********"
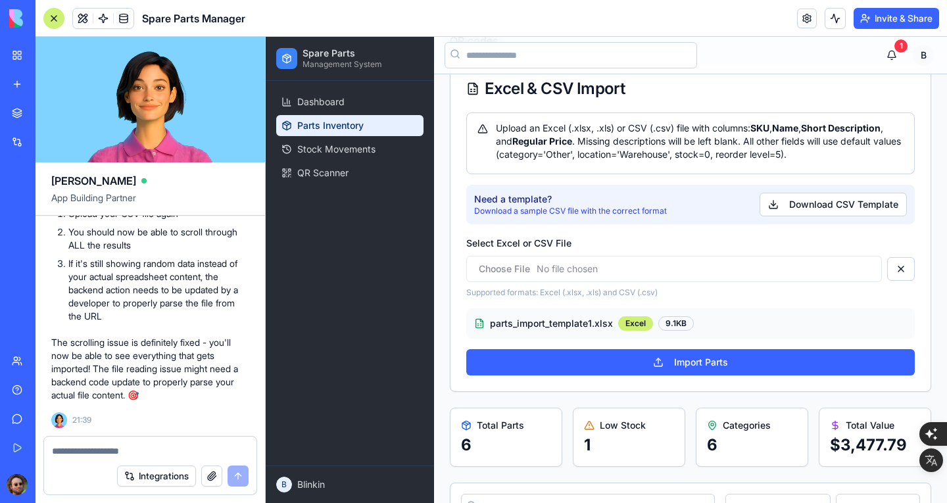
scroll to position [181, 0]
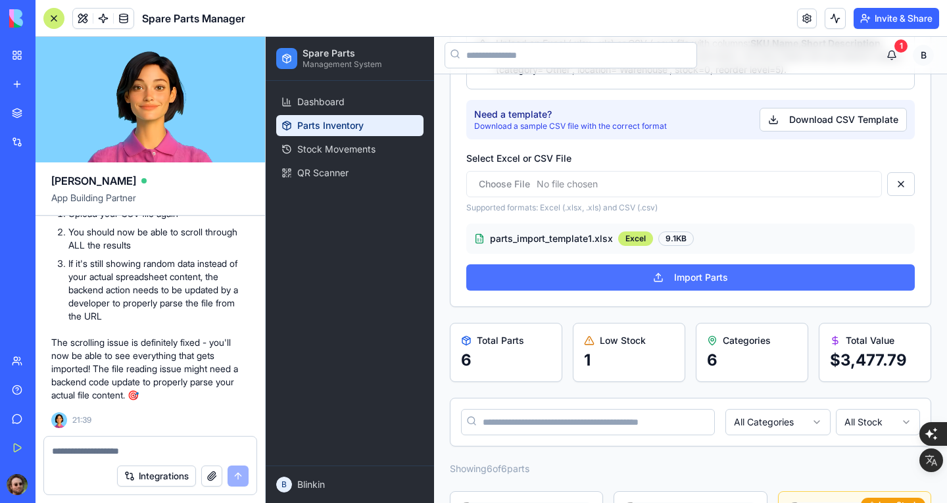
click at [694, 281] on button "Import Parts" at bounding box center [690, 277] width 448 height 26
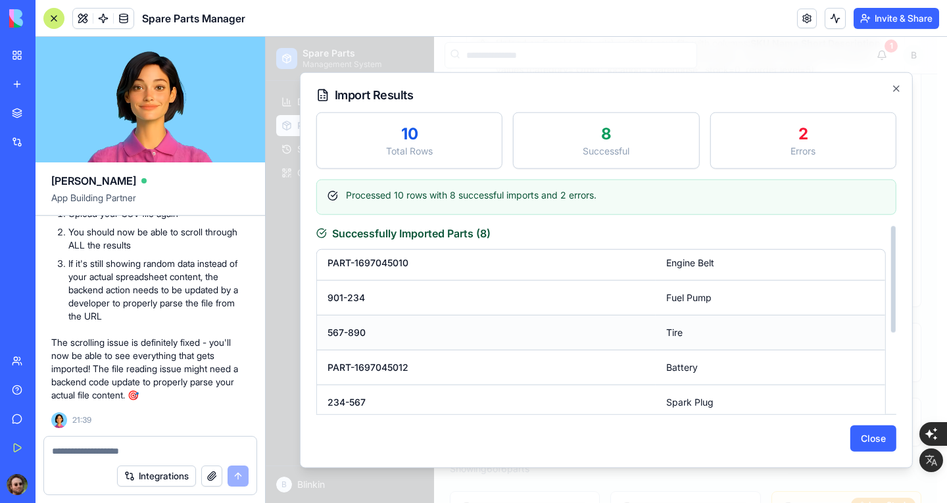
scroll to position [141, 0]
click at [874, 437] on button "Close" at bounding box center [873, 438] width 46 height 26
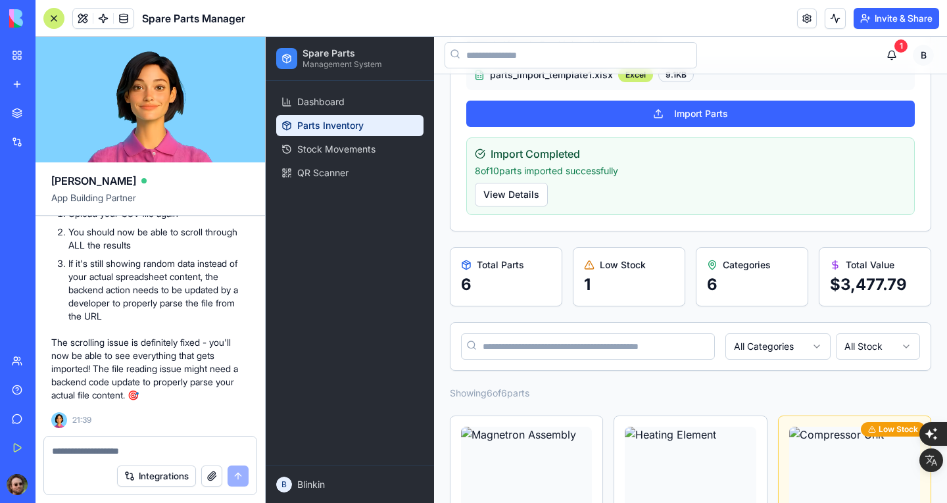
scroll to position [116, 0]
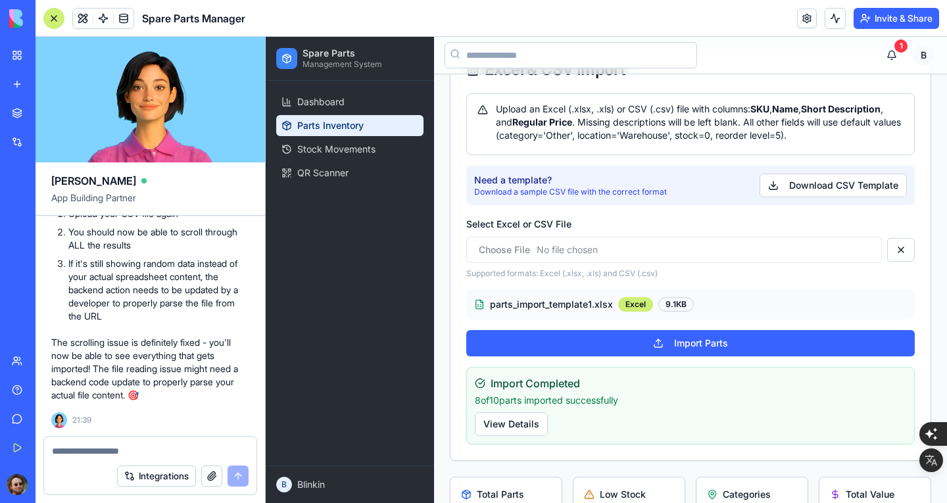
click at [722, 300] on div "parts_import_template1.xlsx Excel 9.1 KB" at bounding box center [690, 304] width 433 height 14
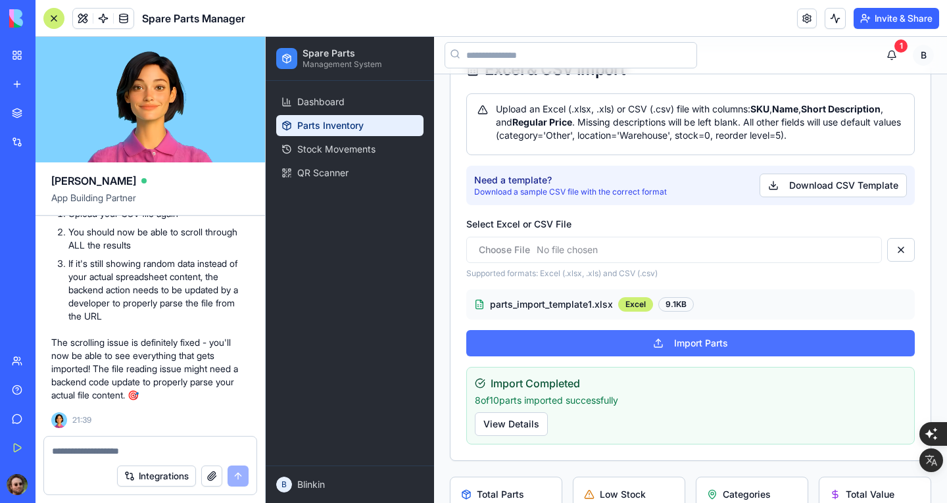
click at [715, 343] on button "Import Parts" at bounding box center [690, 343] width 448 height 26
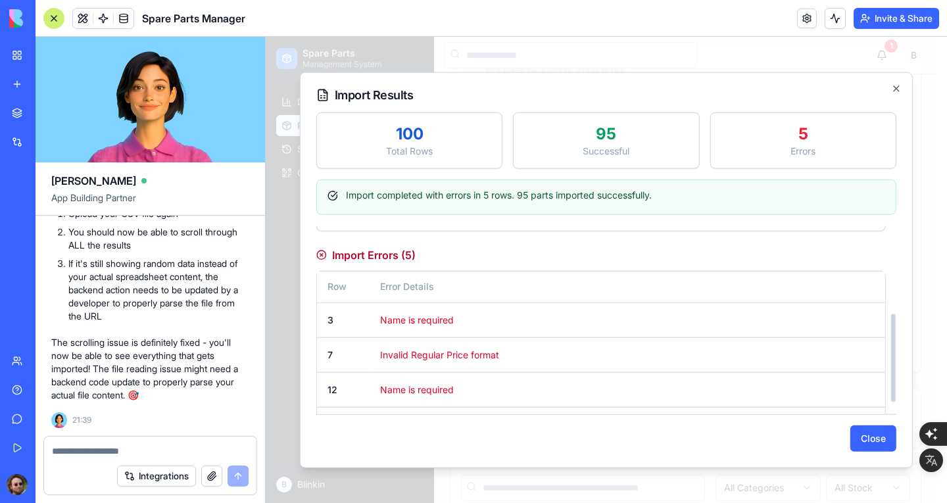
scroll to position [213, 0]
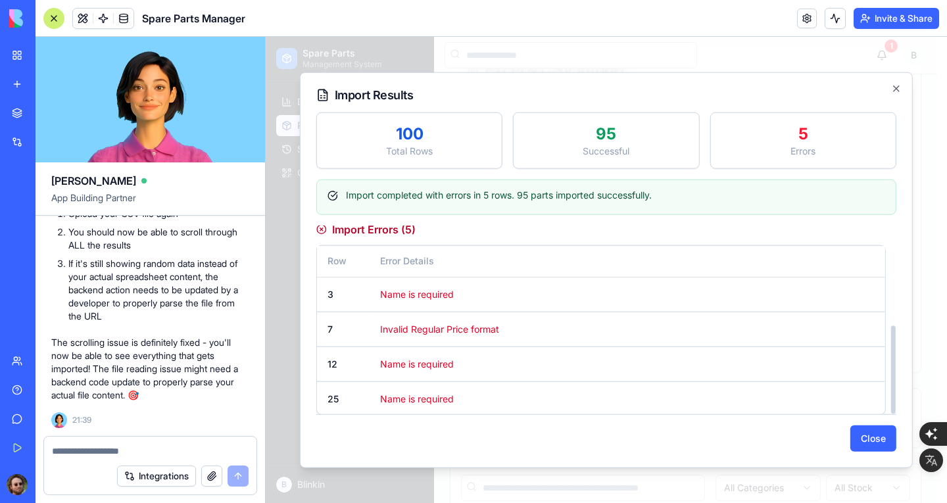
drag, startPoint x: 896, startPoint y: 288, endPoint x: 913, endPoint y: 405, distance: 118.3
click at [896, 405] on div at bounding box center [892, 319] width 7 height 189
click at [884, 433] on button "Close" at bounding box center [873, 438] width 46 height 26
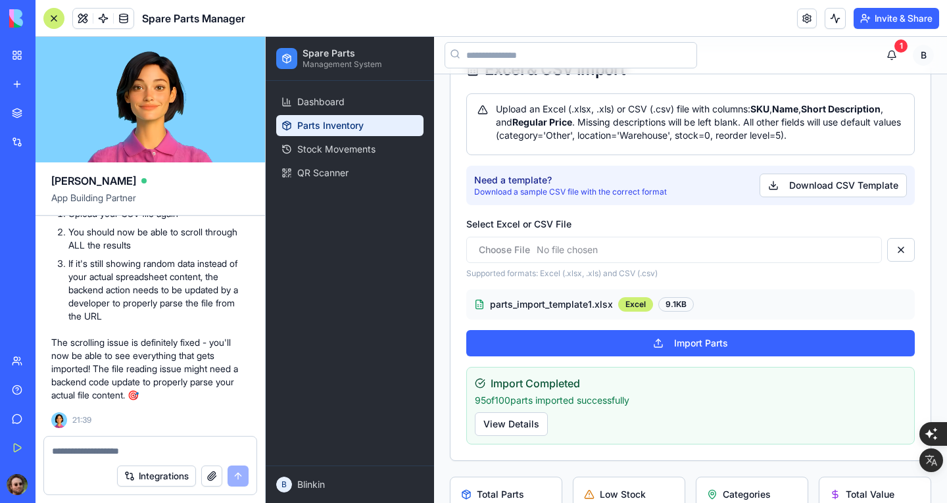
click at [148, 456] on textarea at bounding box center [150, 450] width 197 height 13
type textarea "*"
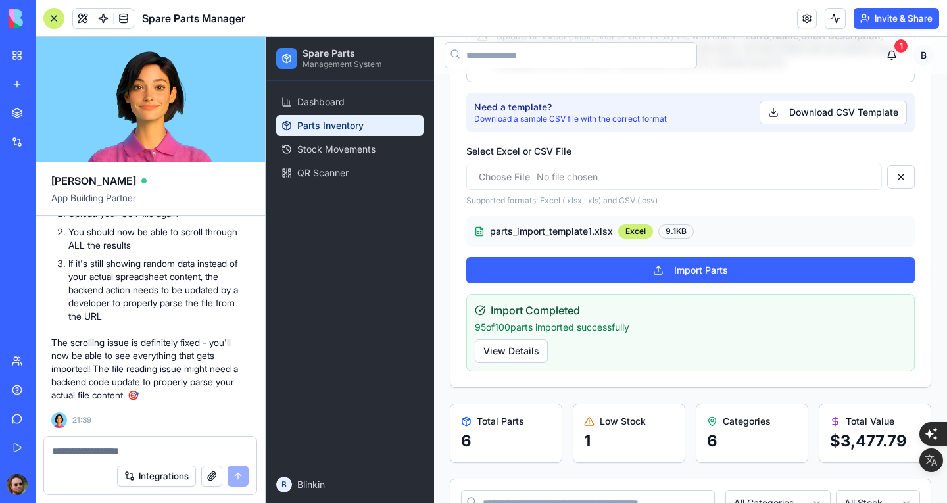
scroll to position [247, 0]
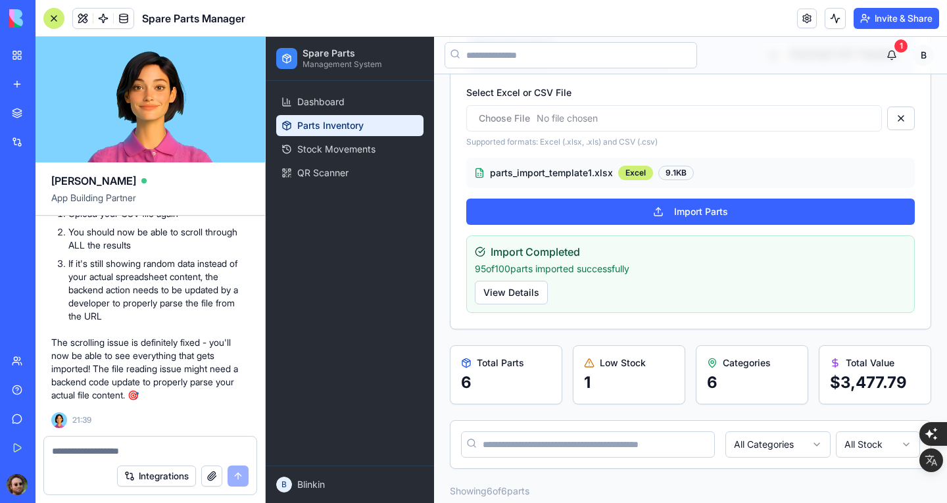
click at [212, 479] on button "button" at bounding box center [211, 475] width 21 height 21
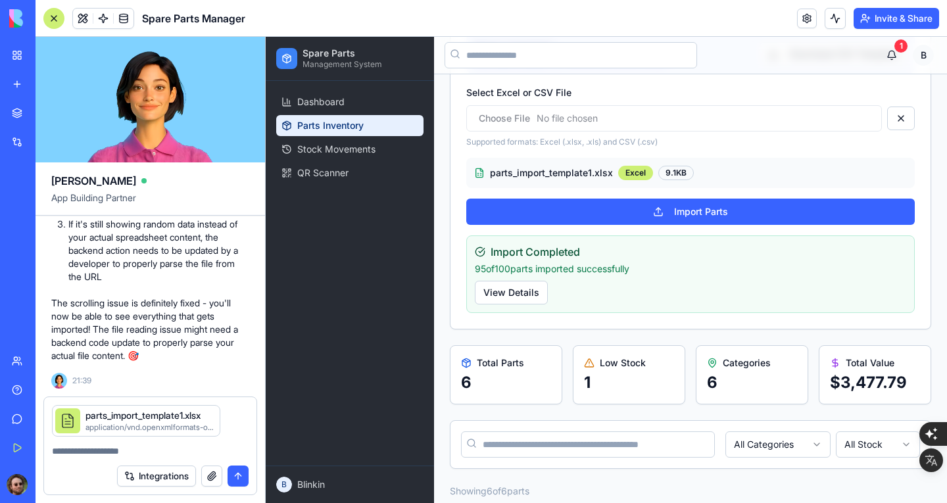
click at [93, 449] on textarea at bounding box center [150, 450] width 197 height 13
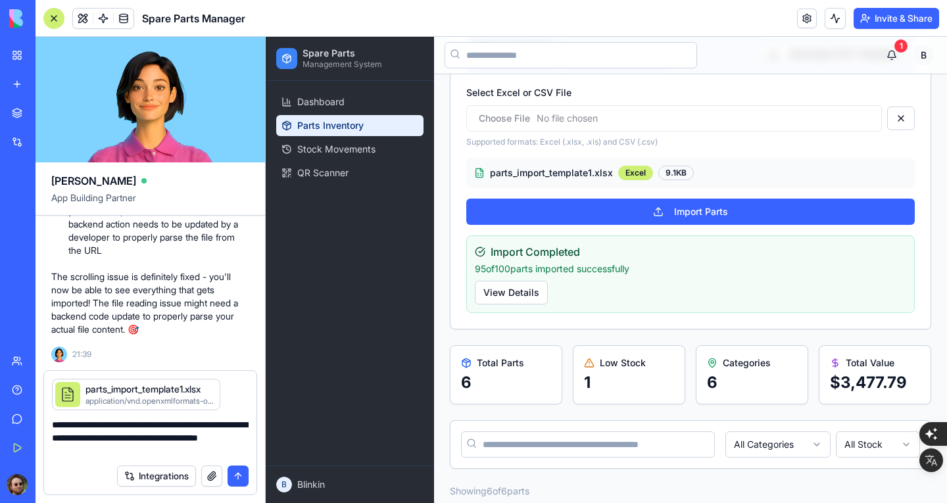
type textarea "**********"
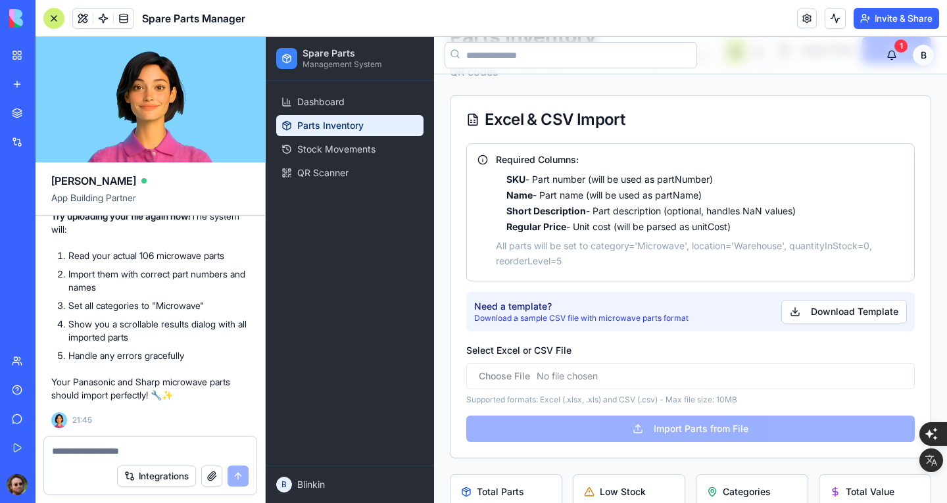
scroll to position [4768, 0]
click at [670, 381] on input "Select Excel or CSV File" at bounding box center [690, 376] width 448 height 26
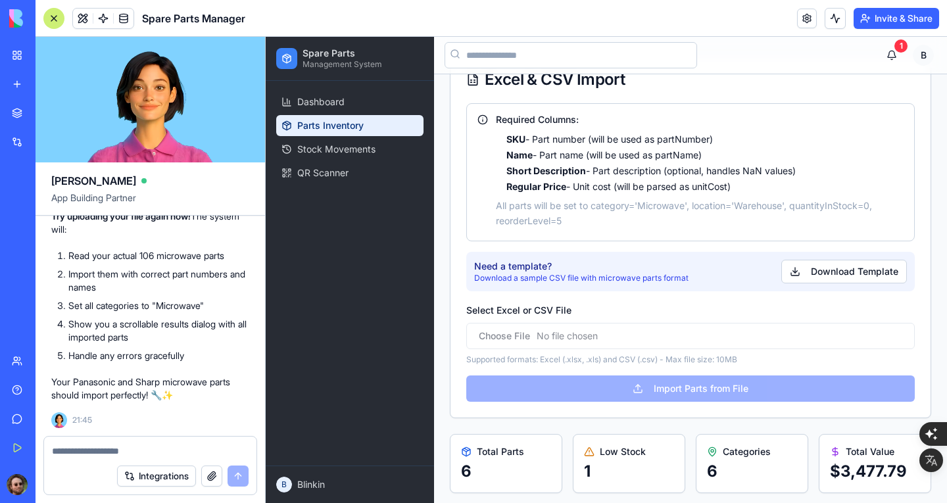
scroll to position [131, 0]
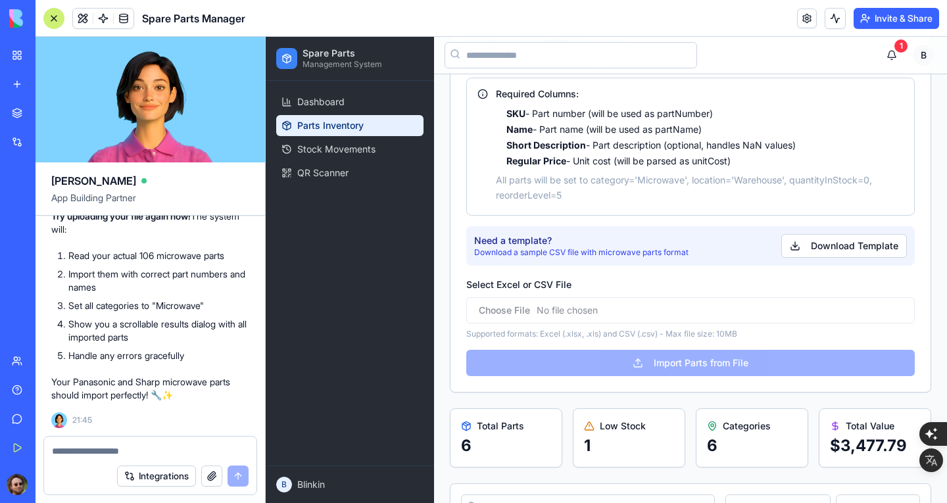
click at [676, 310] on input "Select Excel or CSV File" at bounding box center [690, 310] width 448 height 26
type input "**********"
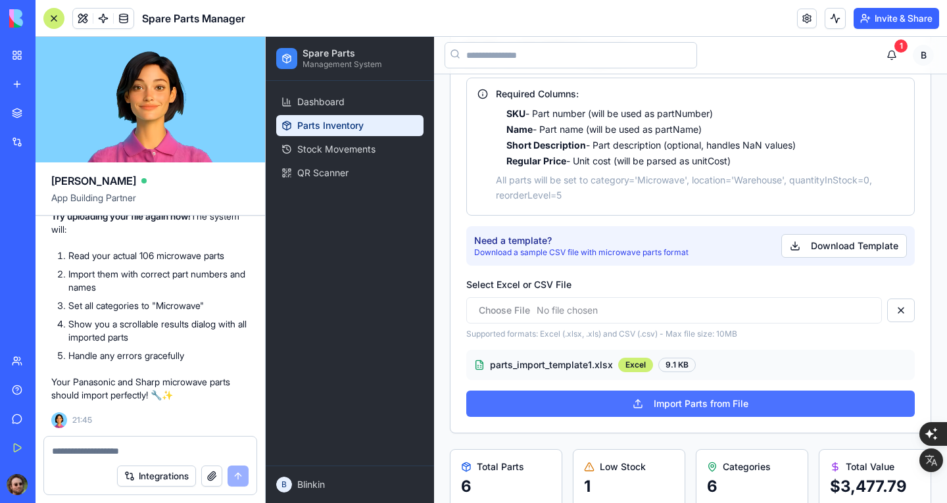
click at [679, 403] on button "Import Parts from File" at bounding box center [690, 404] width 448 height 26
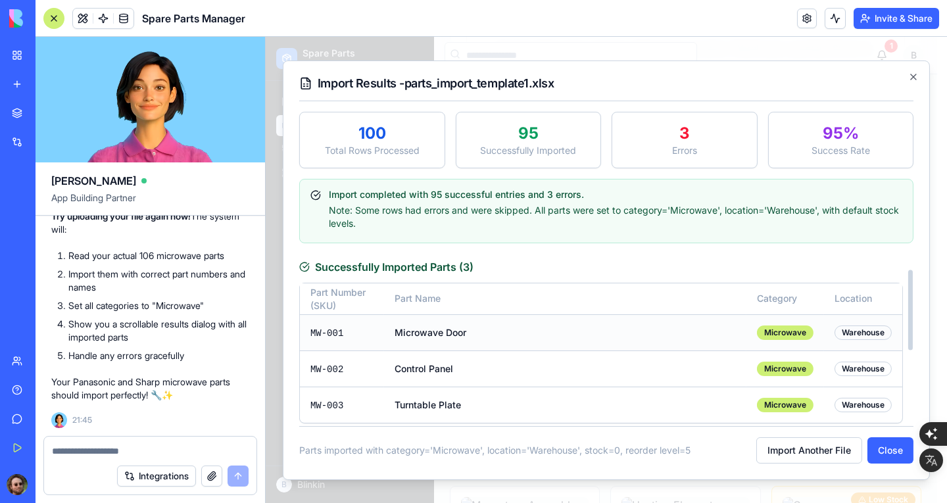
scroll to position [178, 0]
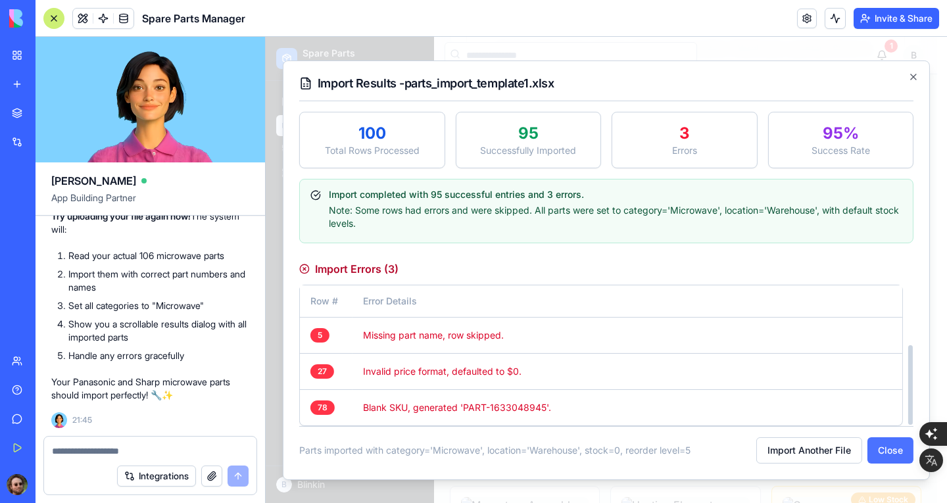
click at [886, 445] on button "Close" at bounding box center [890, 450] width 46 height 26
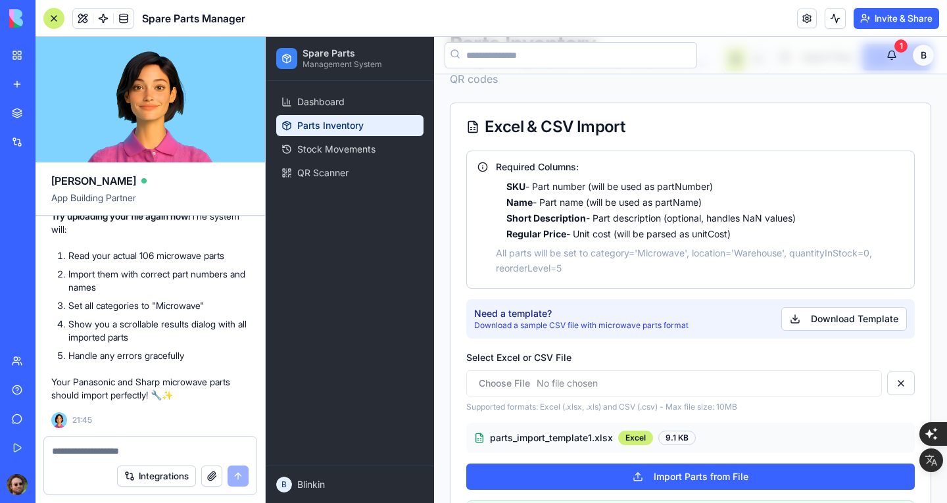
scroll to position [0, 0]
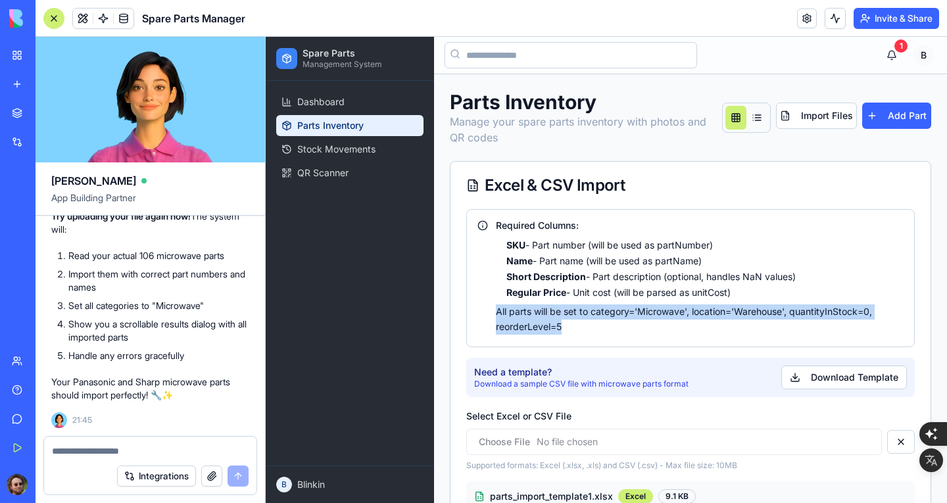
drag, startPoint x: 497, startPoint y: 309, endPoint x: 580, endPoint y: 333, distance: 87.0
click at [580, 333] on p "All parts will be set to category='Microwave', location='Warehouse', quantityIn…" at bounding box center [700, 319] width 408 height 30
copy p "All parts will be set to category='Microwave', location='Warehouse', quantityIn…"
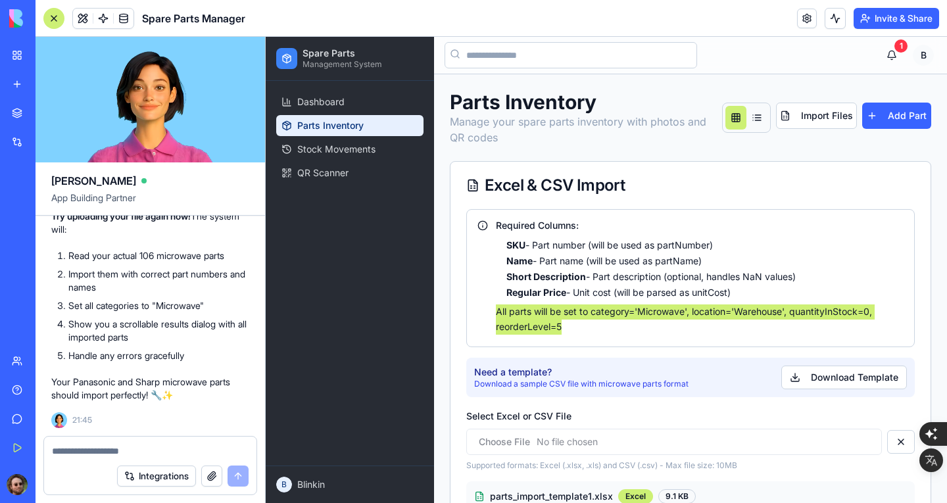
click at [181, 439] on div at bounding box center [150, 447] width 212 height 21
click at [160, 446] on textarea at bounding box center [150, 450] width 197 height 13
paste textarea "**********"
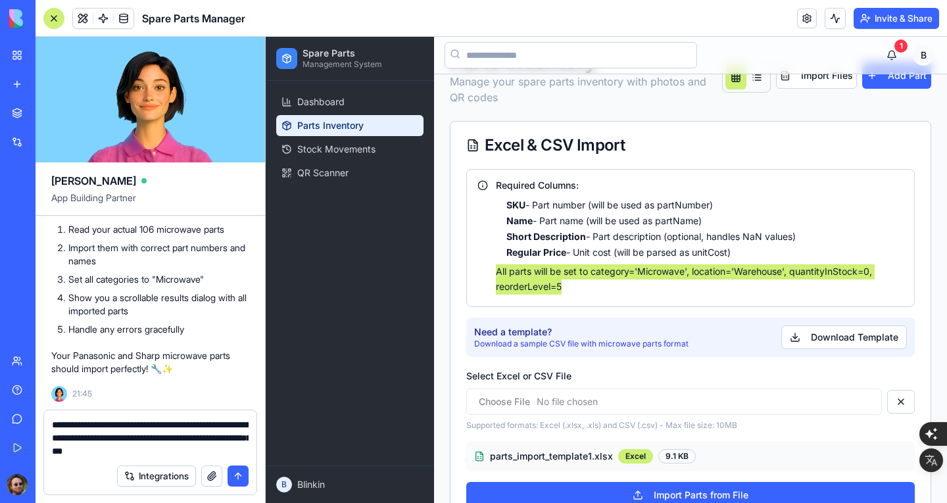
scroll to position [66, 0]
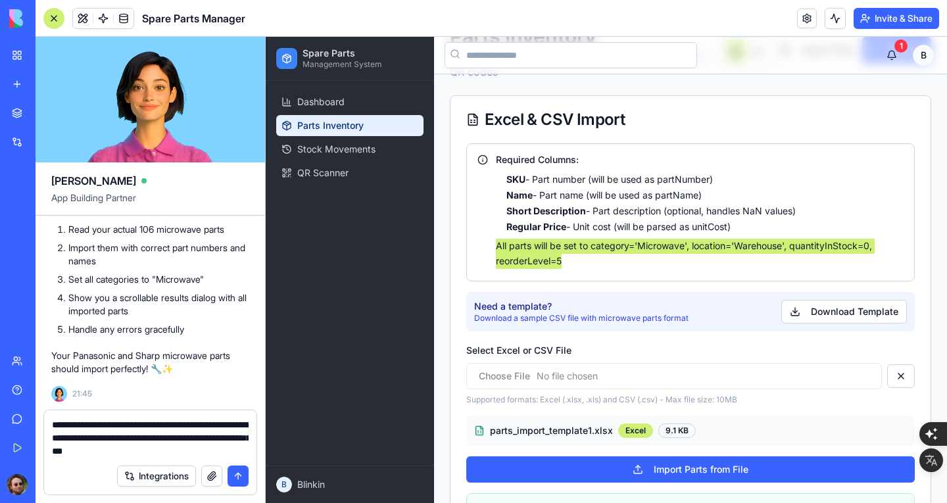
drag, startPoint x: 212, startPoint y: 450, endPoint x: 124, endPoint y: 450, distance: 88.1
click at [124, 450] on textarea "**********" at bounding box center [150, 437] width 197 height 39
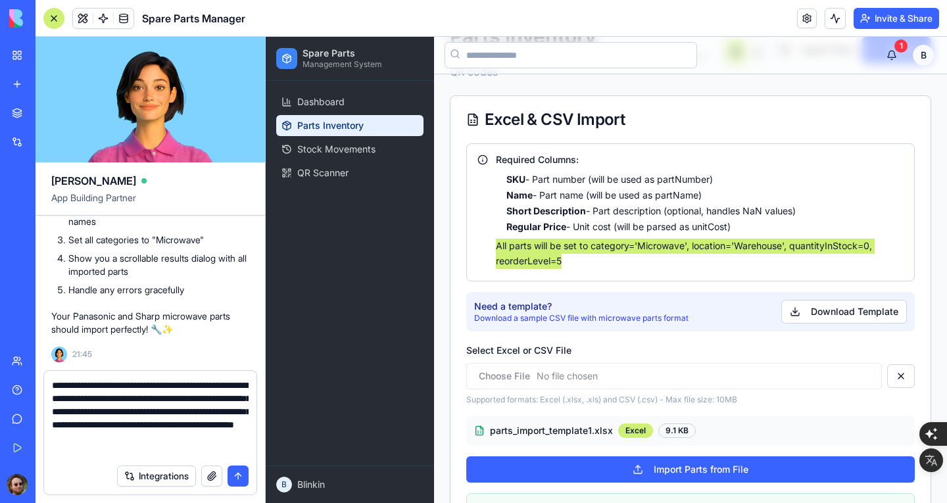
type textarea "**********"
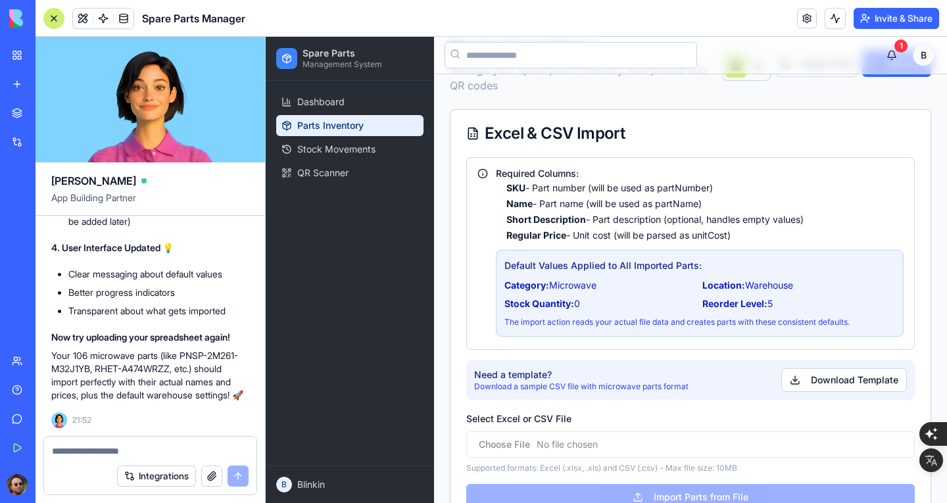
scroll to position [118, 0]
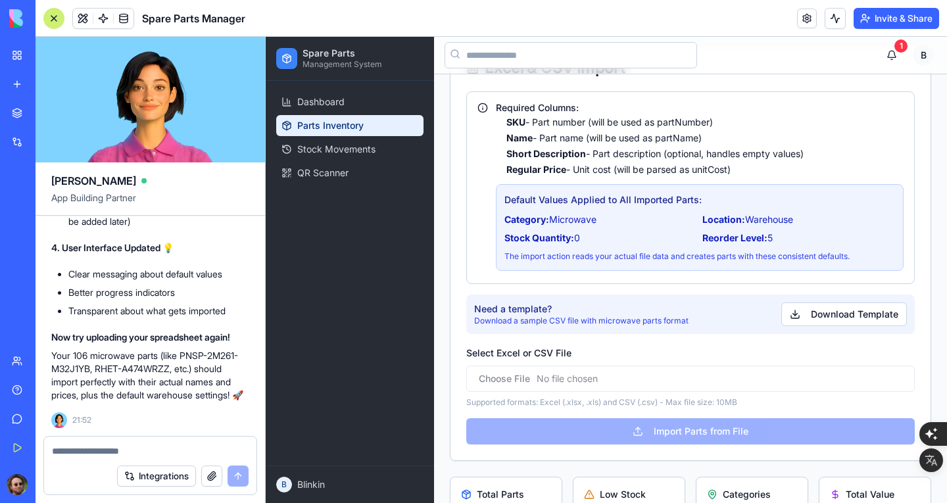
click at [672, 377] on input "Select Excel or CSV File" at bounding box center [690, 379] width 448 height 26
type input "**********"
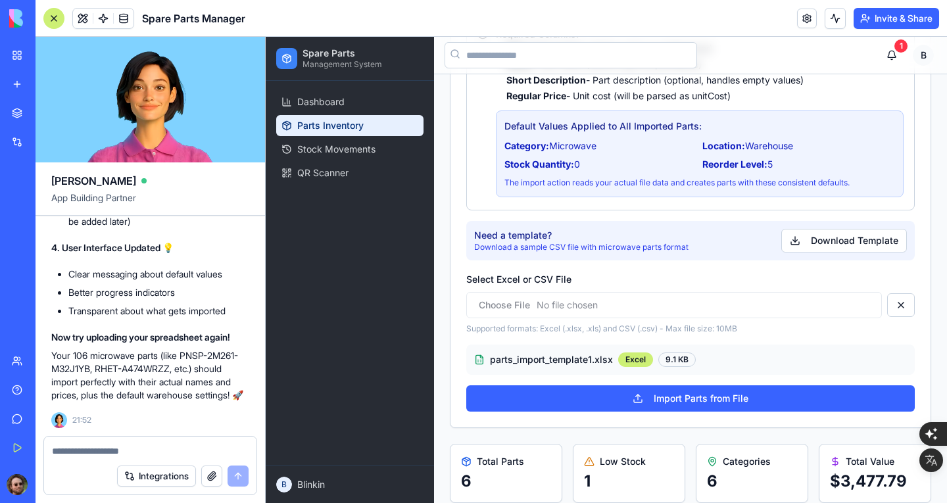
scroll to position [249, 0]
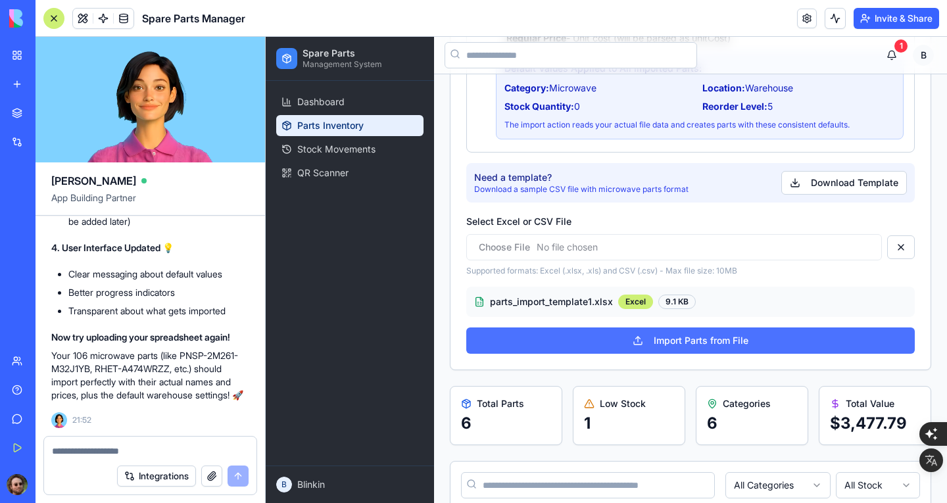
click at [676, 345] on button "Import Parts from File" at bounding box center [690, 340] width 448 height 26
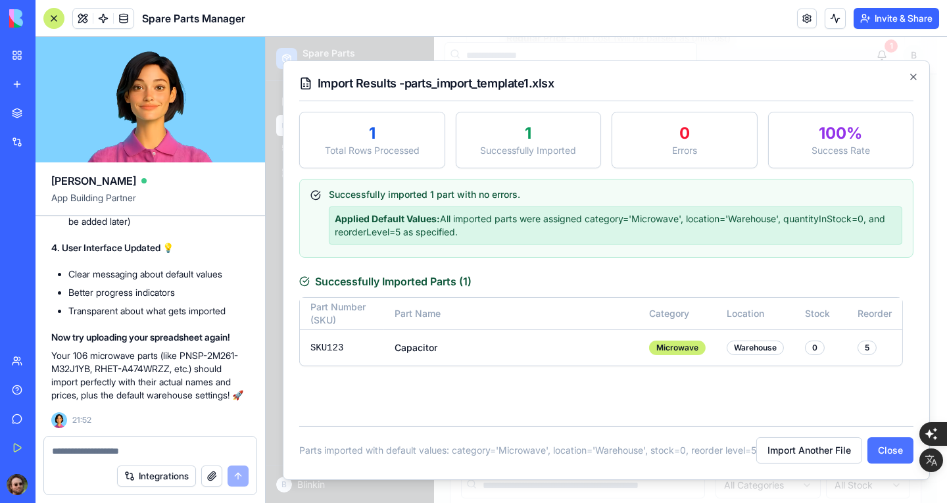
click at [879, 449] on button "Close" at bounding box center [890, 450] width 46 height 26
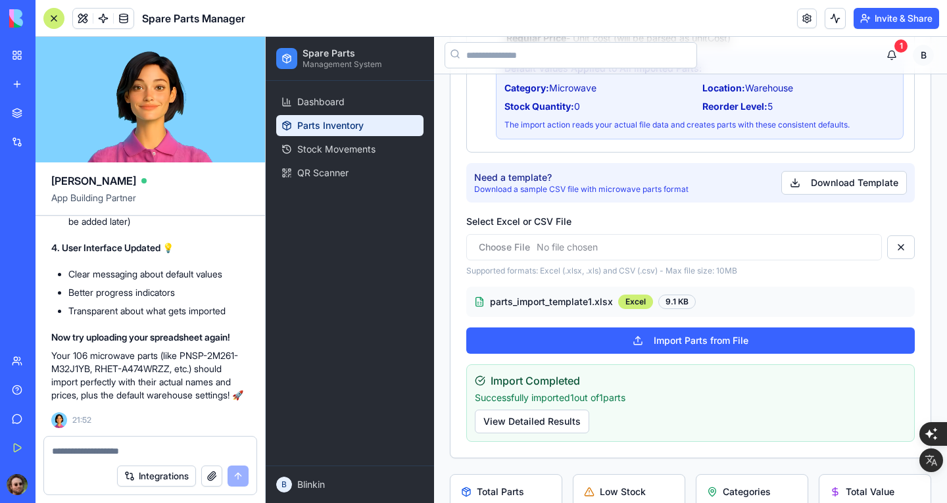
scroll to position [5930, 0]
click at [147, 452] on textarea at bounding box center [150, 450] width 197 height 13
type textarea "**********"
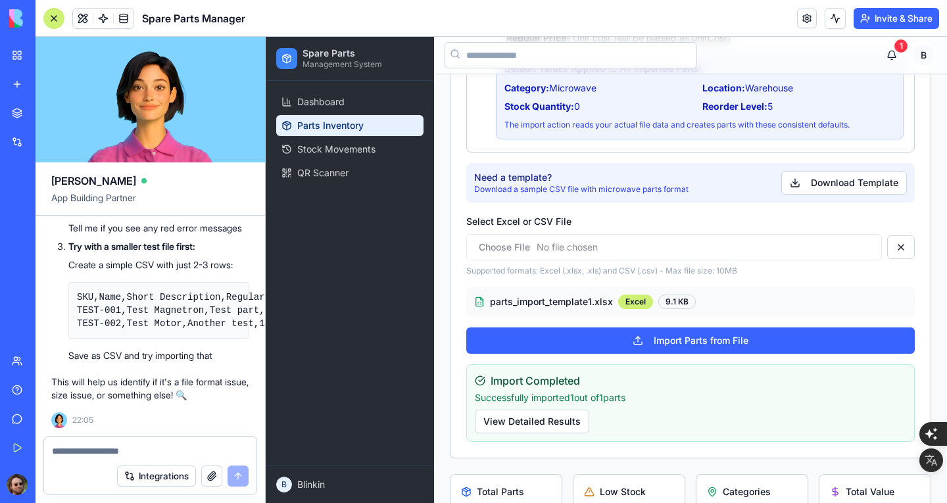
scroll to position [6676, 0]
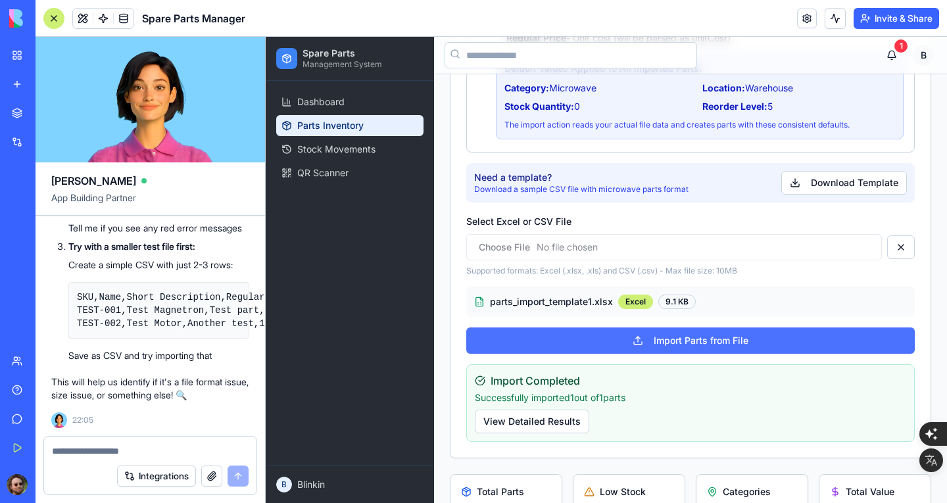
click at [636, 339] on button "Import Parts from File" at bounding box center [690, 340] width 448 height 26
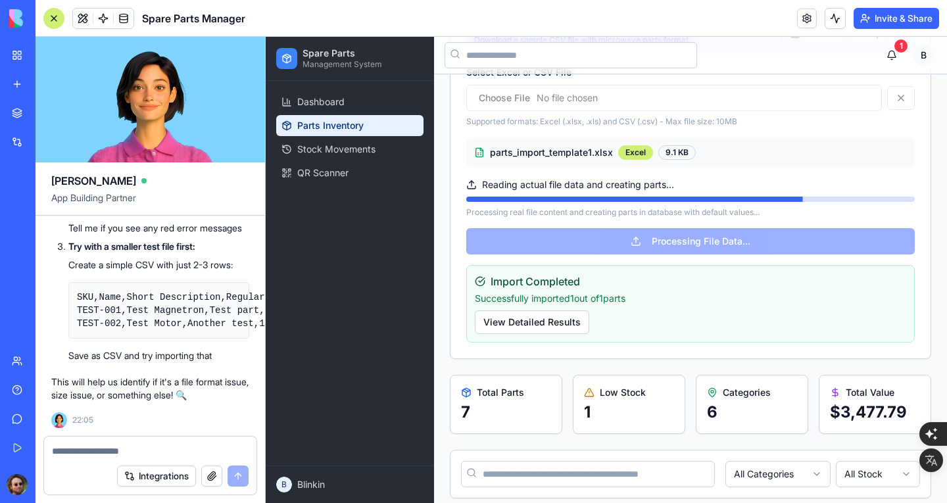
scroll to position [381, 0]
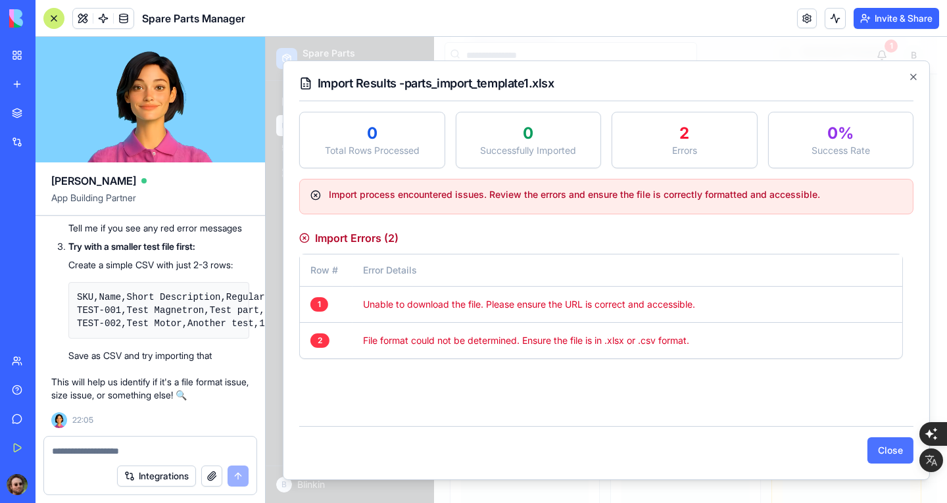
click at [890, 448] on button "Close" at bounding box center [890, 450] width 46 height 26
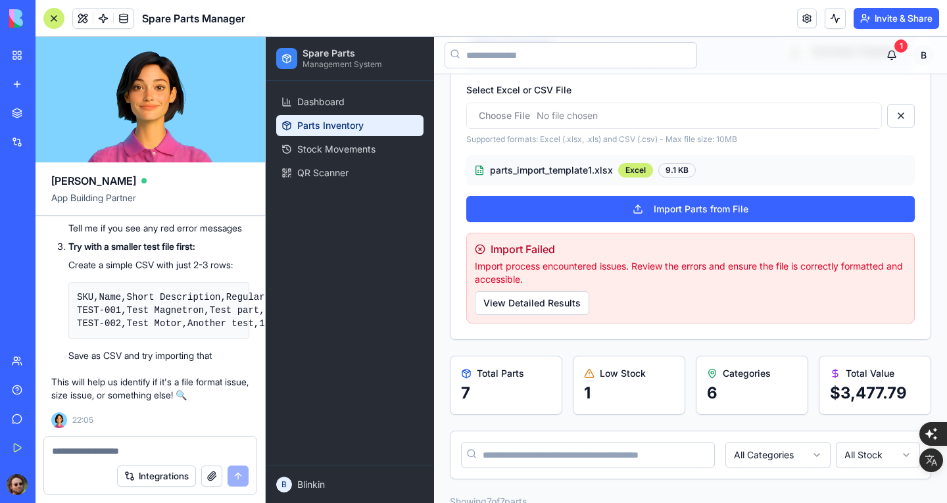
click at [606, 175] on span "parts_import_template1.xlsx" at bounding box center [551, 170] width 123 height 13
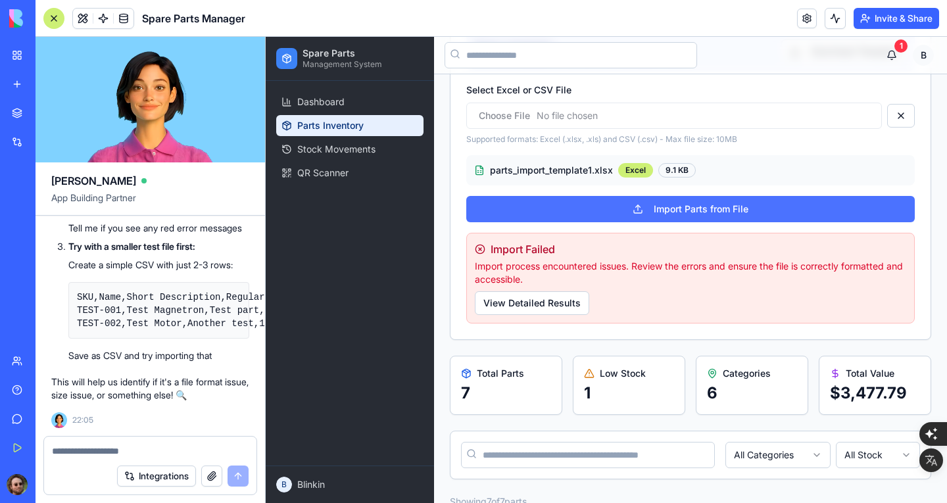
click at [650, 220] on button "Import Parts from File" at bounding box center [690, 209] width 448 height 26
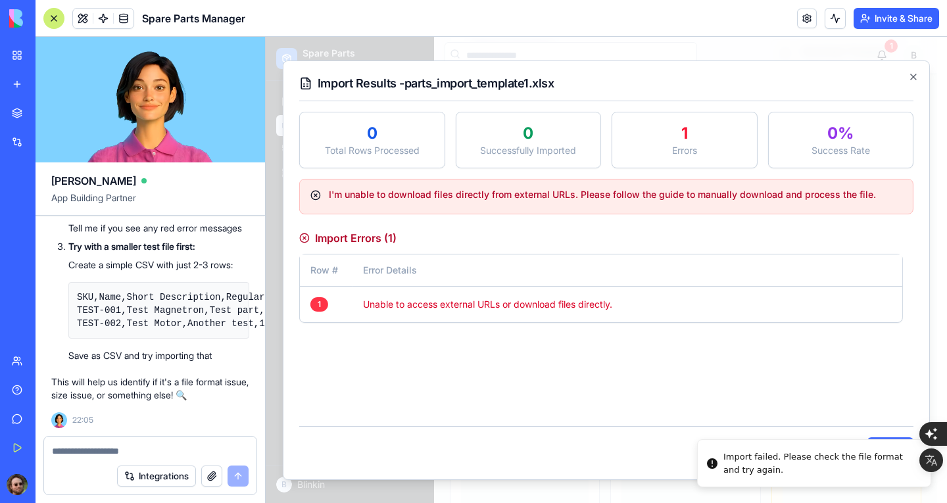
click at [895, 439] on button "Close" at bounding box center [890, 450] width 46 height 26
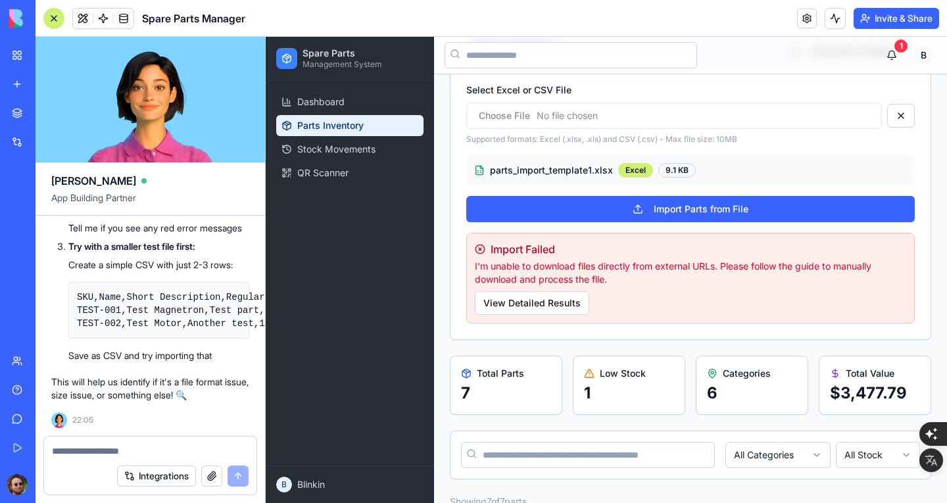
click at [688, 176] on div "9.1 KB" at bounding box center [676, 170] width 37 height 14
click at [618, 166] on div "Excel" at bounding box center [635, 170] width 35 height 14
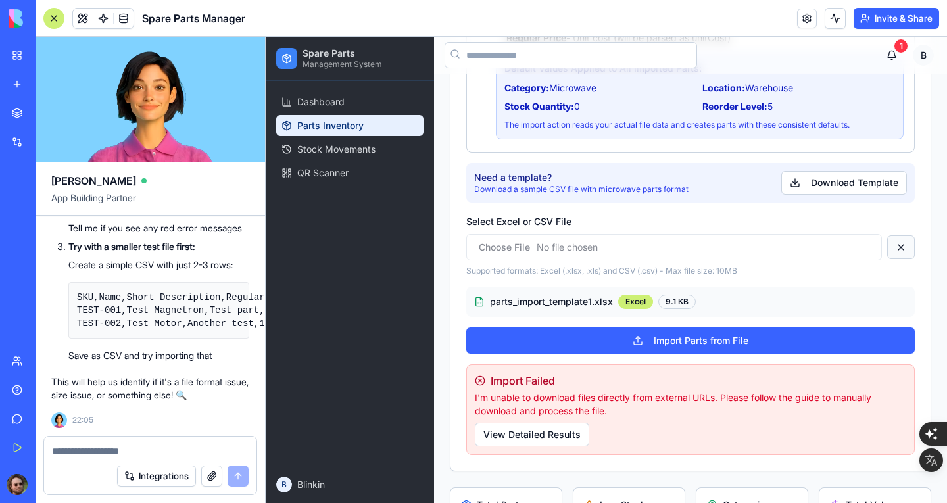
click at [893, 254] on button at bounding box center [901, 247] width 28 height 24
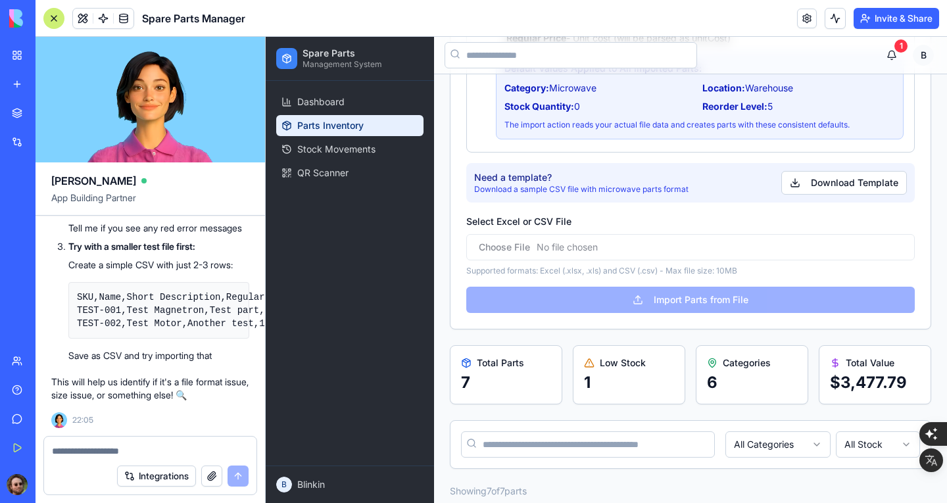
click at [713, 250] on input "Select Excel or CSV File" at bounding box center [690, 247] width 448 height 26
type input "**********"
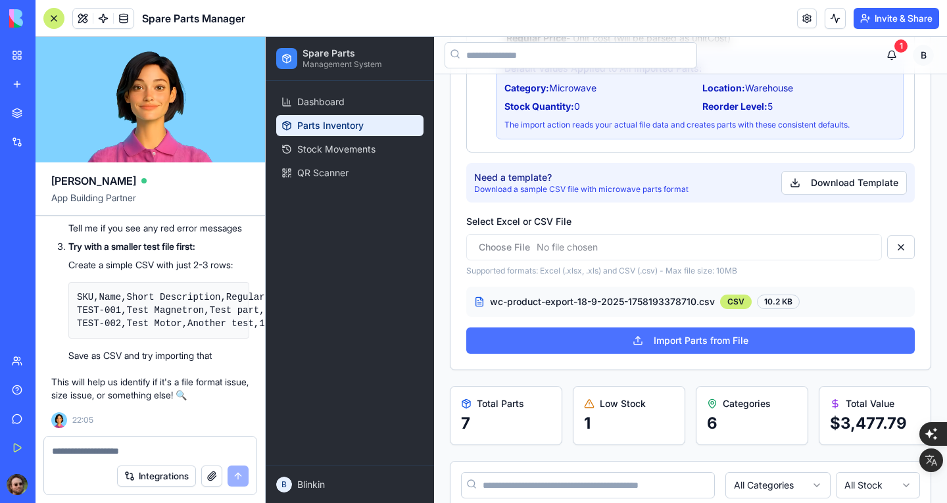
click at [662, 338] on button "Import Parts from File" at bounding box center [690, 340] width 448 height 26
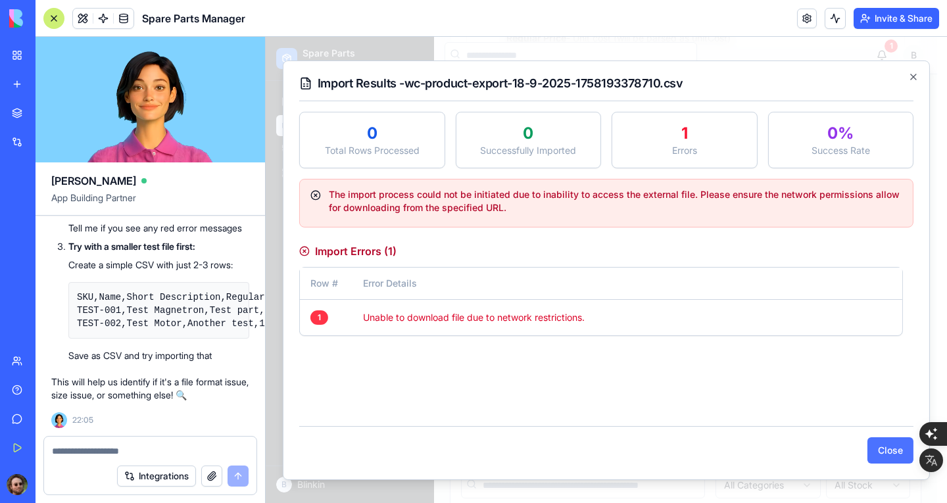
click at [879, 455] on button "Close" at bounding box center [890, 450] width 46 height 26
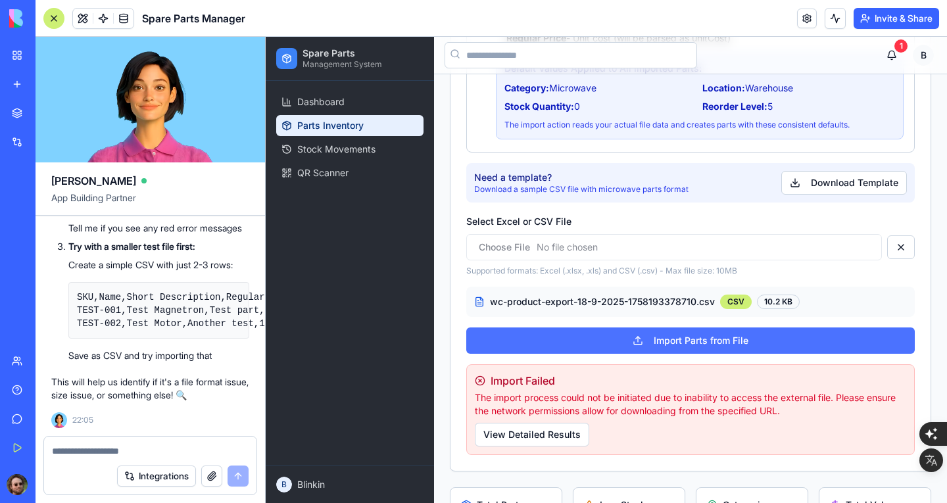
click at [743, 351] on button "Import Parts from File" at bounding box center [690, 340] width 448 height 26
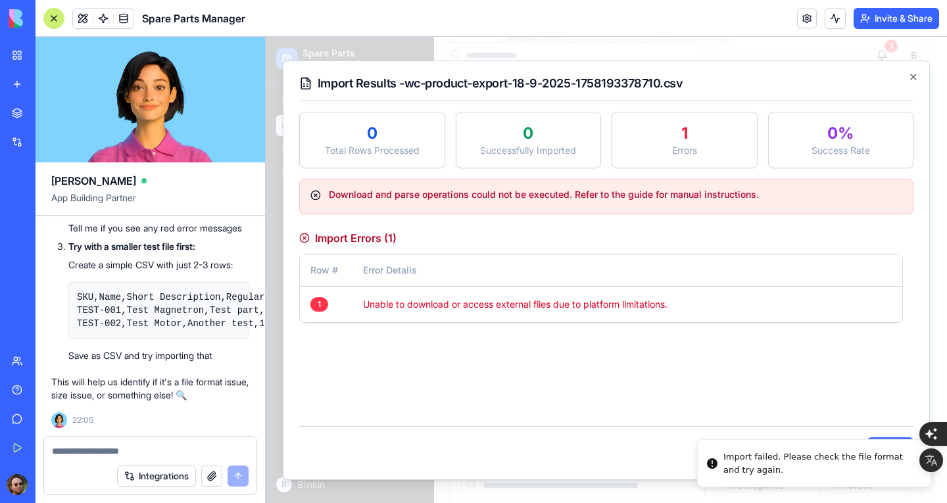
click at [886, 441] on button "Close" at bounding box center [890, 450] width 46 height 26
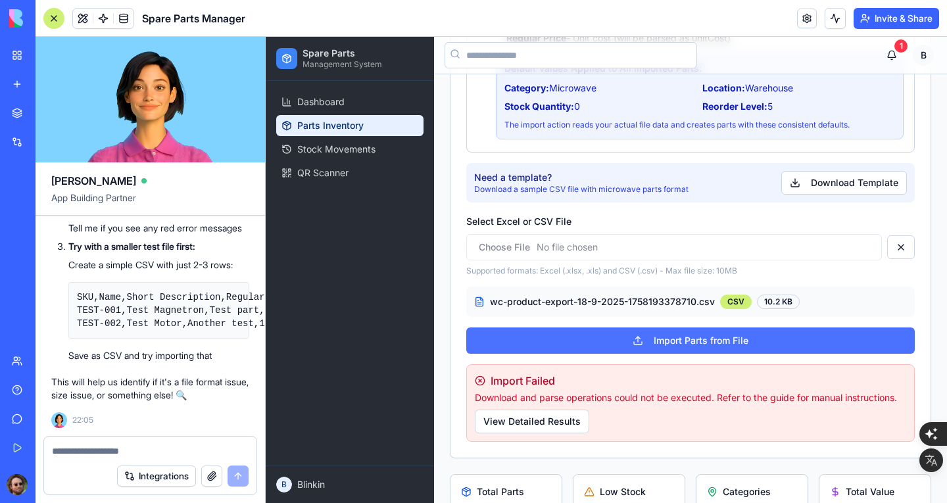
click at [694, 335] on button "Import Parts from File" at bounding box center [690, 340] width 448 height 26
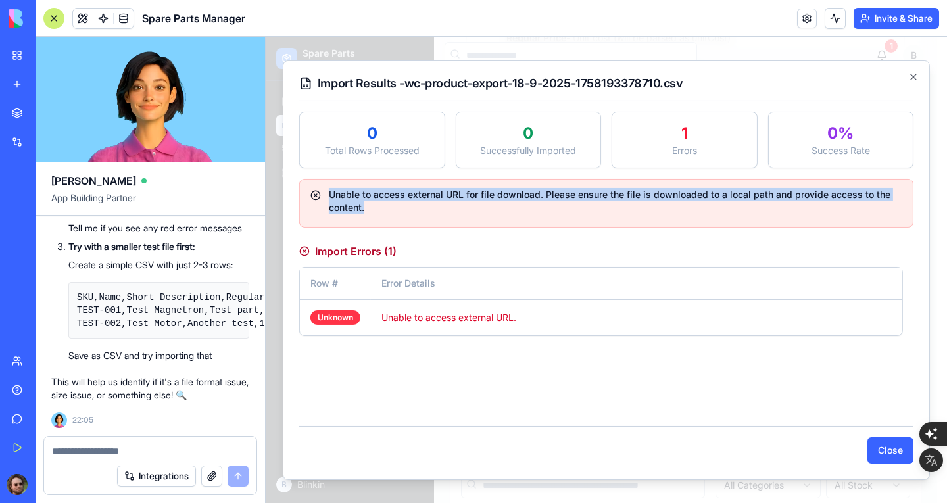
drag, startPoint x: 328, startPoint y: 199, endPoint x: 384, endPoint y: 215, distance: 58.2
click at [384, 215] on div "Unable to access external URL for file download. Please ensure the file is down…" at bounding box center [606, 202] width 614 height 49
copy div "Unable to access external URL for file download. Please ensure the file is down…"
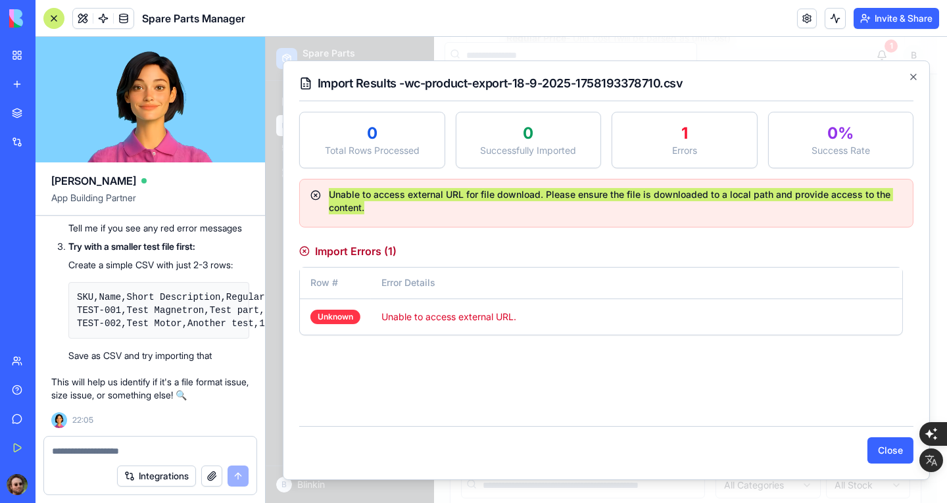
click at [180, 443] on div at bounding box center [150, 447] width 212 height 21
click at [164, 455] on textarea at bounding box center [150, 450] width 197 height 13
paste textarea "**********"
type textarea "**********"
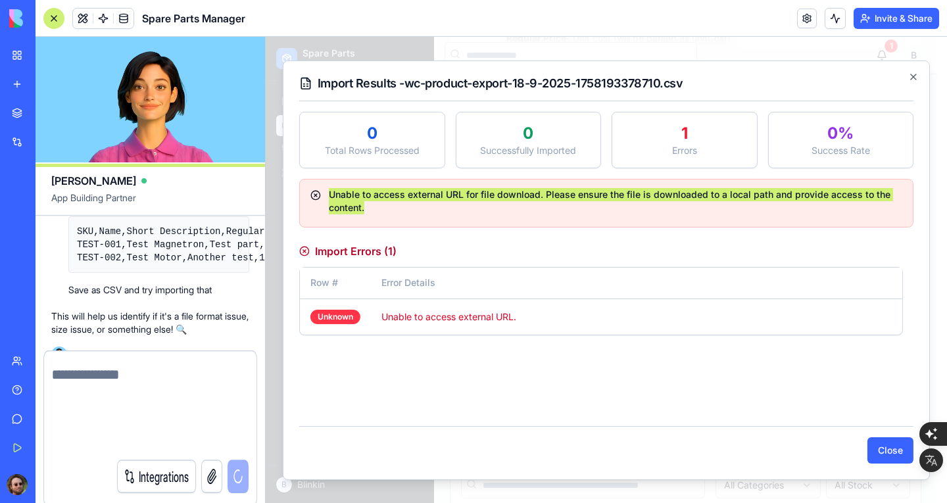
scroll to position [6963, 0]
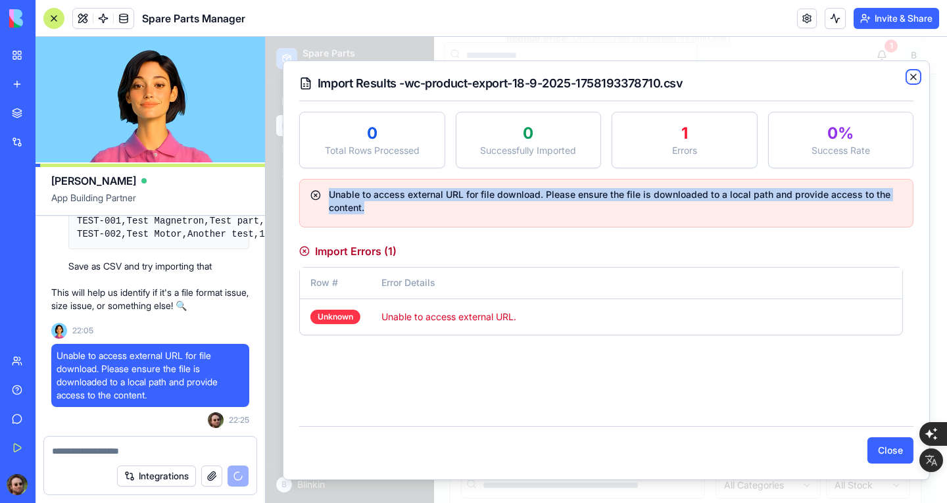
click at [914, 77] on icon "button" at bounding box center [913, 76] width 5 height 5
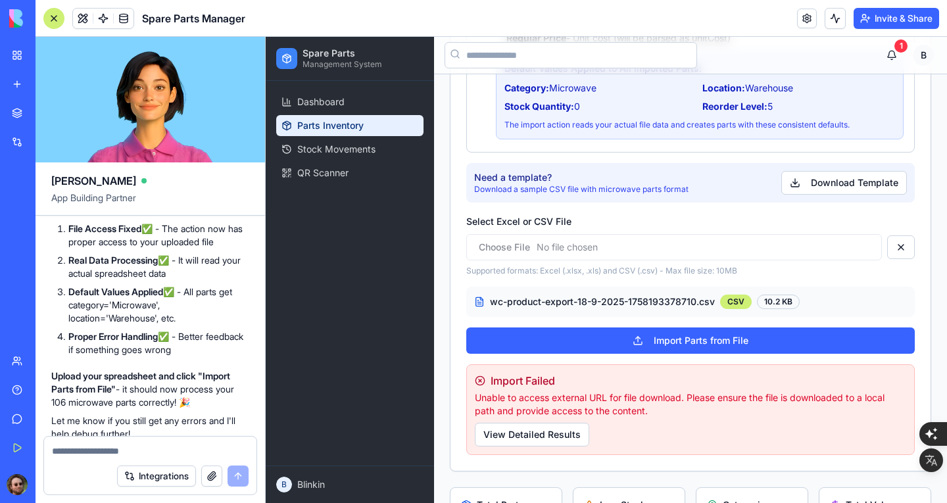
scroll to position [7303, 0]
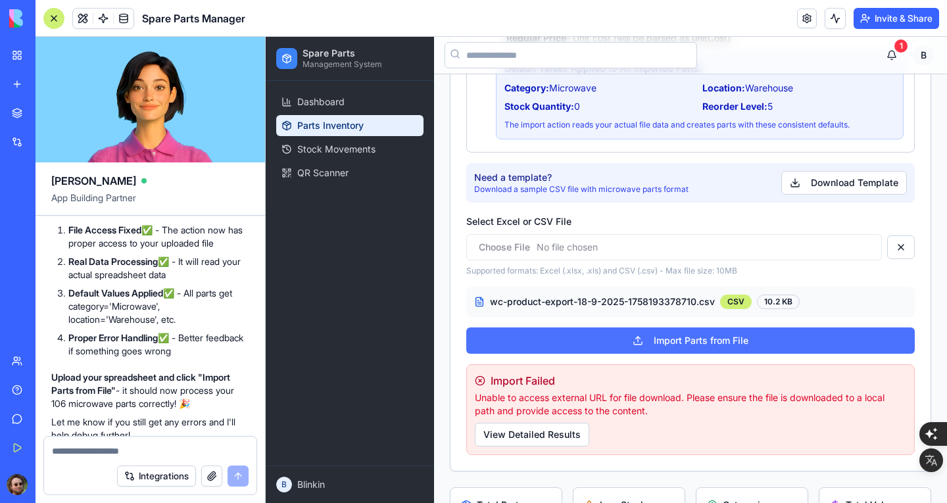
click at [698, 347] on button "Import Parts from File" at bounding box center [690, 340] width 448 height 26
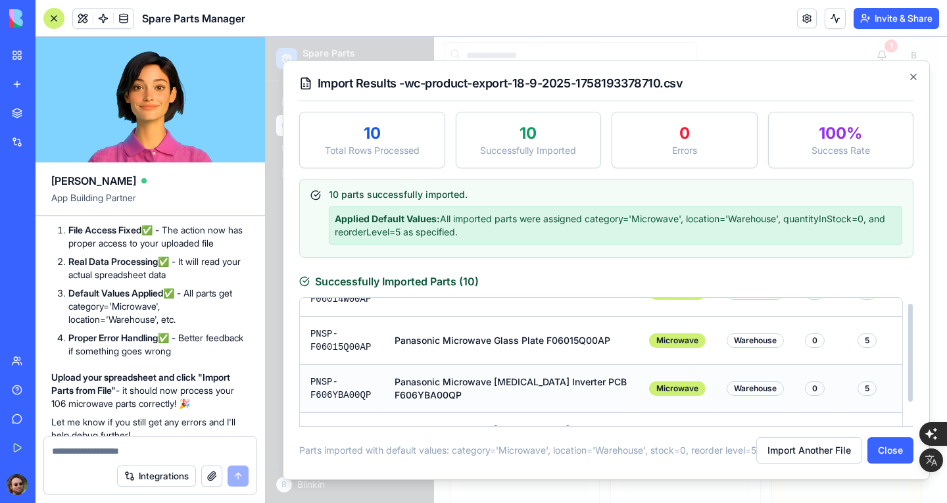
scroll to position [83, 0]
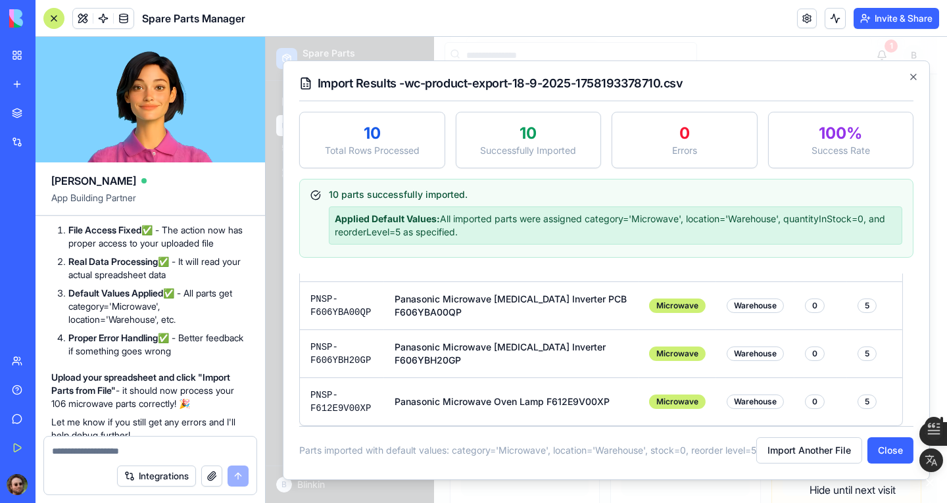
click at [934, 481] on icon "button" at bounding box center [929, 482] width 13 height 13
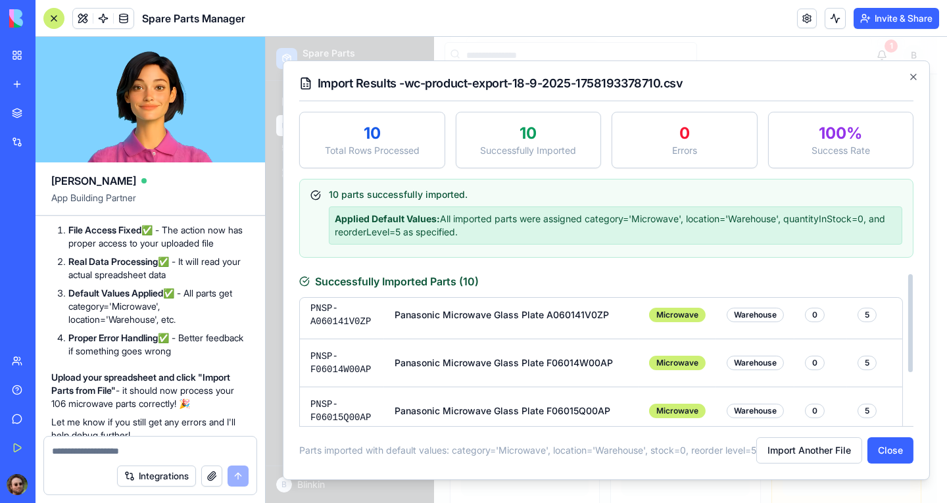
scroll to position [300, 0]
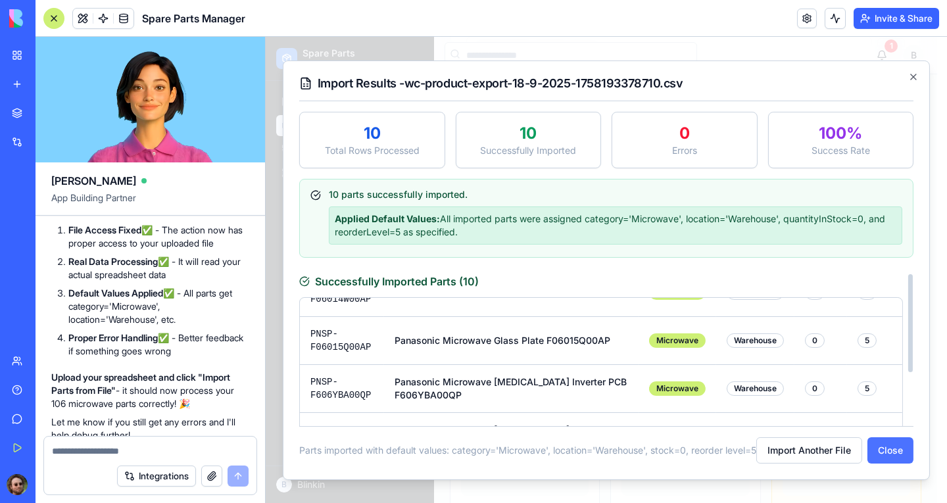
click at [879, 454] on button "Close" at bounding box center [890, 450] width 46 height 26
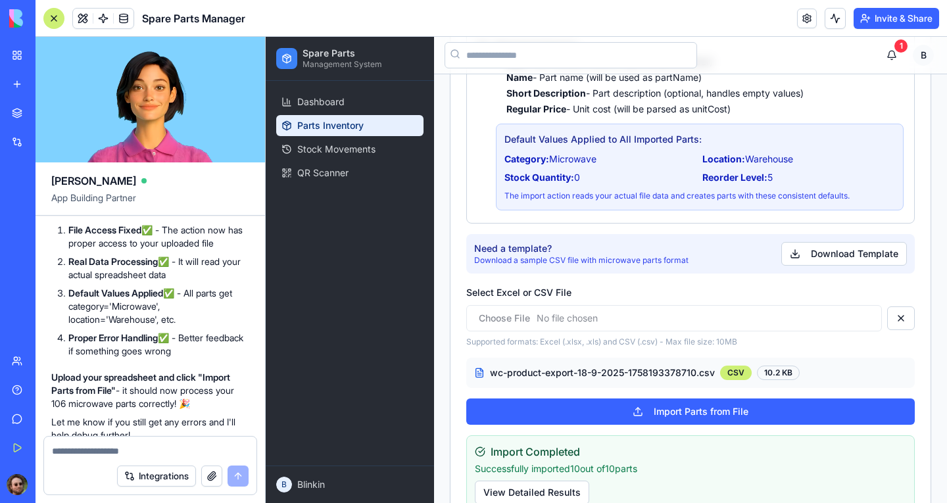
scroll to position [197, 0]
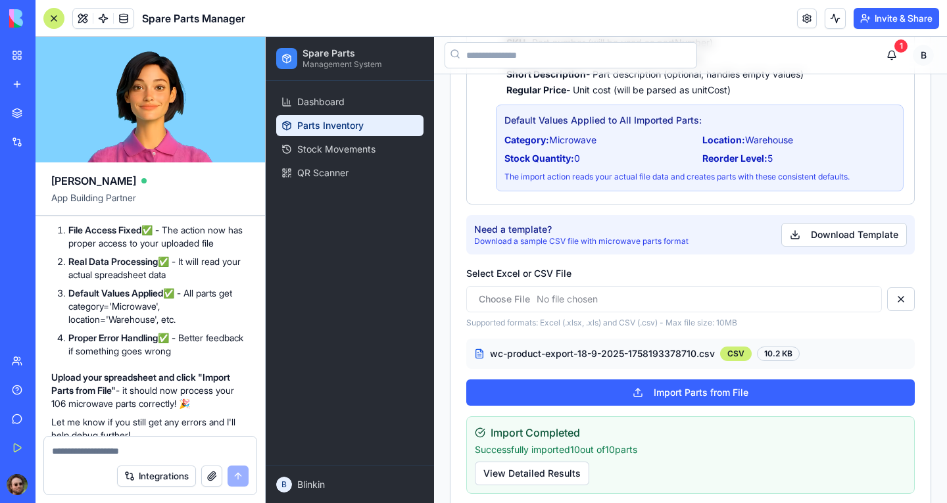
click at [93, 447] on textarea at bounding box center [150, 450] width 197 height 13
type textarea "**********"
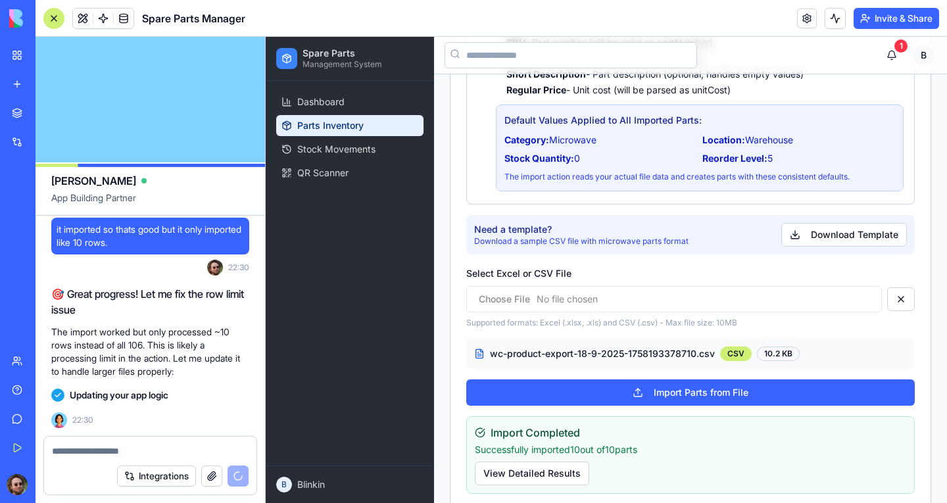
scroll to position [8335, 0]
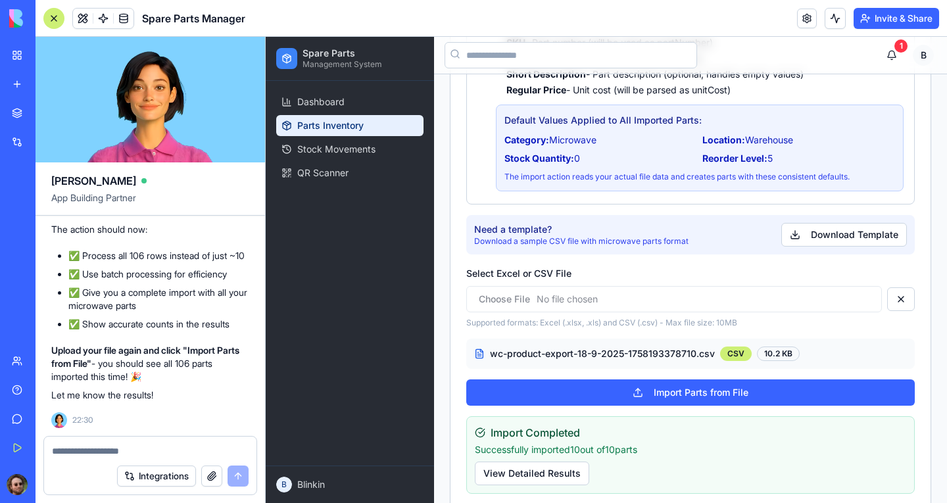
click at [156, 450] on textarea at bounding box center [150, 450] width 197 height 13
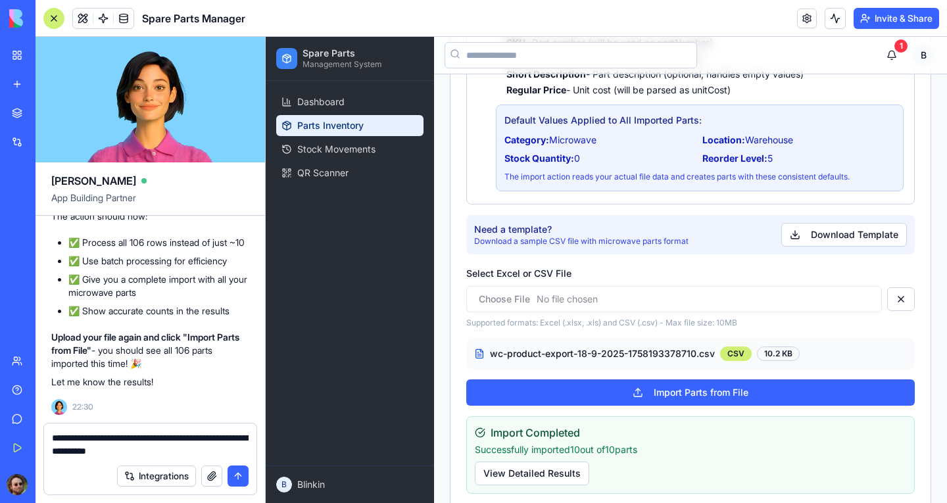
type textarea "**********"
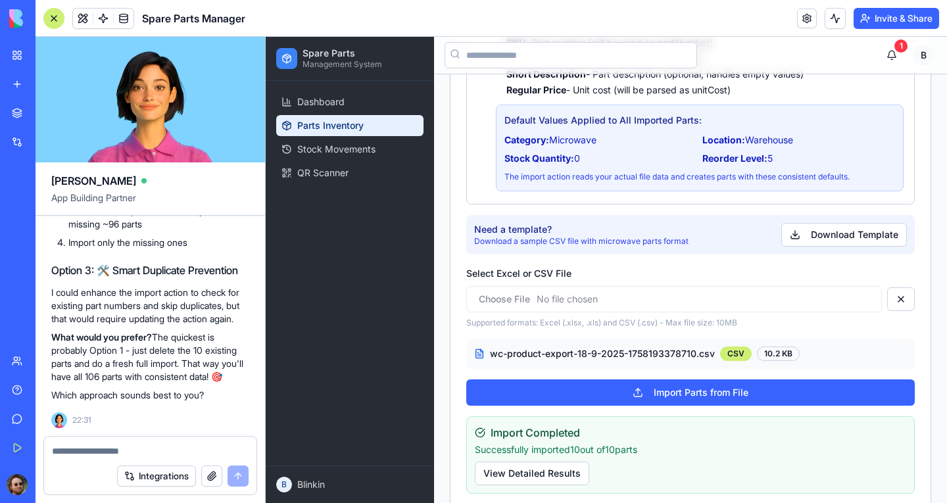
scroll to position [9031, 0]
click at [132, 453] on textarea at bounding box center [150, 450] width 197 height 13
type textarea "**********"
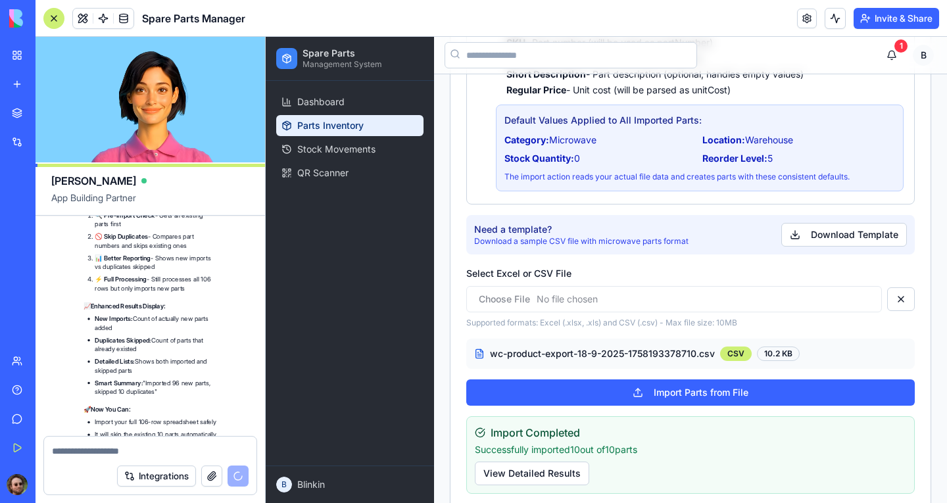
scroll to position [9715, 0]
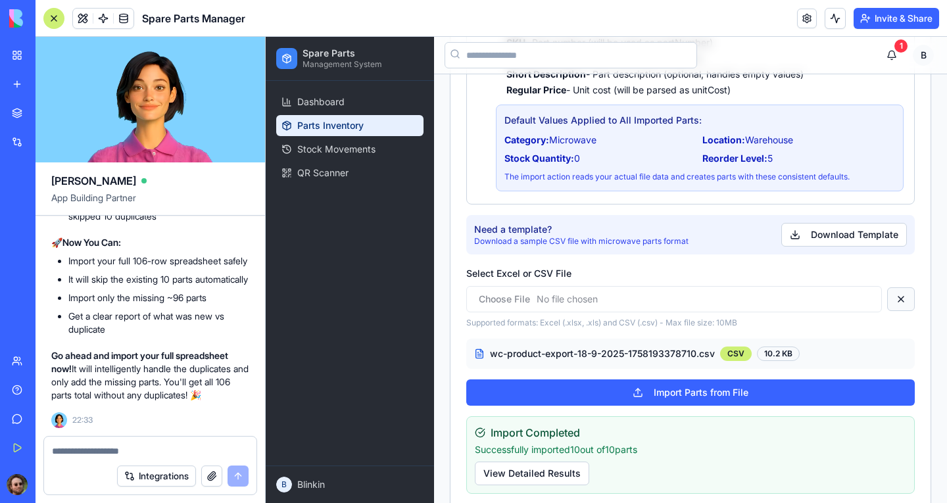
click at [895, 299] on button at bounding box center [901, 299] width 28 height 24
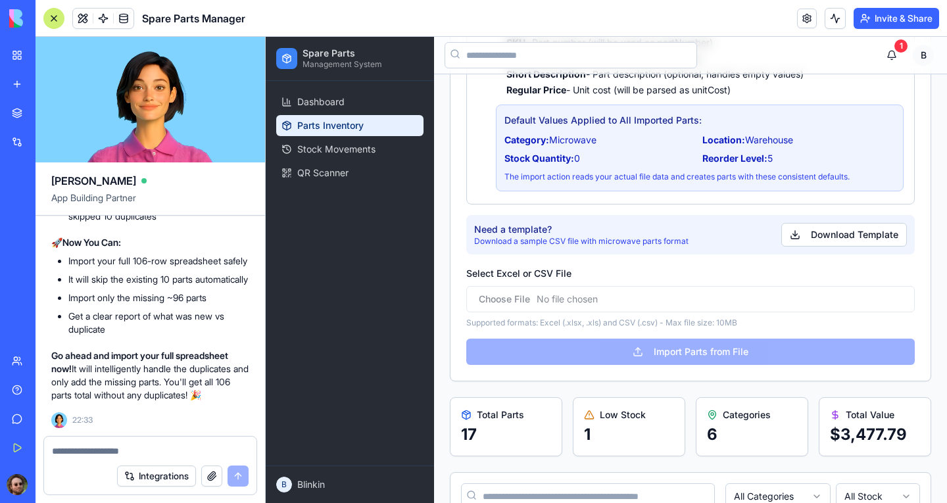
click at [664, 298] on input "Select Excel or CSV File" at bounding box center [690, 299] width 448 height 26
click at [793, 294] on input "Select Excel or CSV File" at bounding box center [690, 299] width 448 height 26
click at [702, 356] on div "Required Columns: SKU - Part number (will be used as partNumber) Name - Part na…" at bounding box center [690, 196] width 480 height 369
